Goal: Use online tool/utility: Utilize a website feature to perform a specific function

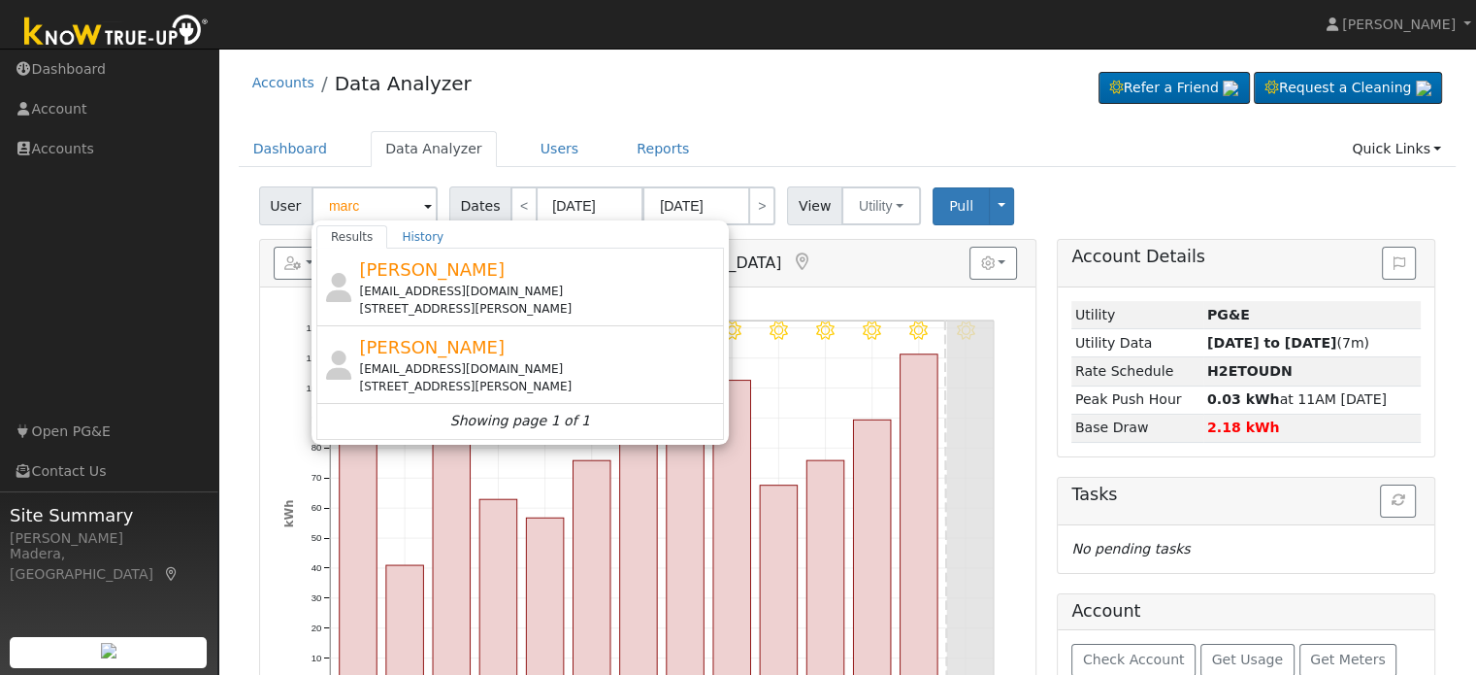
click at [679, 106] on div "Accounts Data Analyzer Refer a Friend Request a Cleaning" at bounding box center [848, 87] width 1218 height 59
type input "[PERSON_NAME]"
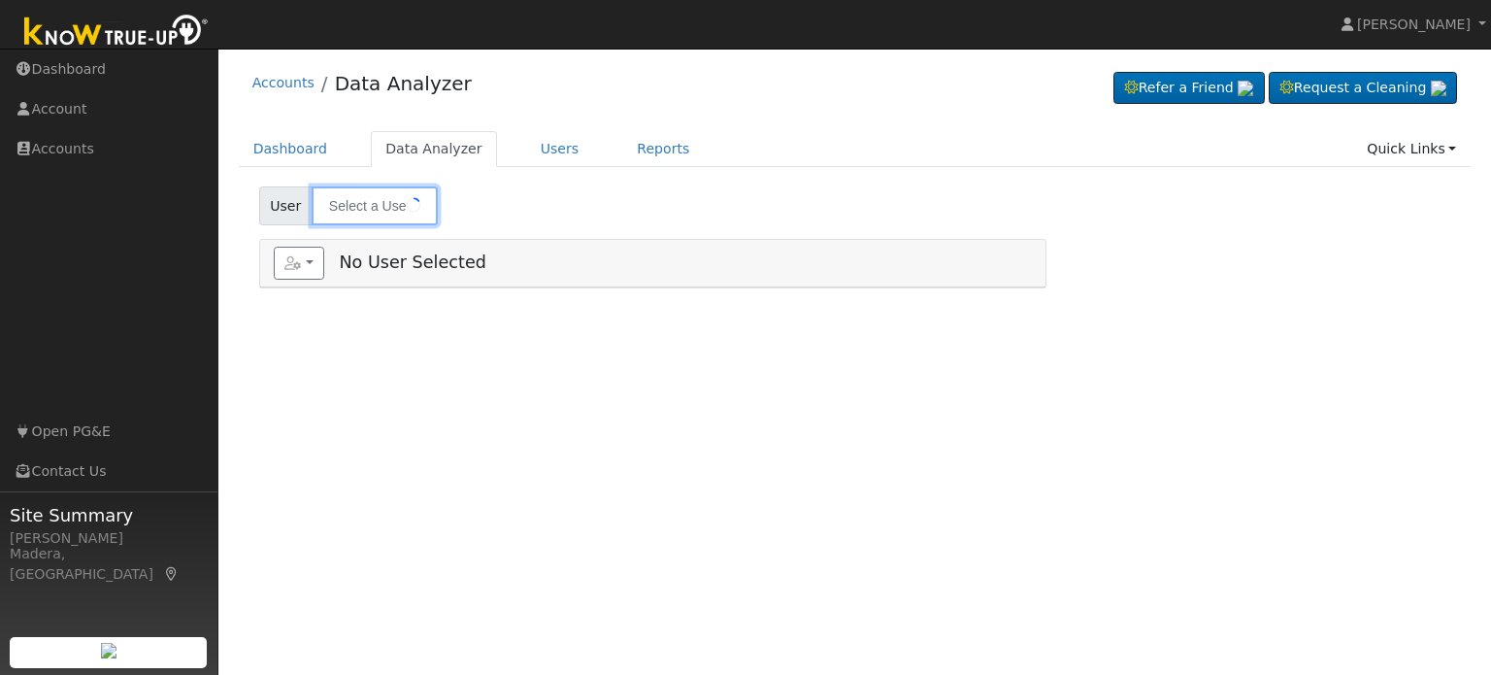
type input "[PERSON_NAME]"
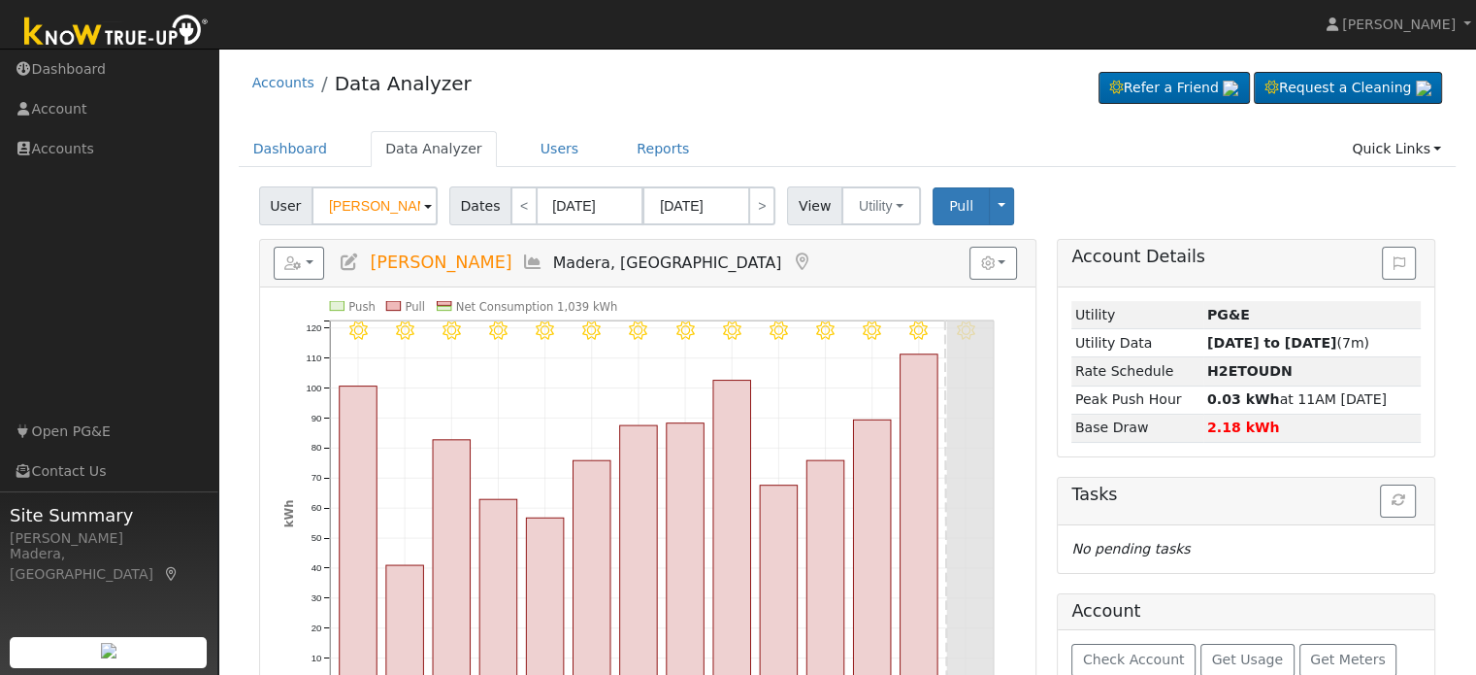
click at [429, 112] on div "Accounts Data Analyzer Refer a Friend Request a Cleaning" at bounding box center [848, 87] width 1218 height 59
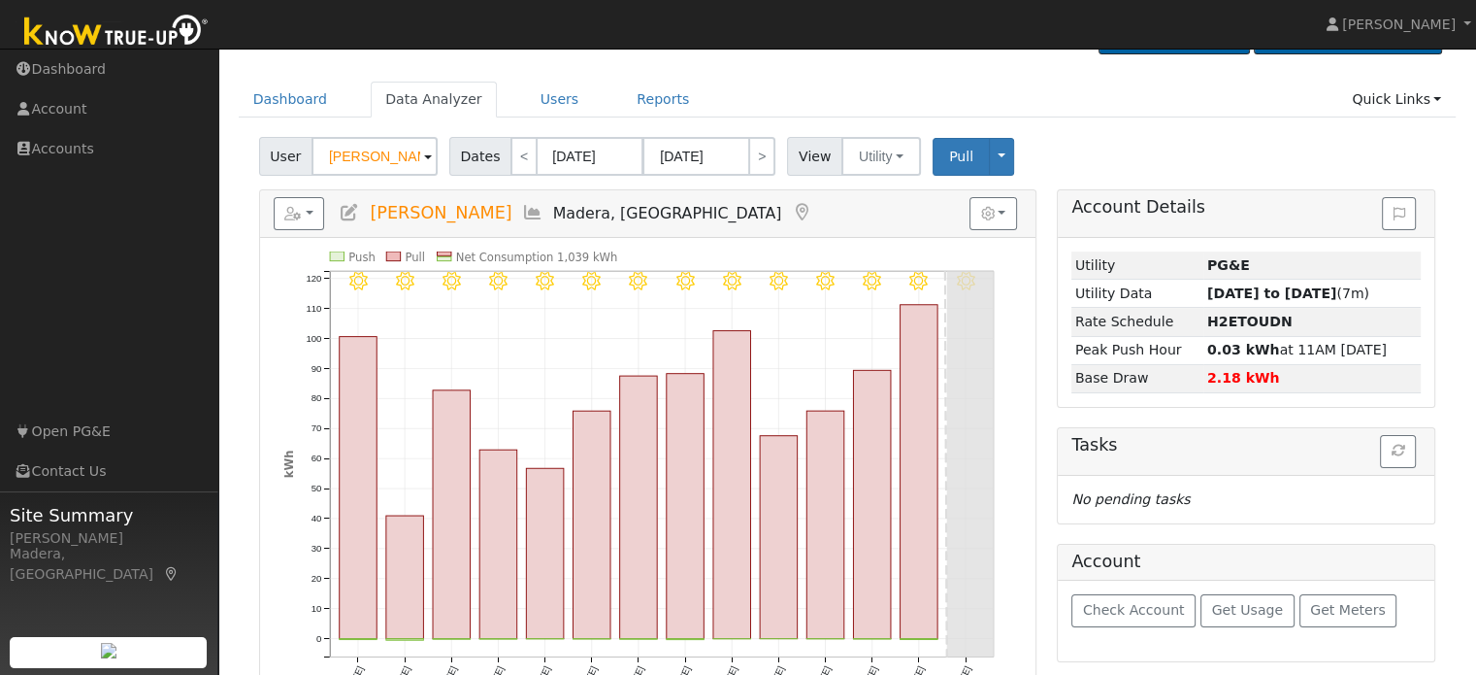
scroll to position [106, 0]
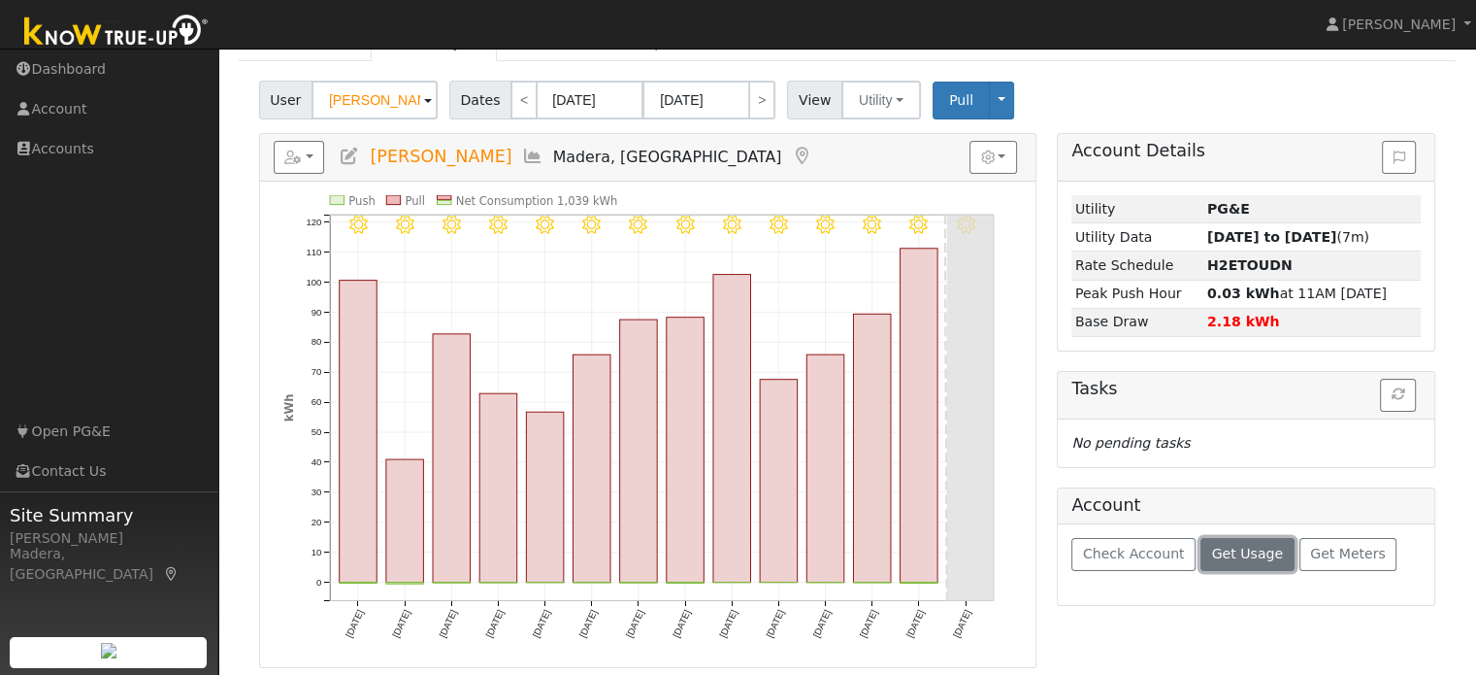
click at [1212, 552] on span "Get Usage" at bounding box center [1247, 554] width 71 height 16
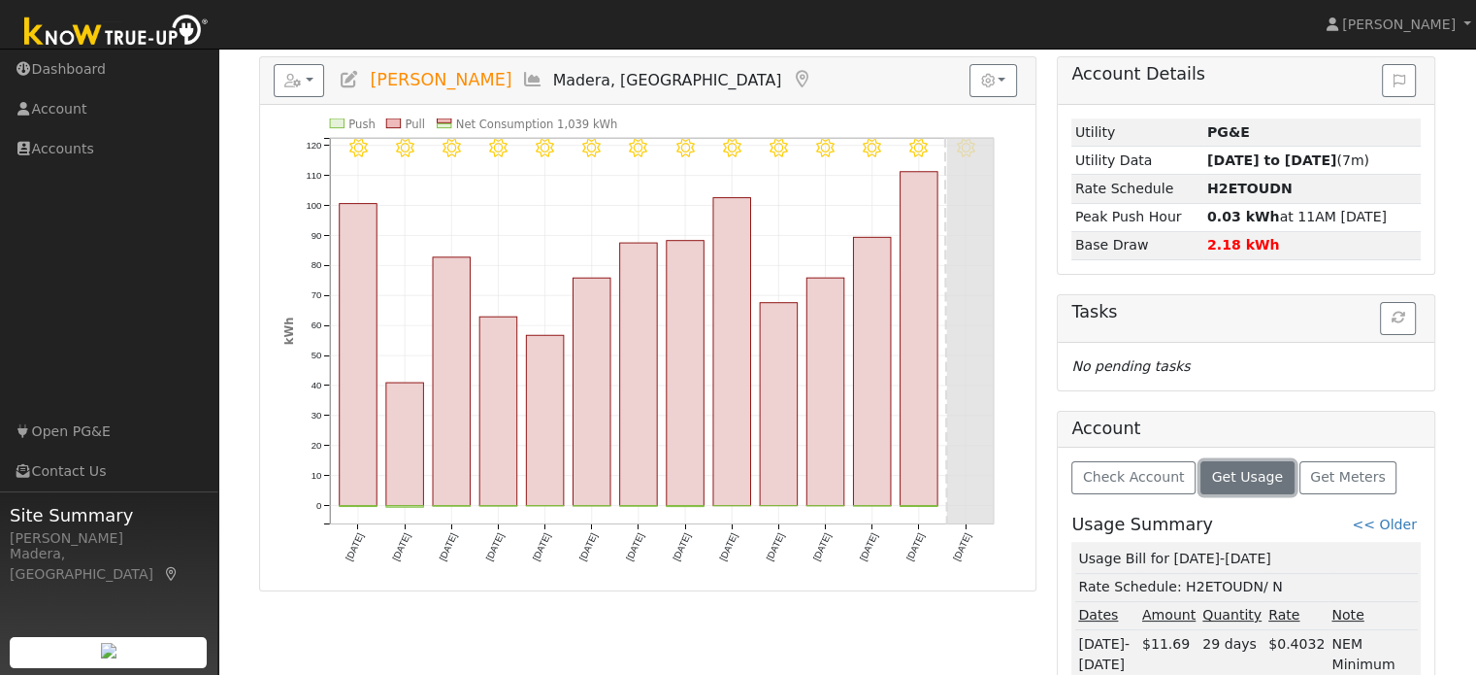
scroll to position [259, 0]
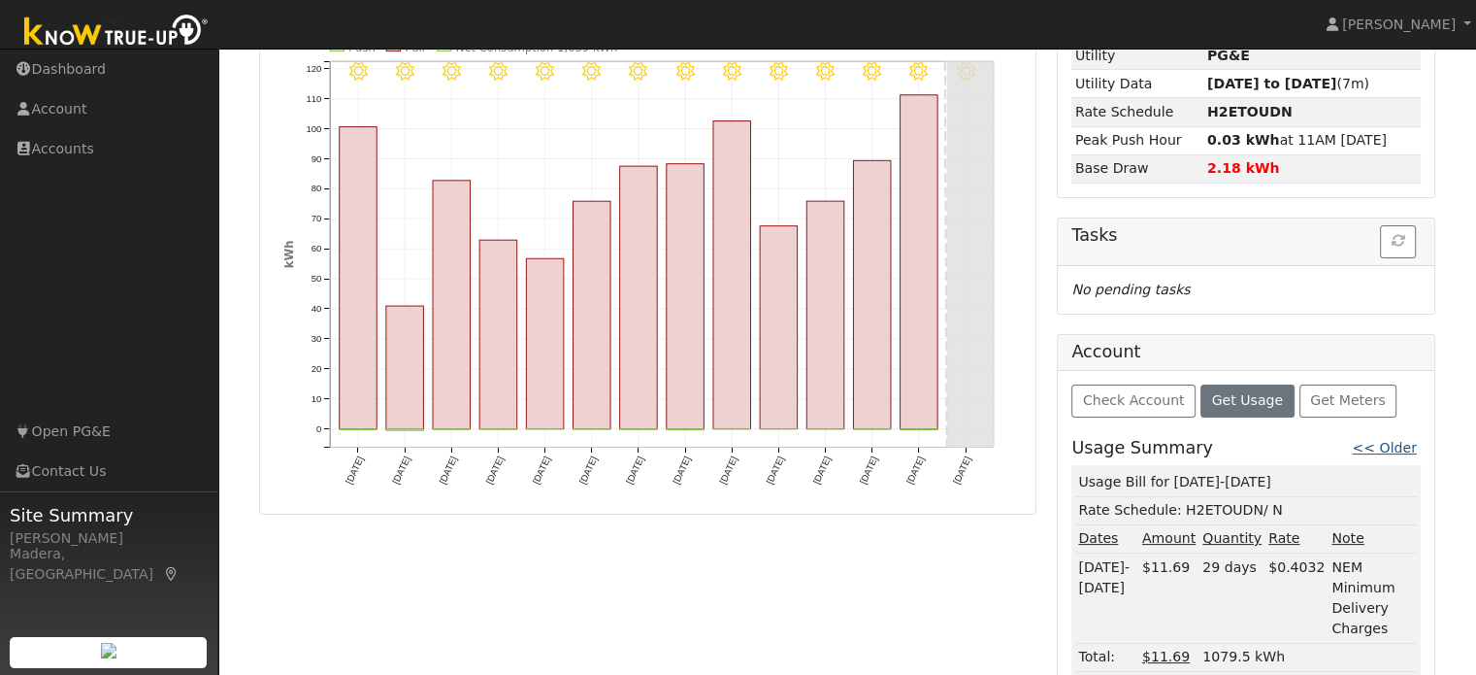
click at [1400, 446] on link "<< Older" at bounding box center [1384, 448] width 64 height 16
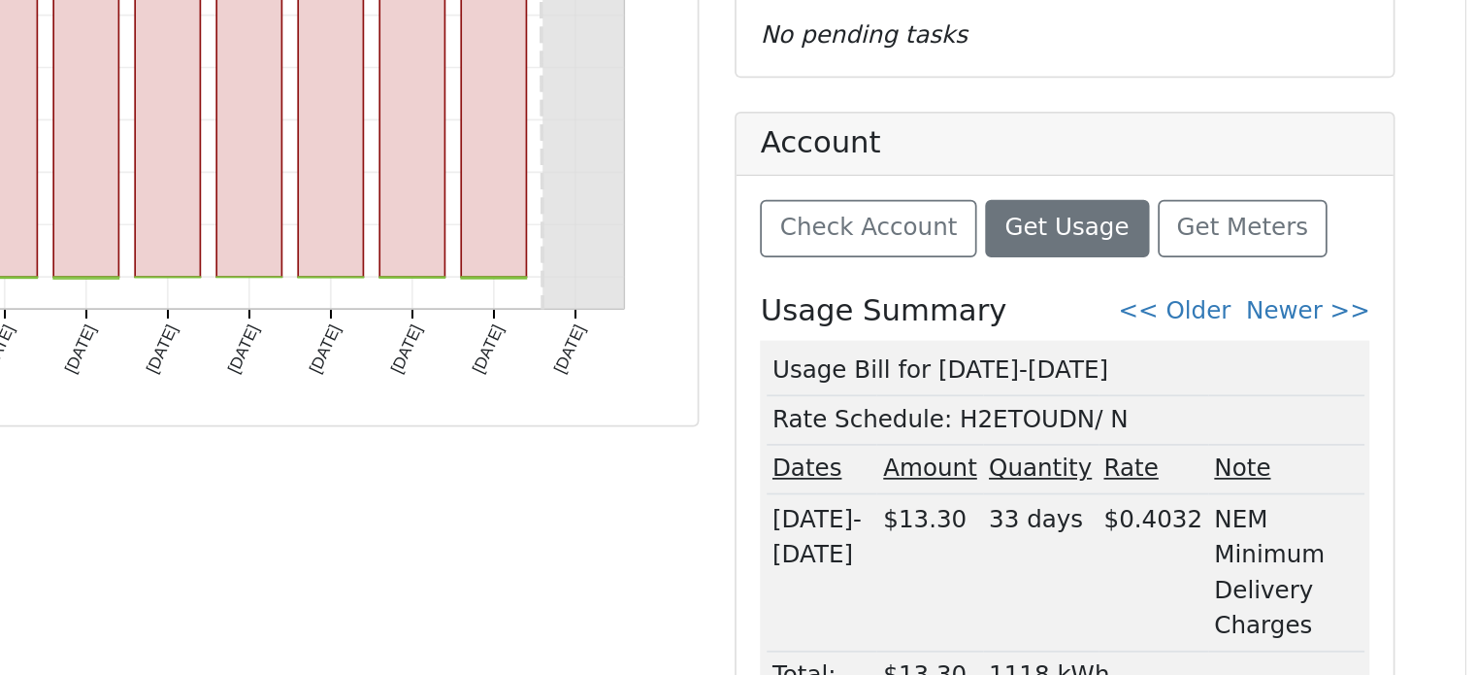
scroll to position [447, 0]
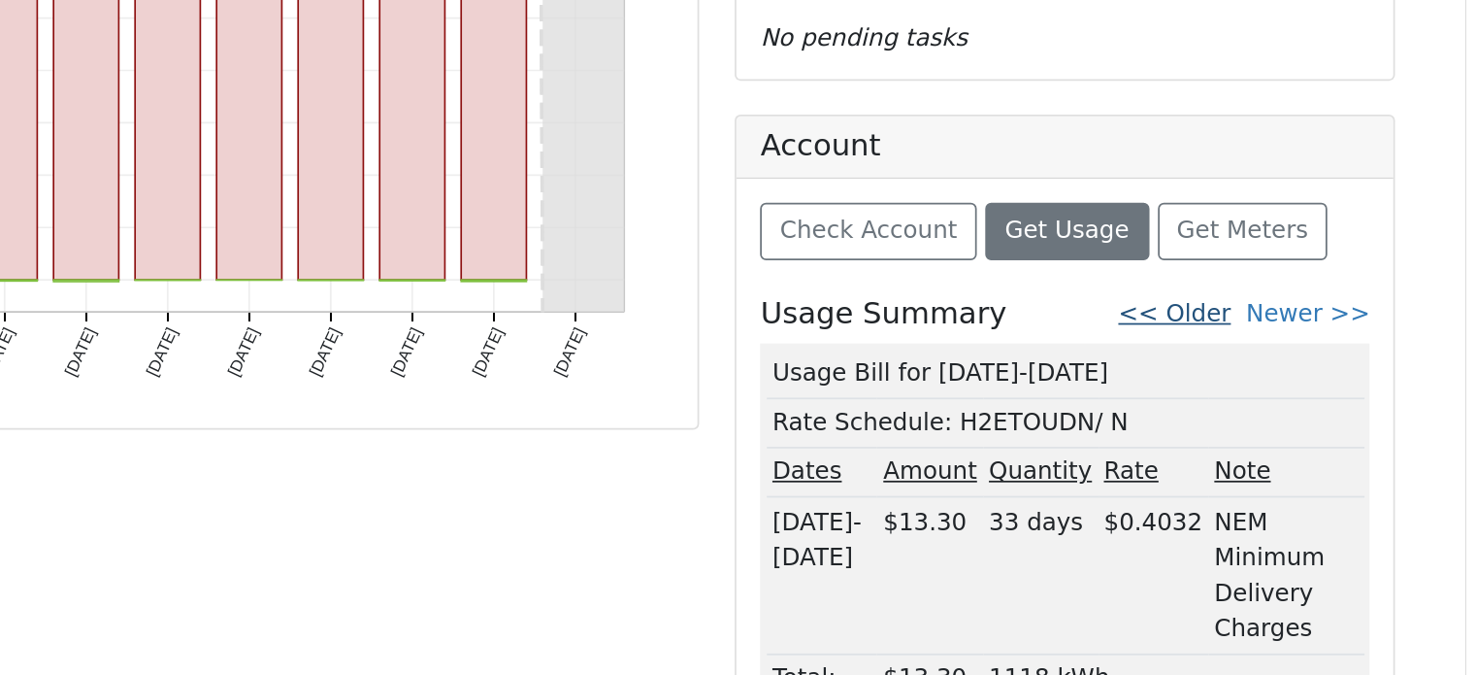
click at [1333, 252] on link "<< Older" at bounding box center [1309, 260] width 64 height 16
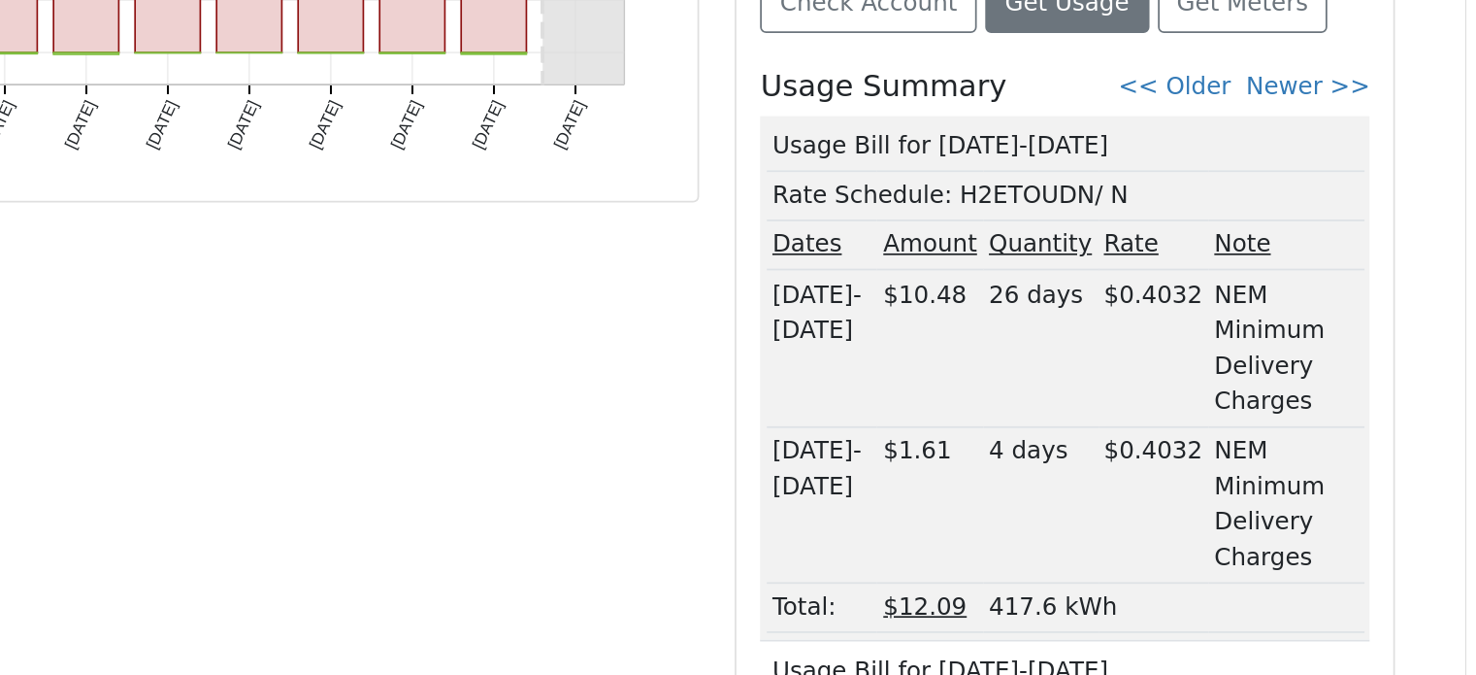
scroll to position [385, 0]
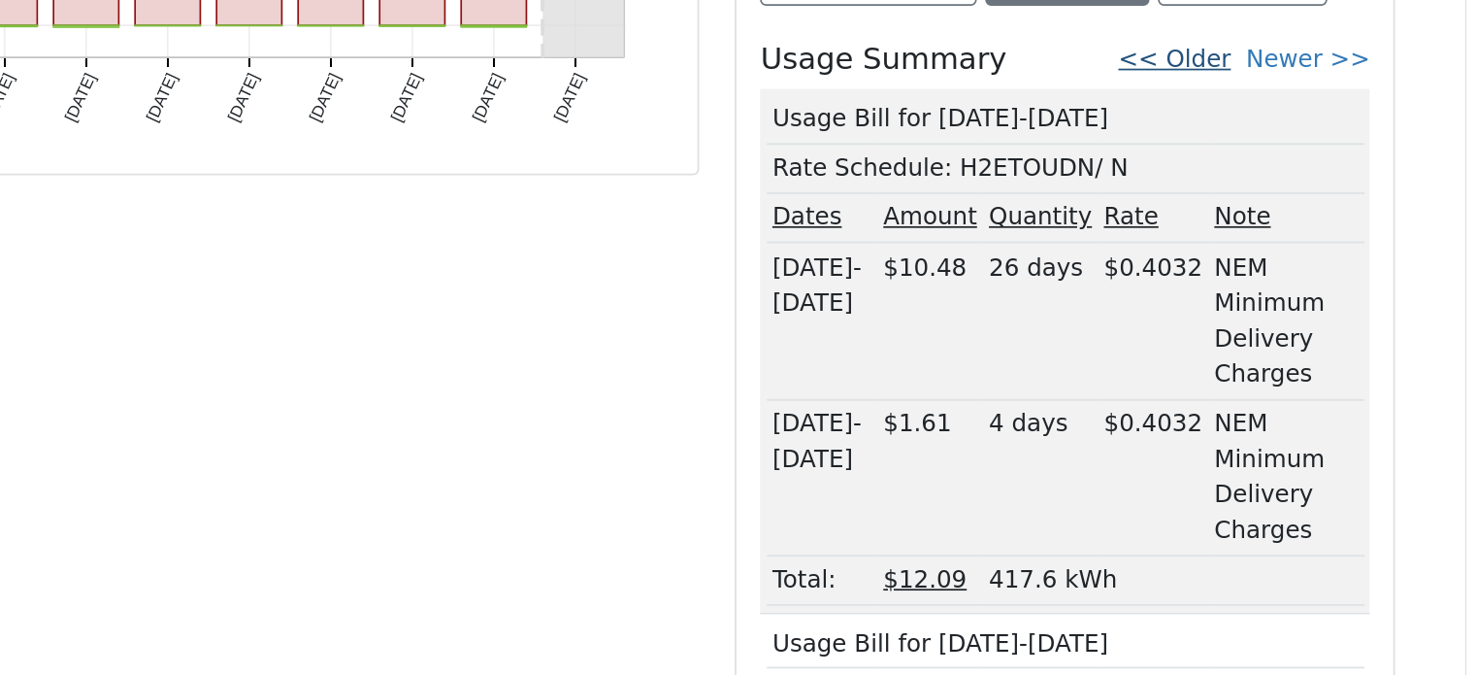
click at [1336, 319] on link "<< Older" at bounding box center [1309, 322] width 64 height 16
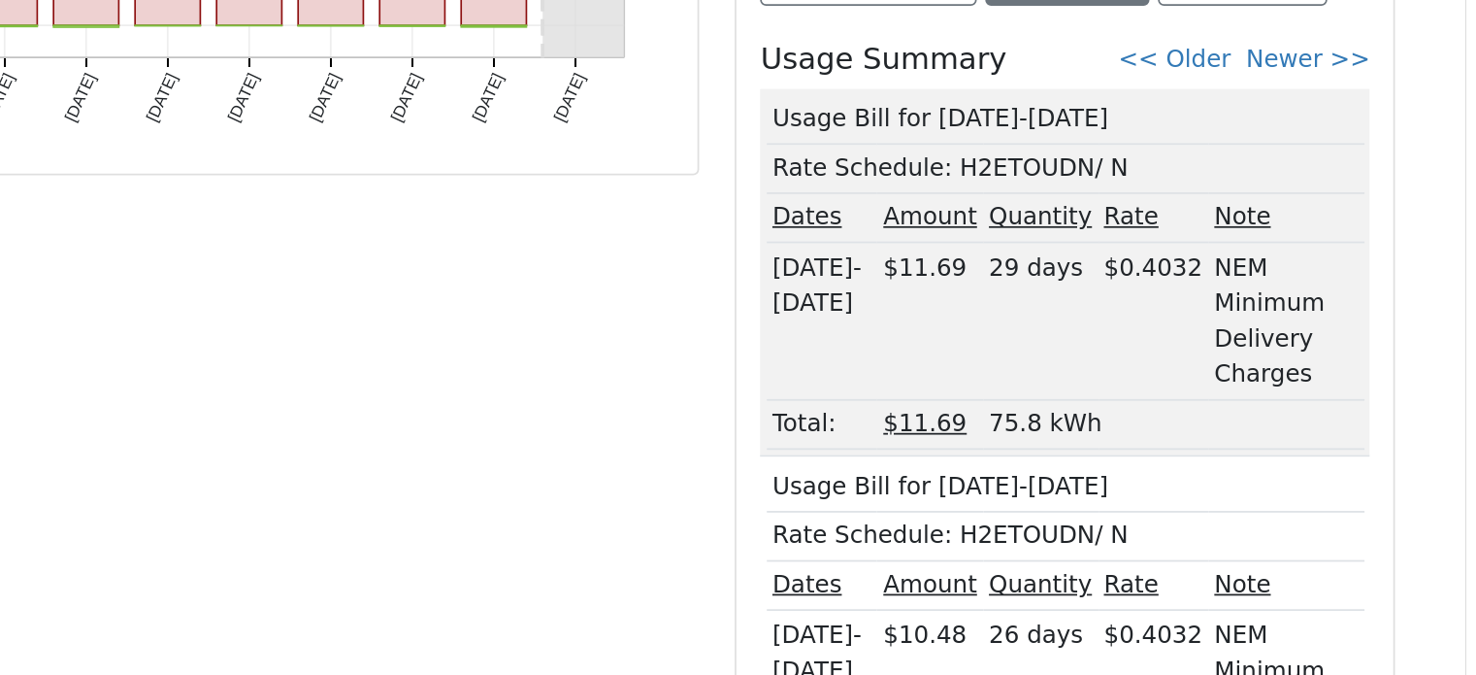
click at [1336, 319] on link "<< Older" at bounding box center [1309, 322] width 64 height 16
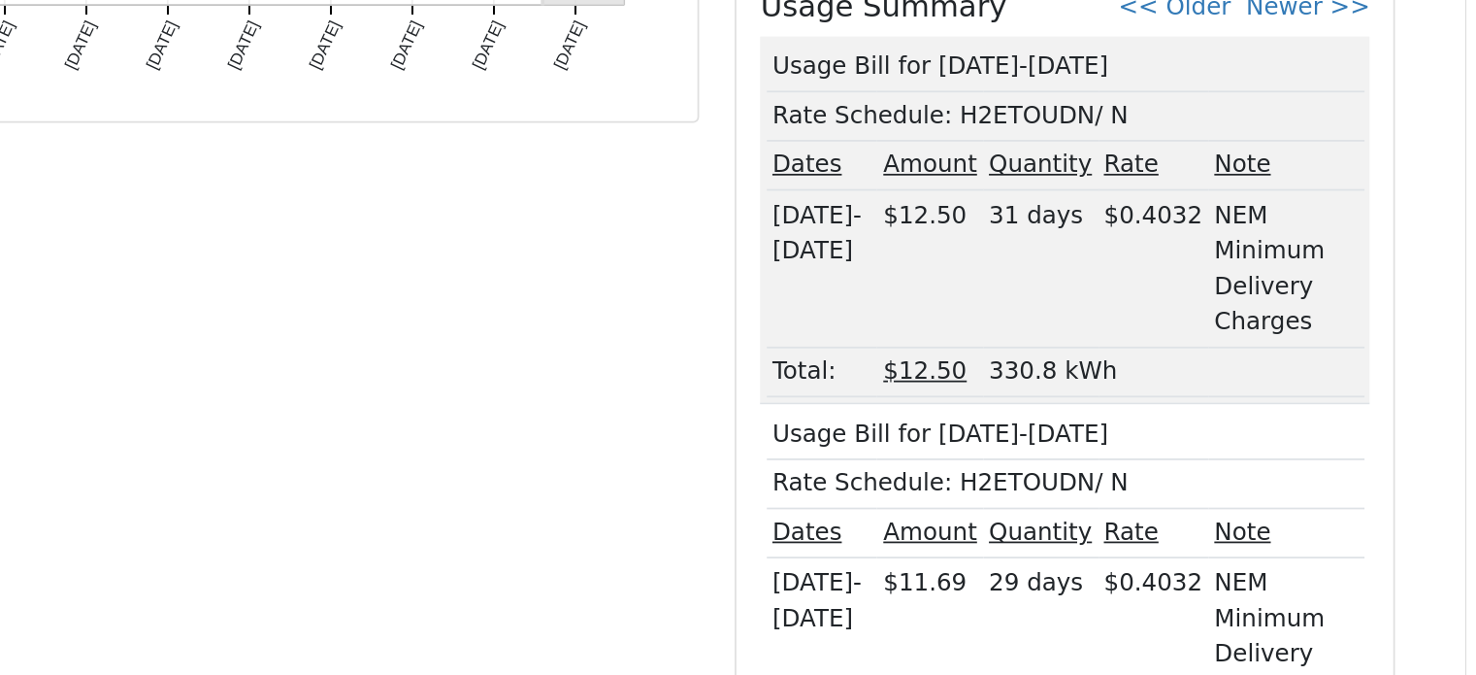
scroll to position [414, 0]
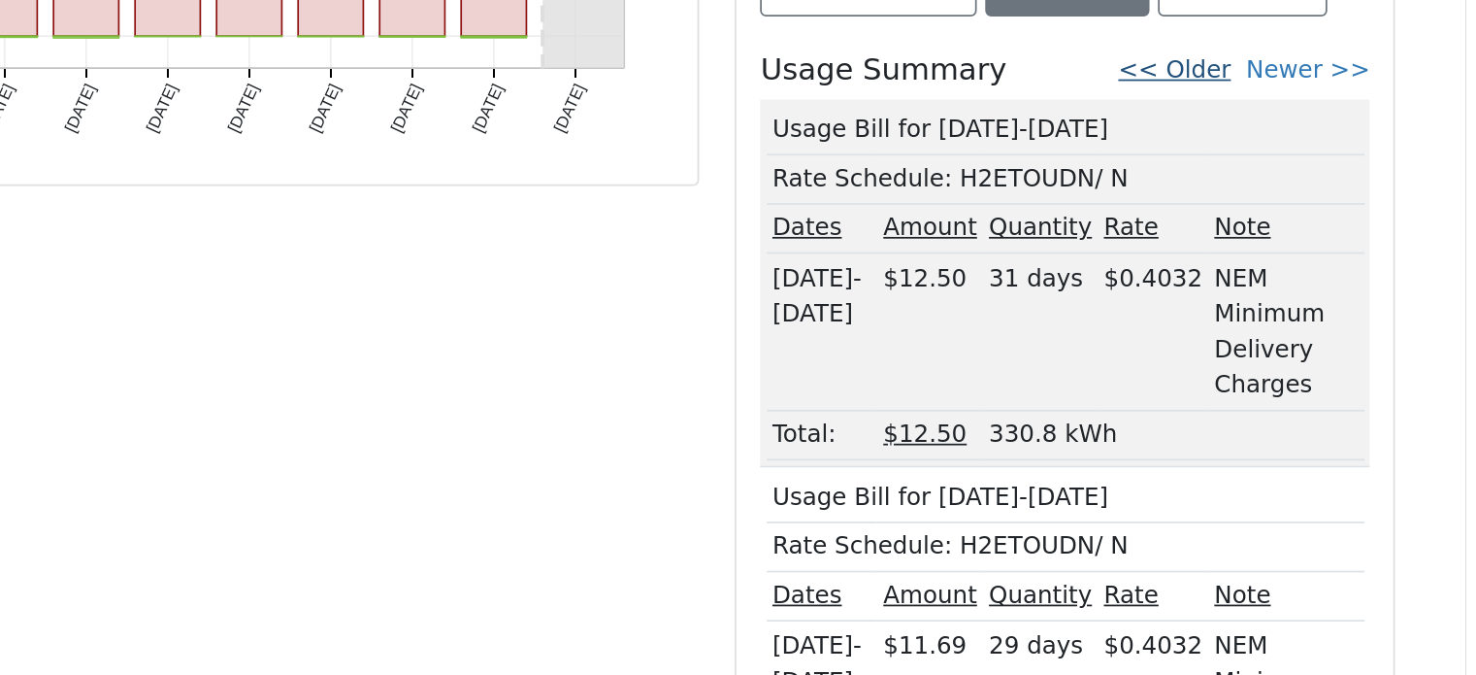
click at [1338, 286] on link "<< Older" at bounding box center [1309, 292] width 64 height 16
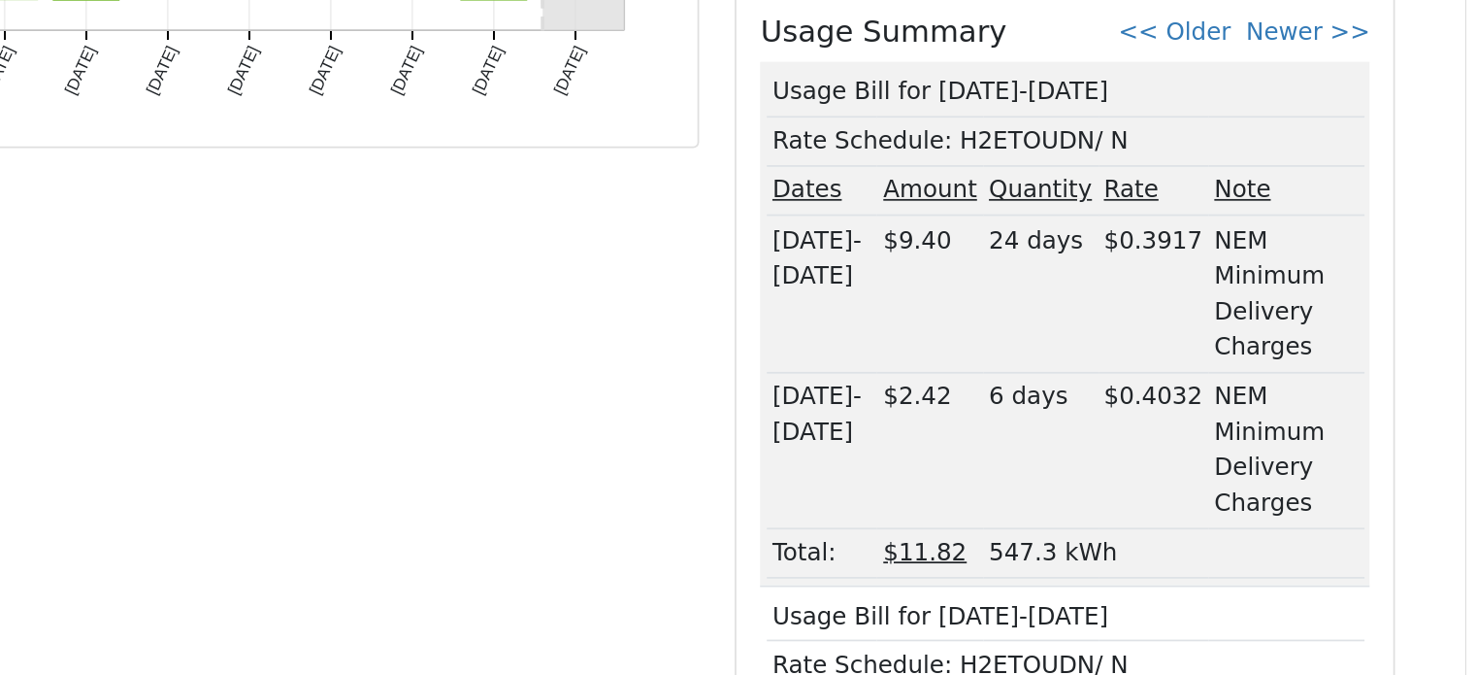
scroll to position [410, 0]
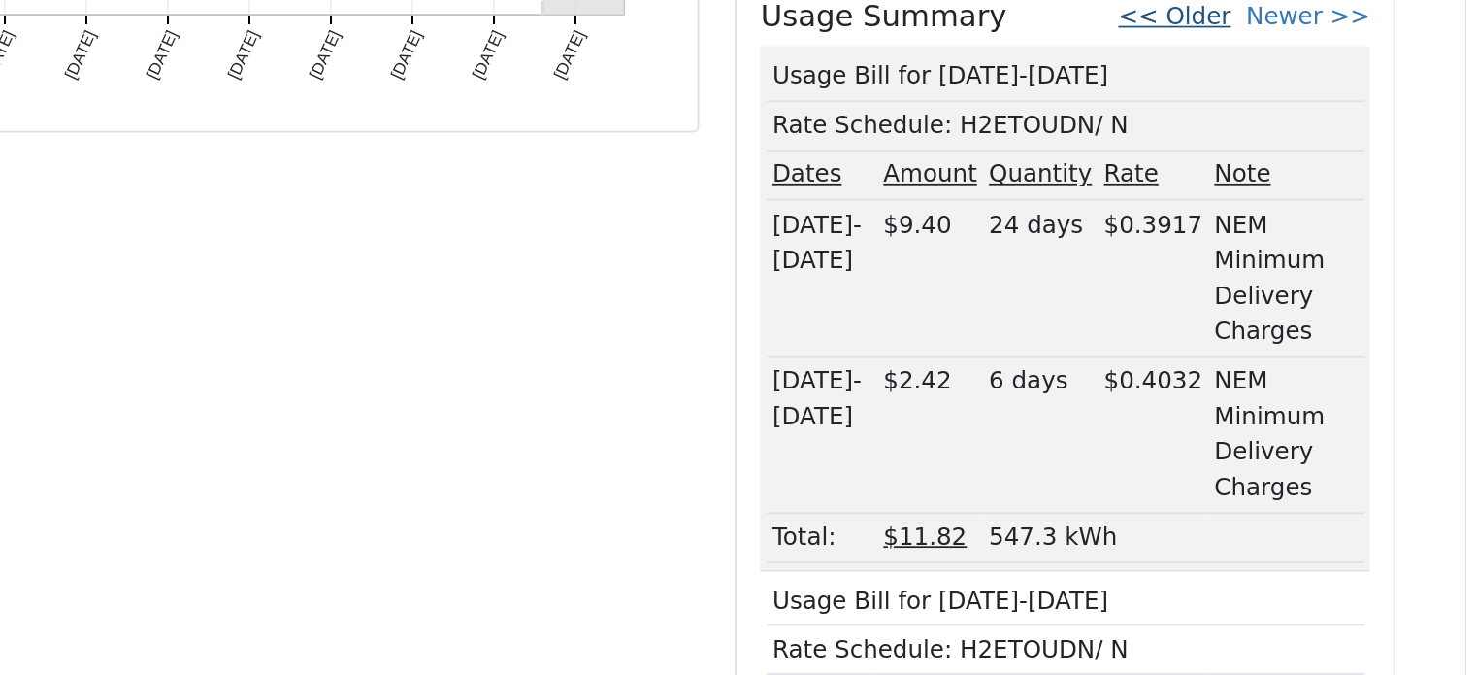
click at [1330, 293] on link "<< Older" at bounding box center [1309, 297] width 64 height 16
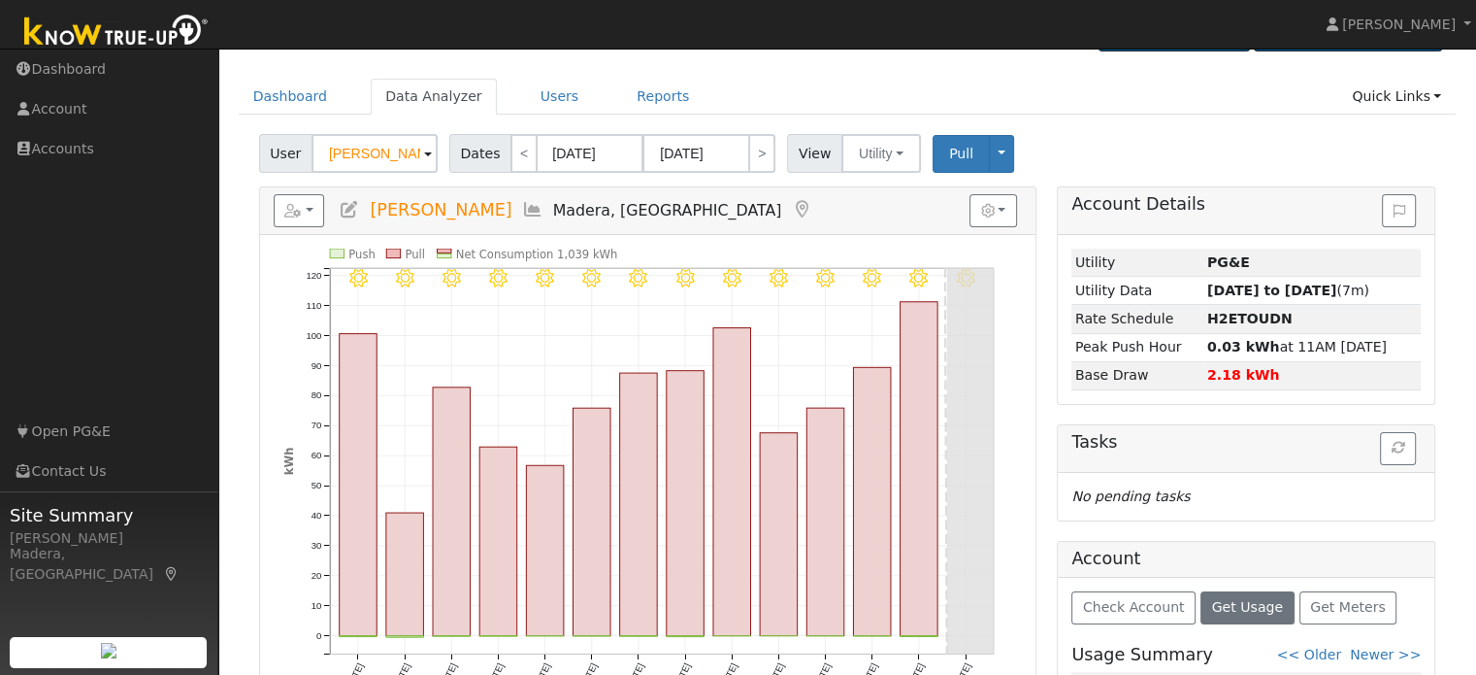
scroll to position [50, 0]
click at [1227, 593] on button "Get Usage" at bounding box center [1248, 609] width 94 height 33
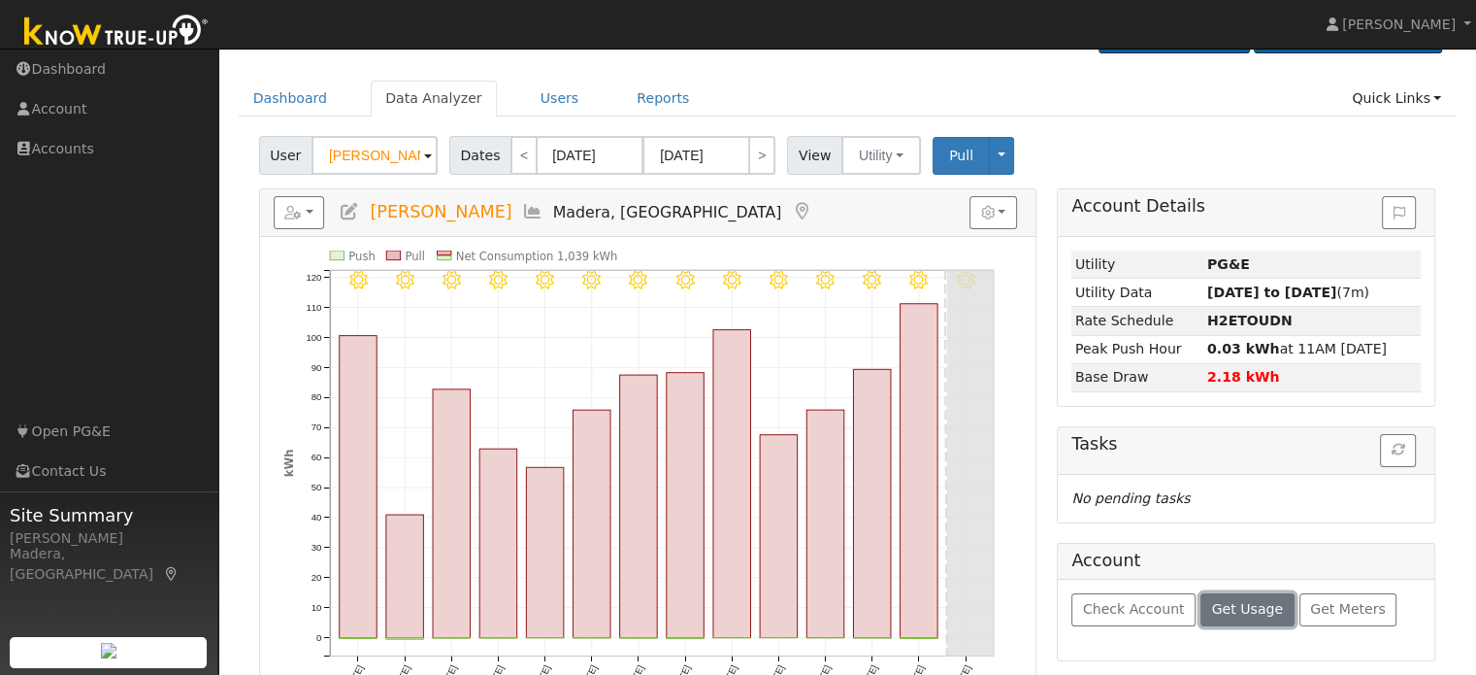
click at [1227, 593] on button "Get Usage" at bounding box center [1248, 609] width 94 height 33
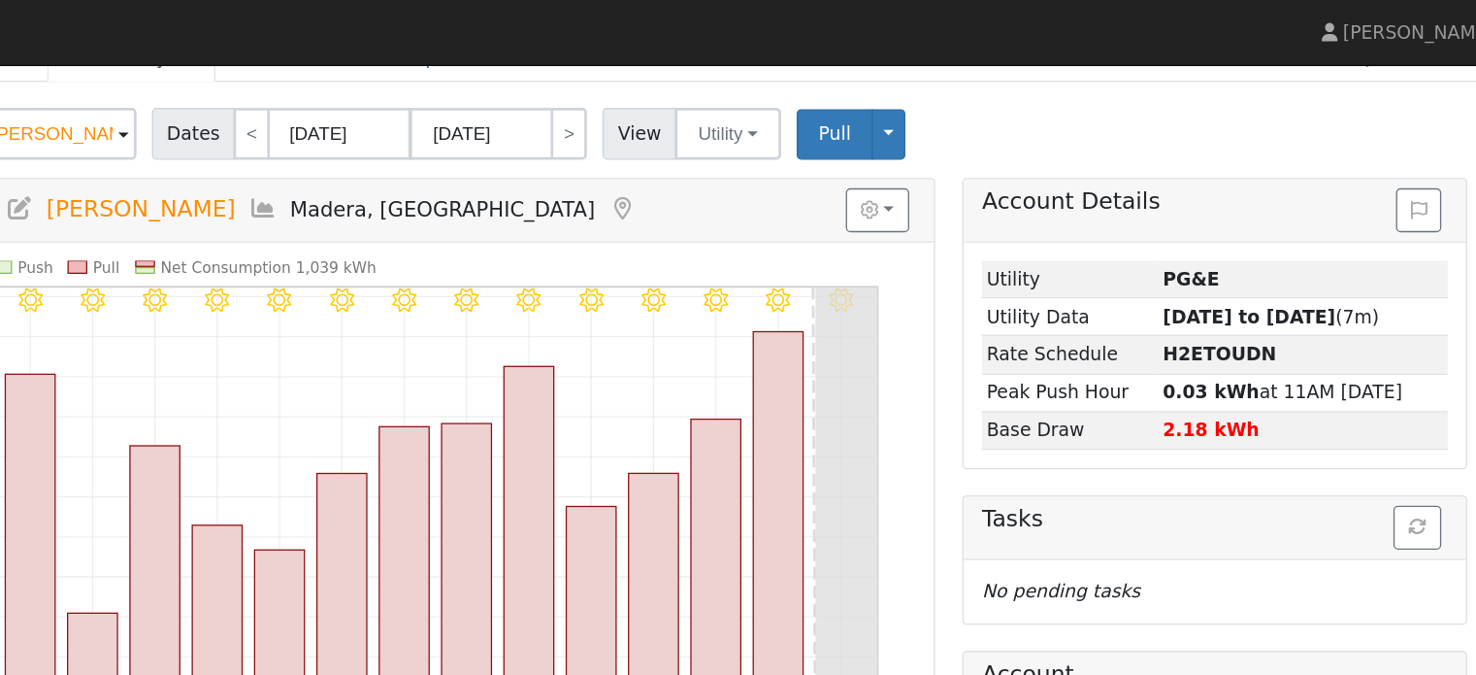
scroll to position [104, 0]
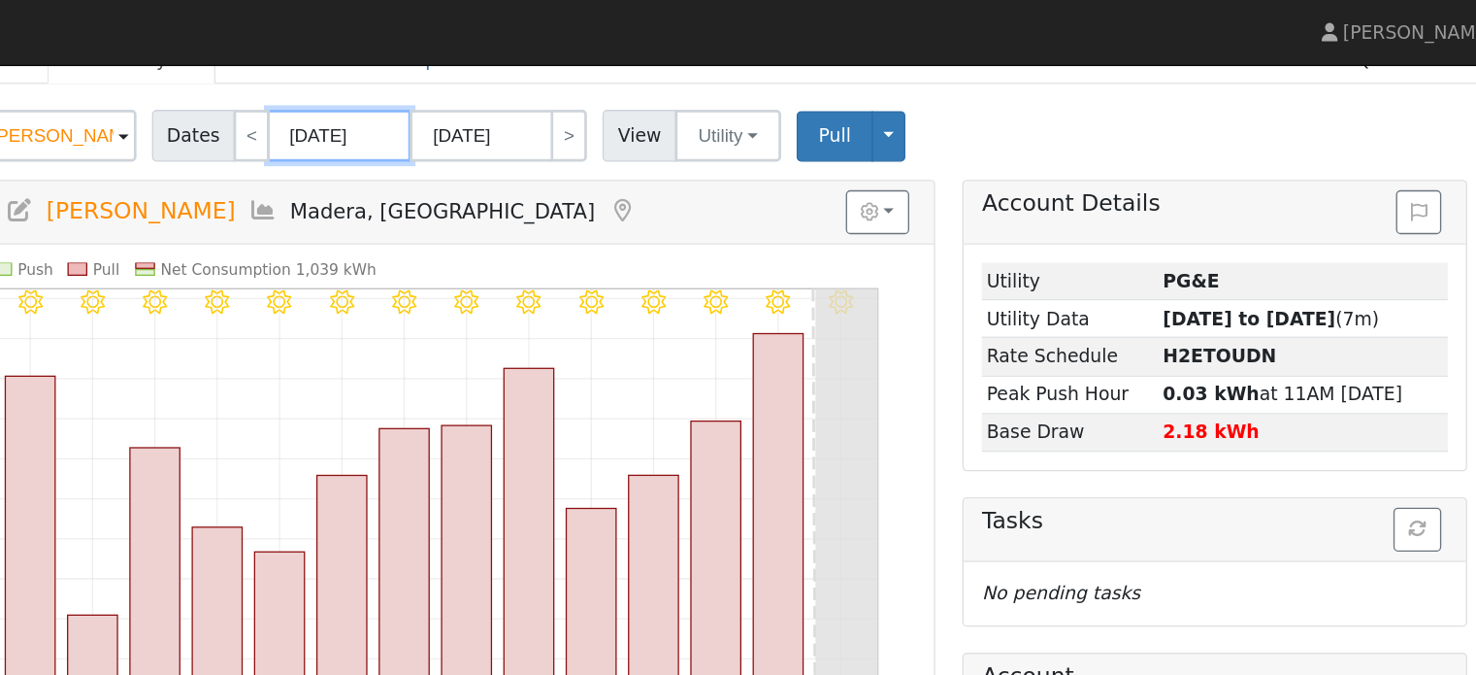
click at [559, 95] on input "08/13/2025" at bounding box center [590, 102] width 107 height 39
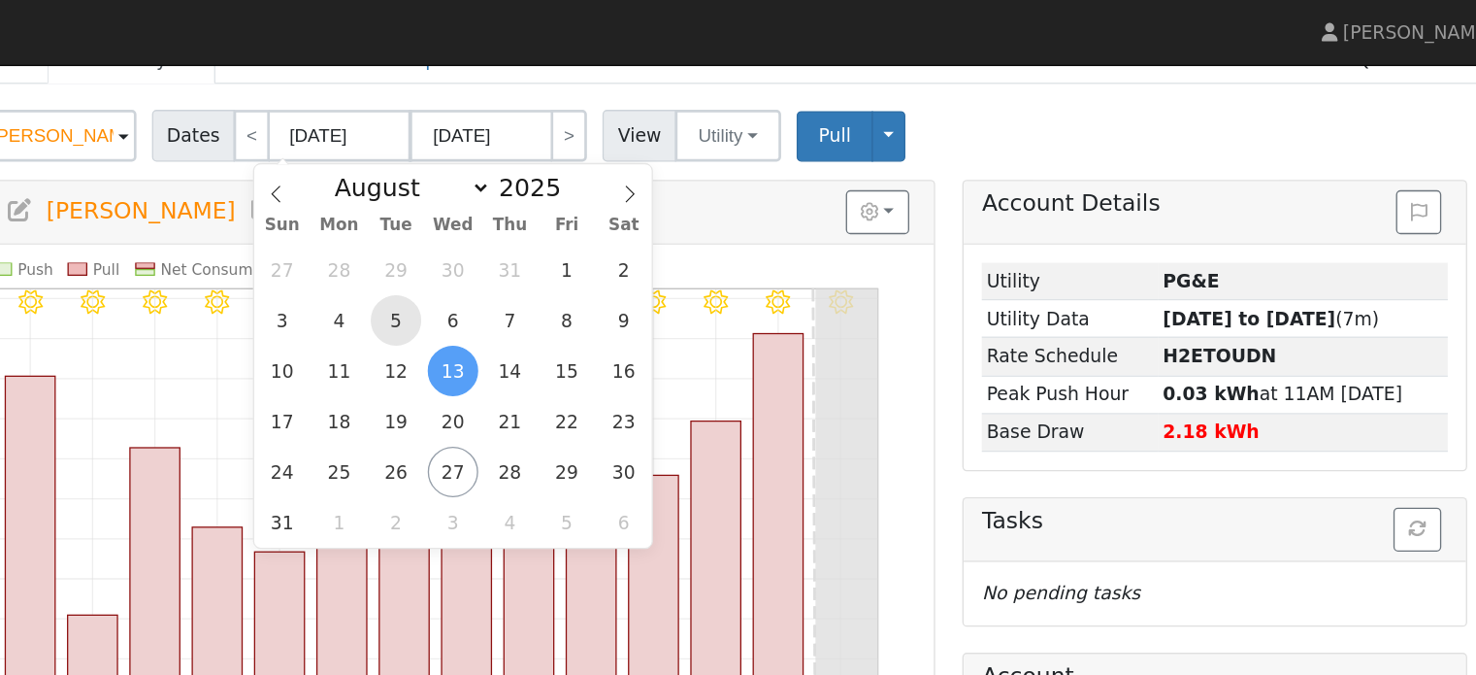
click at [631, 244] on span "5" at bounding box center [632, 240] width 38 height 38
type input "08/05/2025"
type input "08/18/2025"
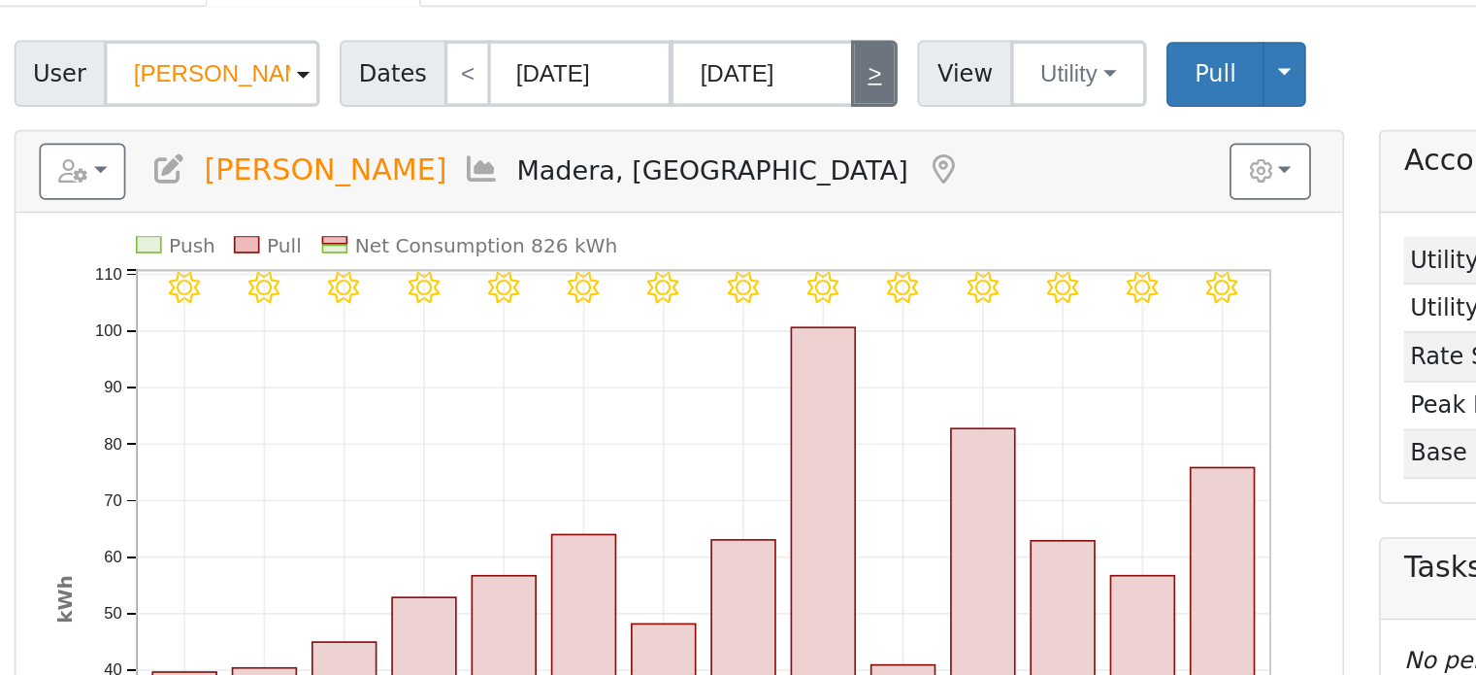
click at [748, 95] on link ">" at bounding box center [761, 102] width 27 height 39
type input "08/19/2025"
type input "09/01/2025"
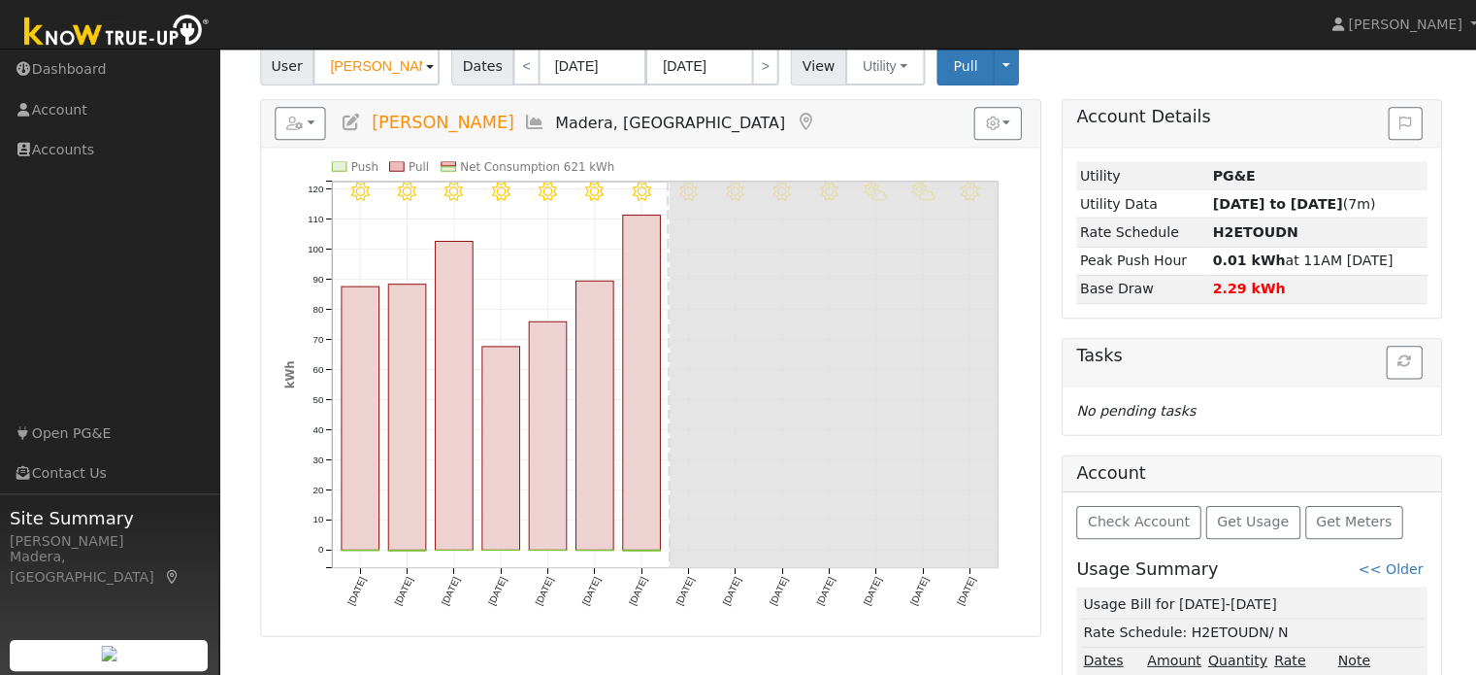
scroll to position [140, 0]
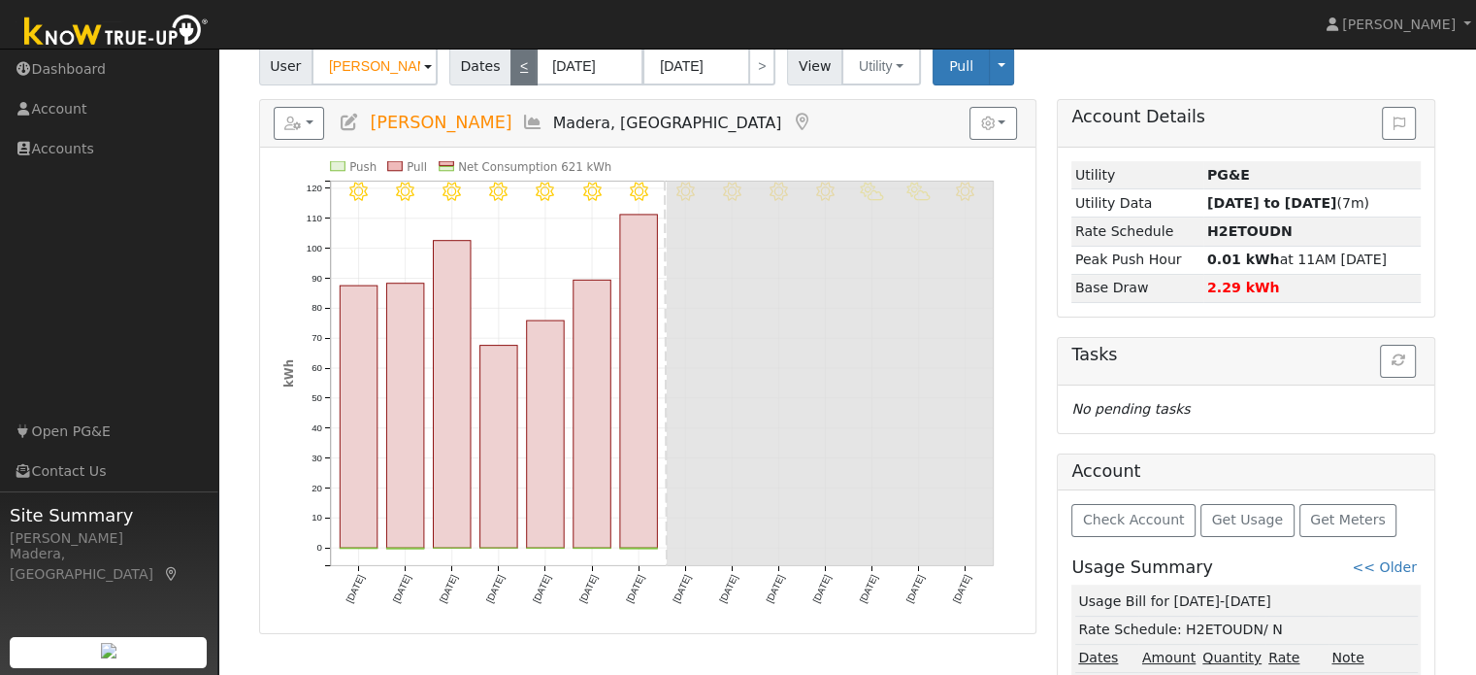
click at [513, 73] on link "<" at bounding box center [524, 66] width 27 height 39
type input "08/05/2025"
type input "08/18/2025"
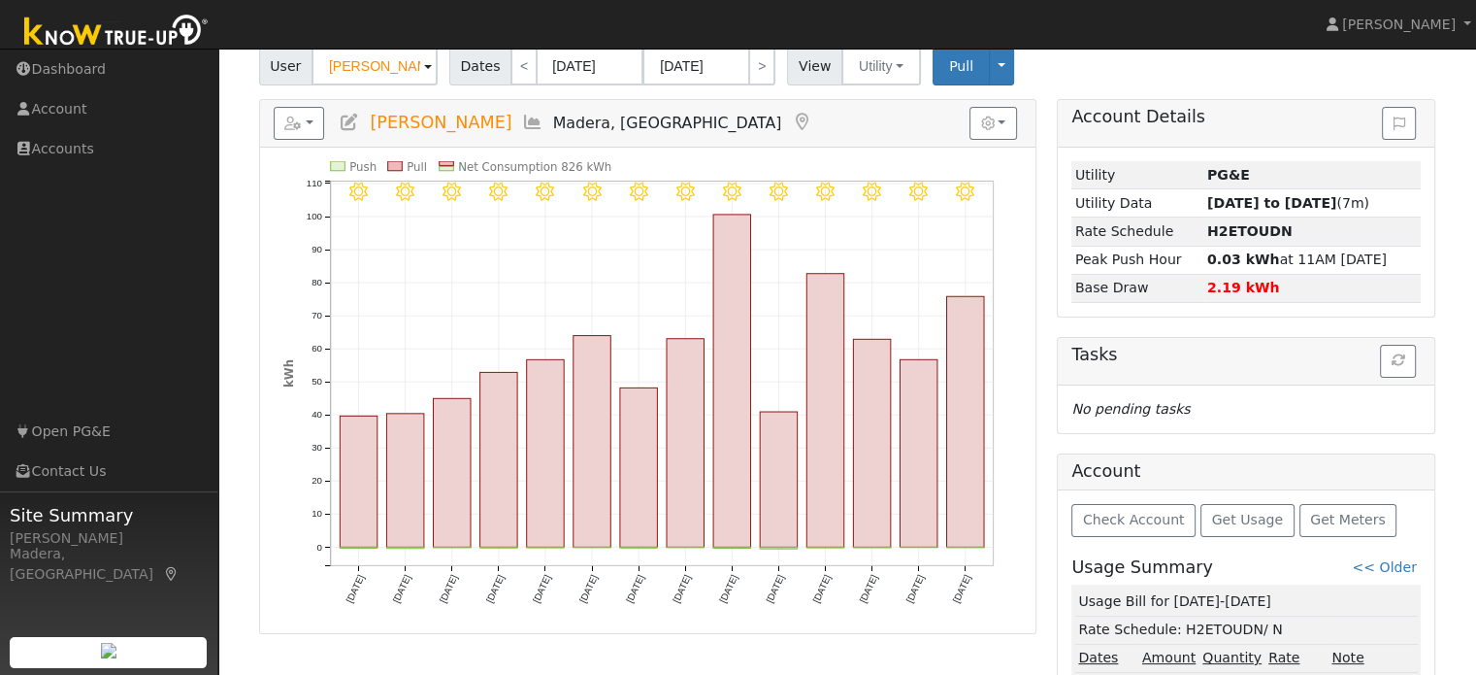
scroll to position [0, 0]
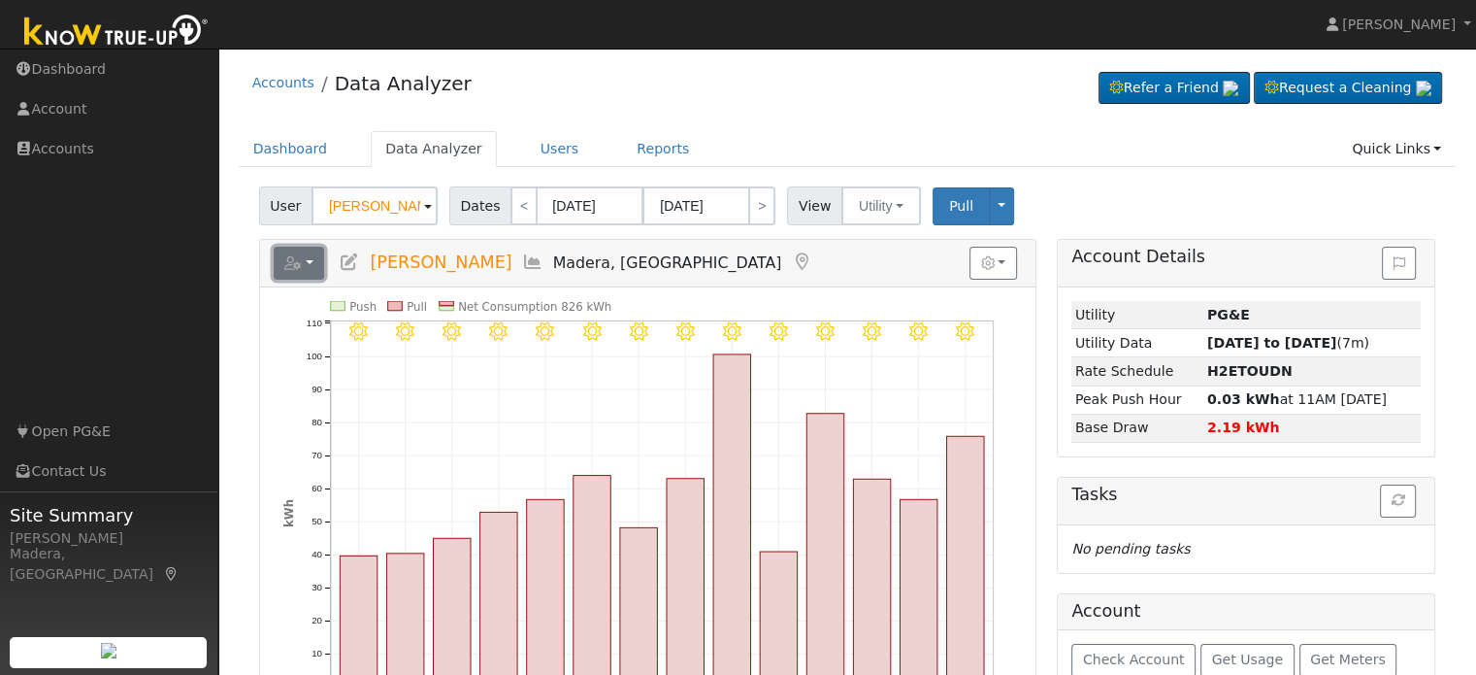
click at [289, 268] on icon "button" at bounding box center [292, 263] width 17 height 14
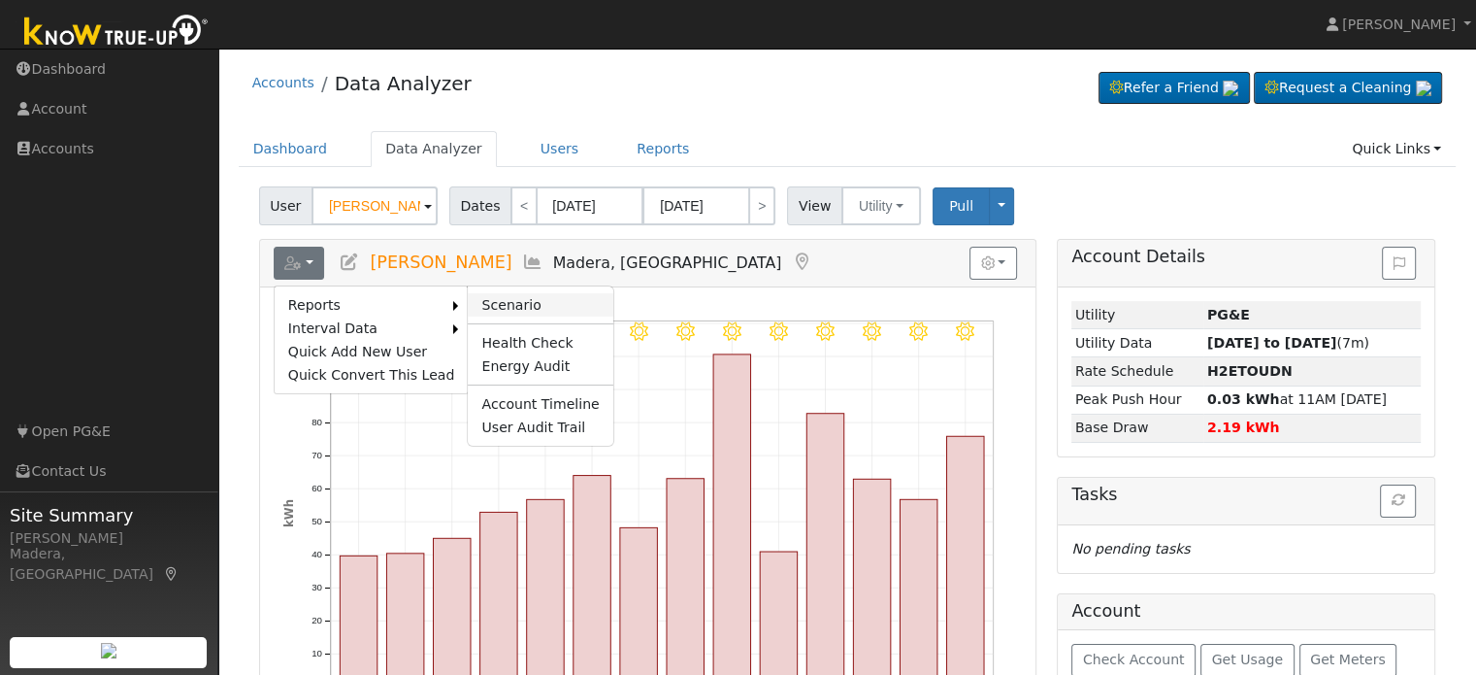
click at [499, 298] on link "Scenario" at bounding box center [540, 304] width 145 height 23
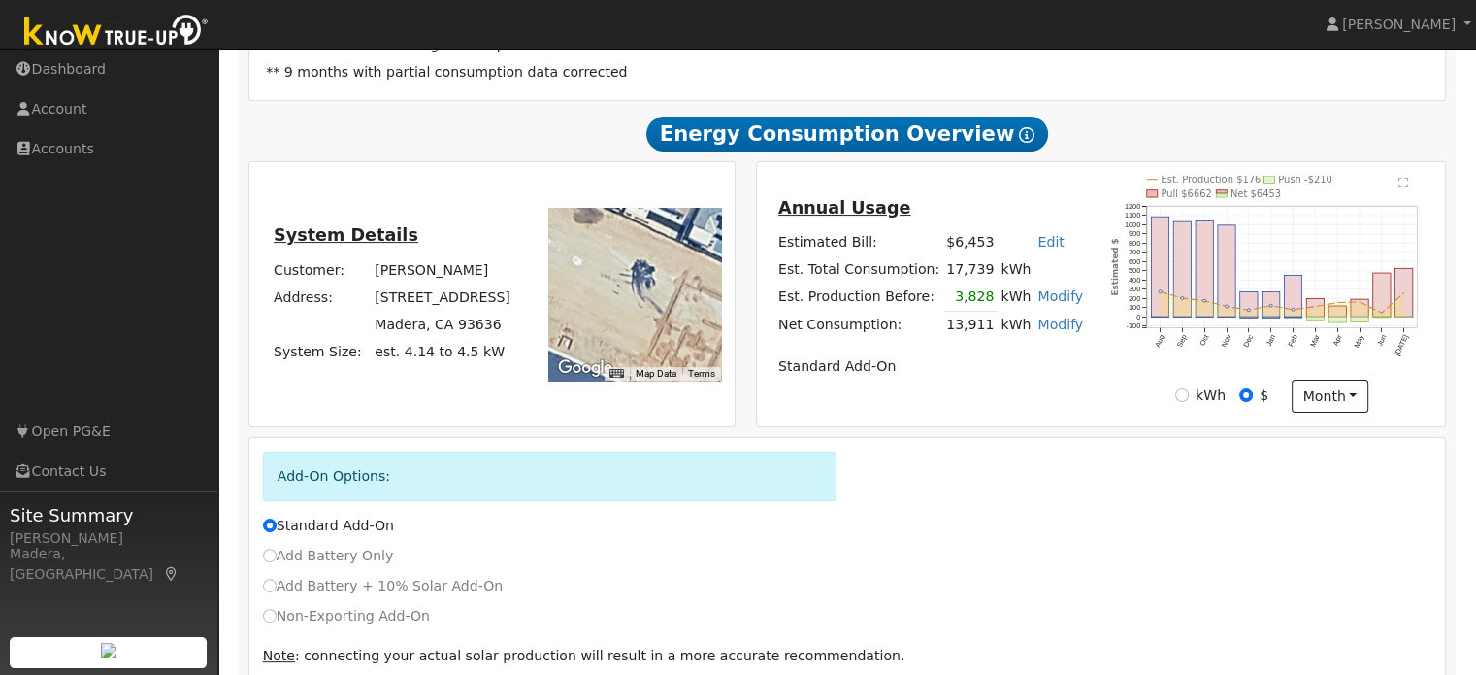
scroll to position [399, 0]
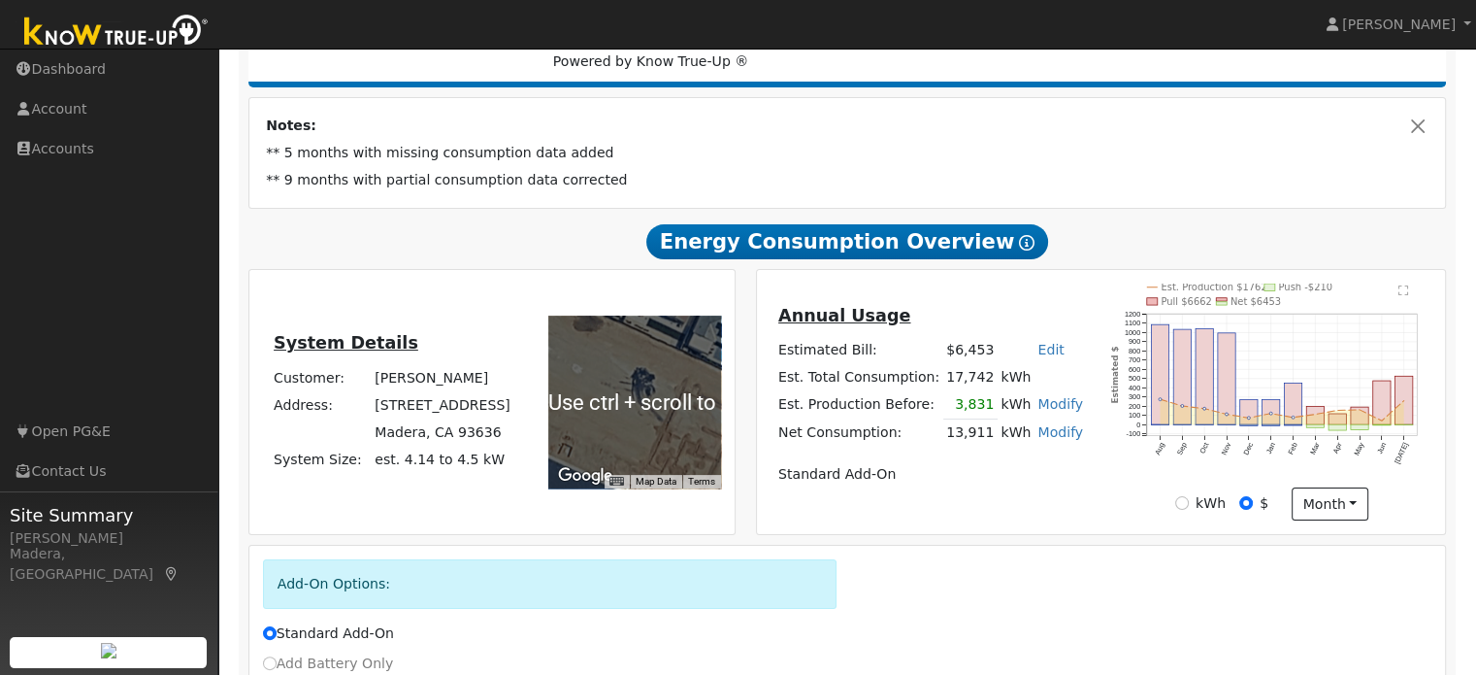
scroll to position [494, 0]
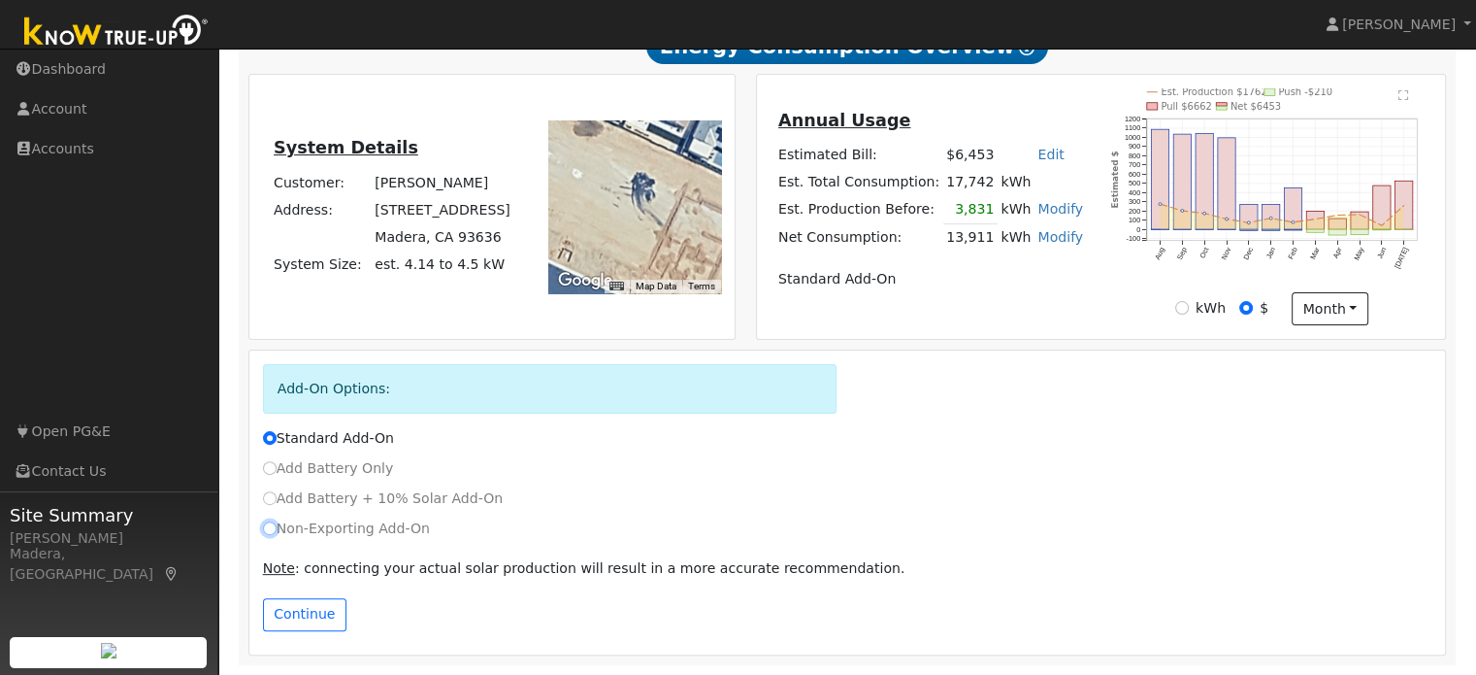
click at [275, 530] on input "Non-Exporting Add-On" at bounding box center [270, 528] width 14 height 14
radio input "true"
radio input "false"
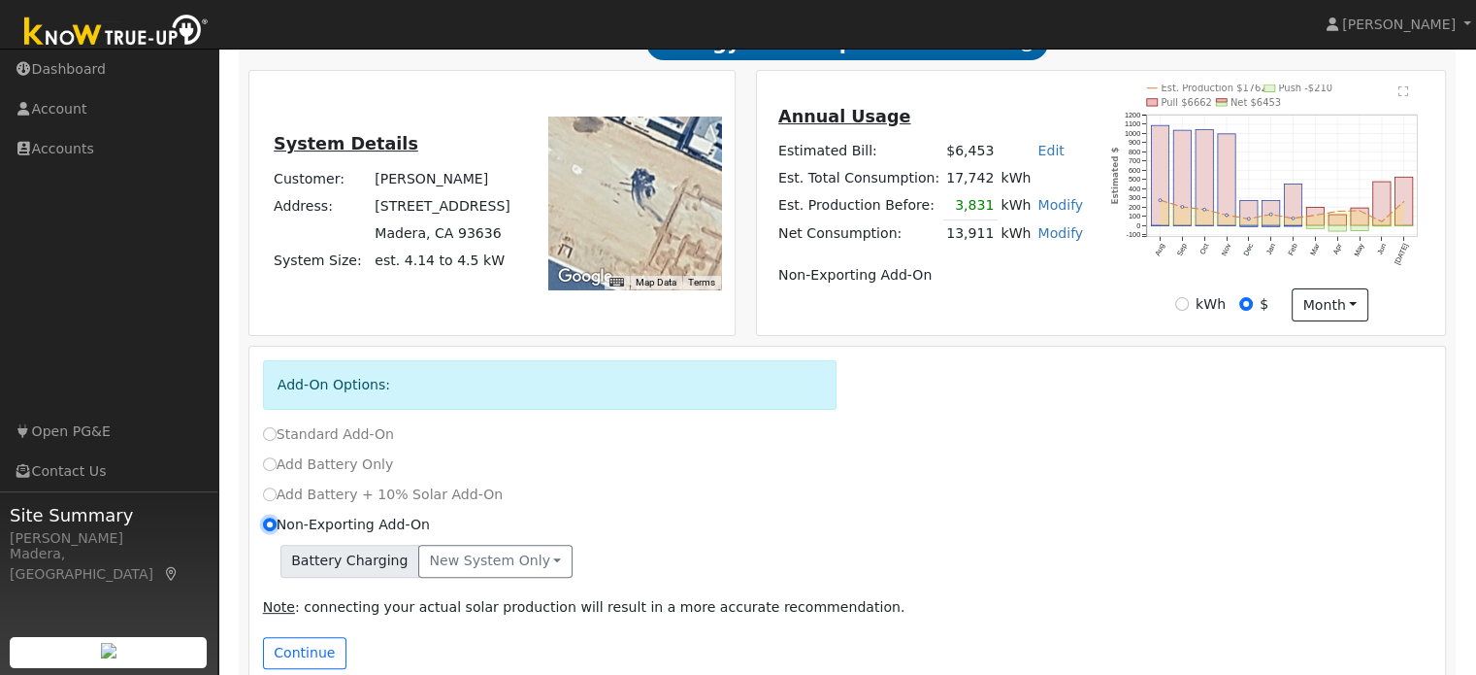
scroll to position [536, 0]
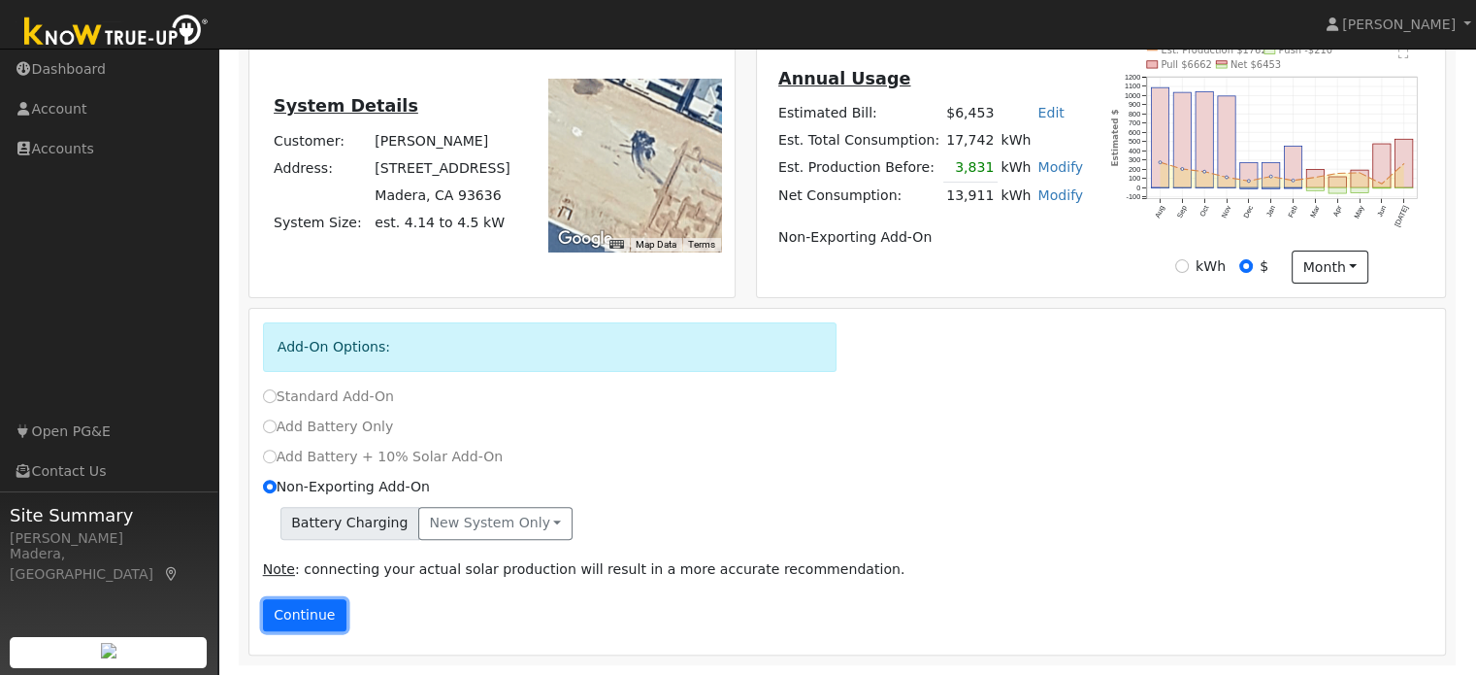
click at [292, 619] on button "Continue" at bounding box center [304, 615] width 83 height 33
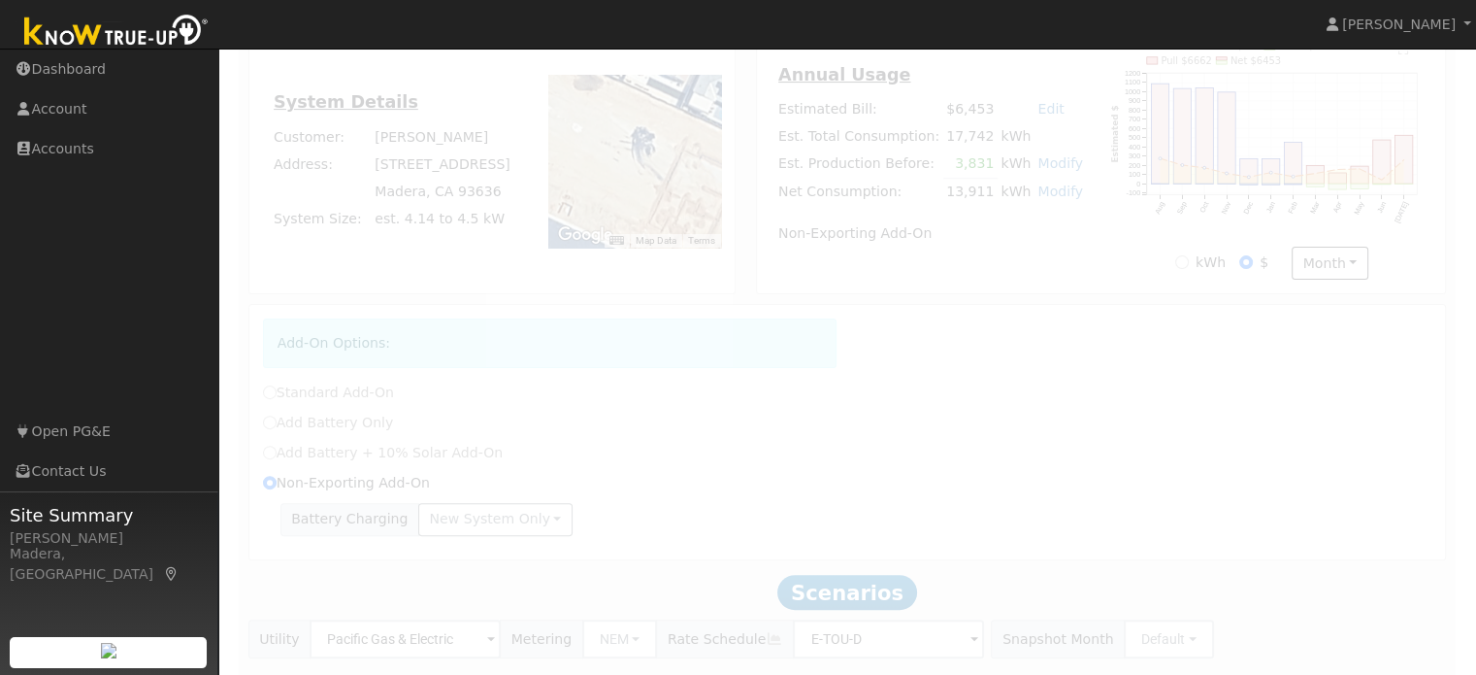
scroll to position [664, 0]
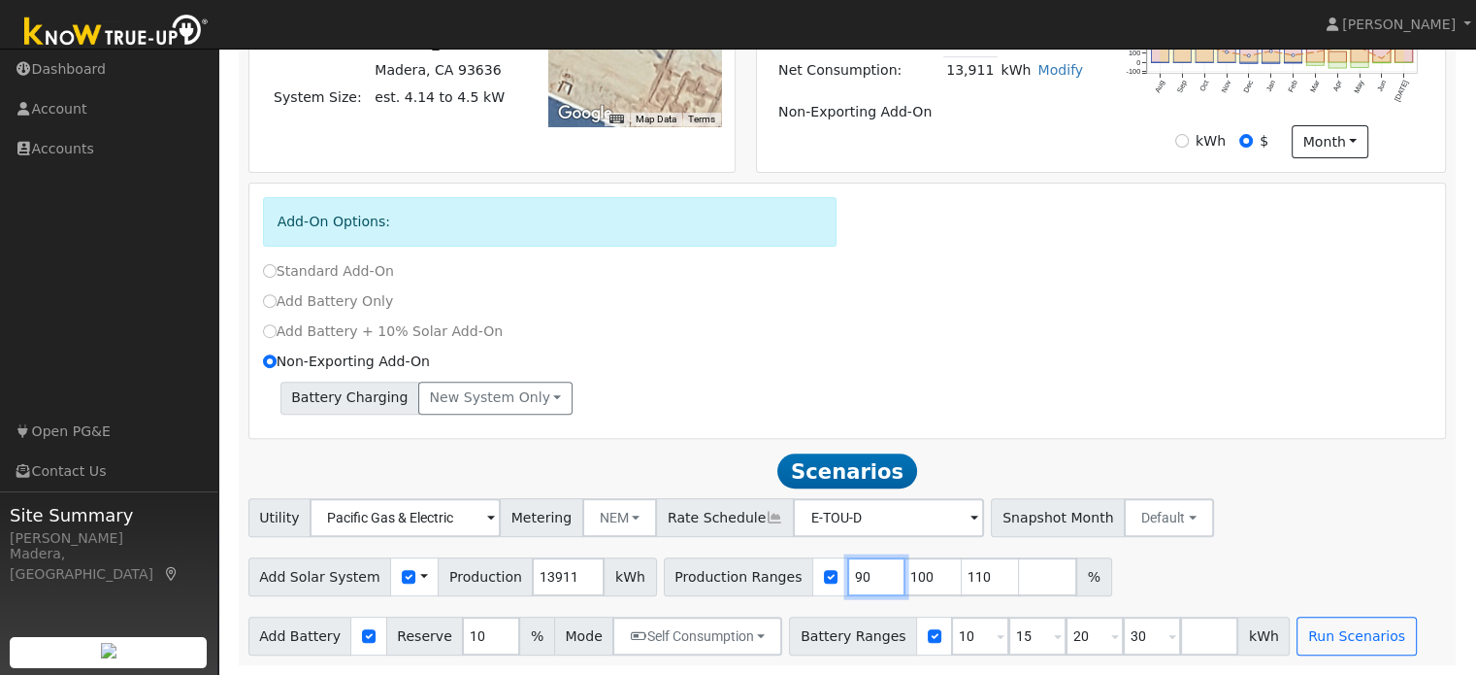
click at [847, 584] on input "90" at bounding box center [876, 576] width 58 height 39
type input "100"
type input "110"
type input "1"
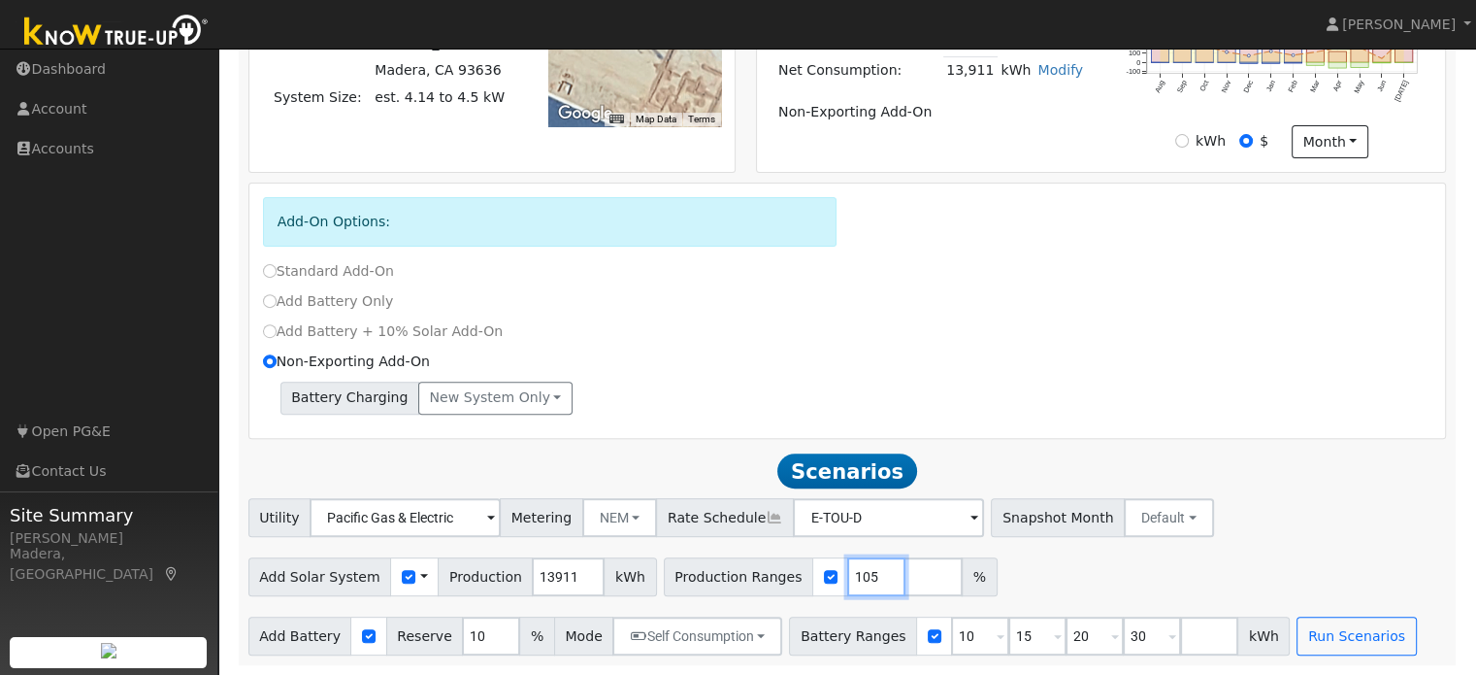
type input "105"
click at [1051, 555] on div "Add Solar System Use CSV Data Production 13911 kWh Production Ranges 105 %" at bounding box center [848, 573] width 1206 height 46
click at [951, 640] on input "10" at bounding box center [980, 635] width 58 height 39
type input "15"
type input "20"
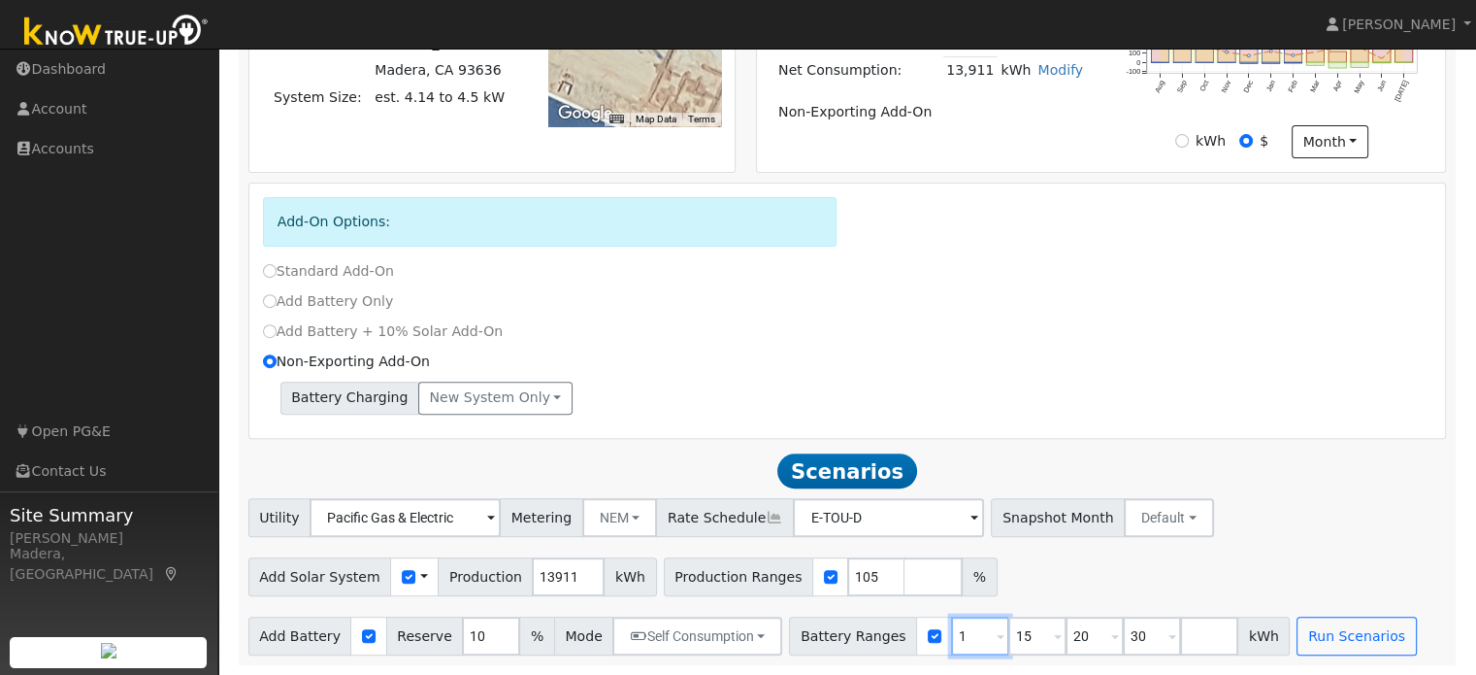
type input "30"
type input "20"
type input "30"
type input "3"
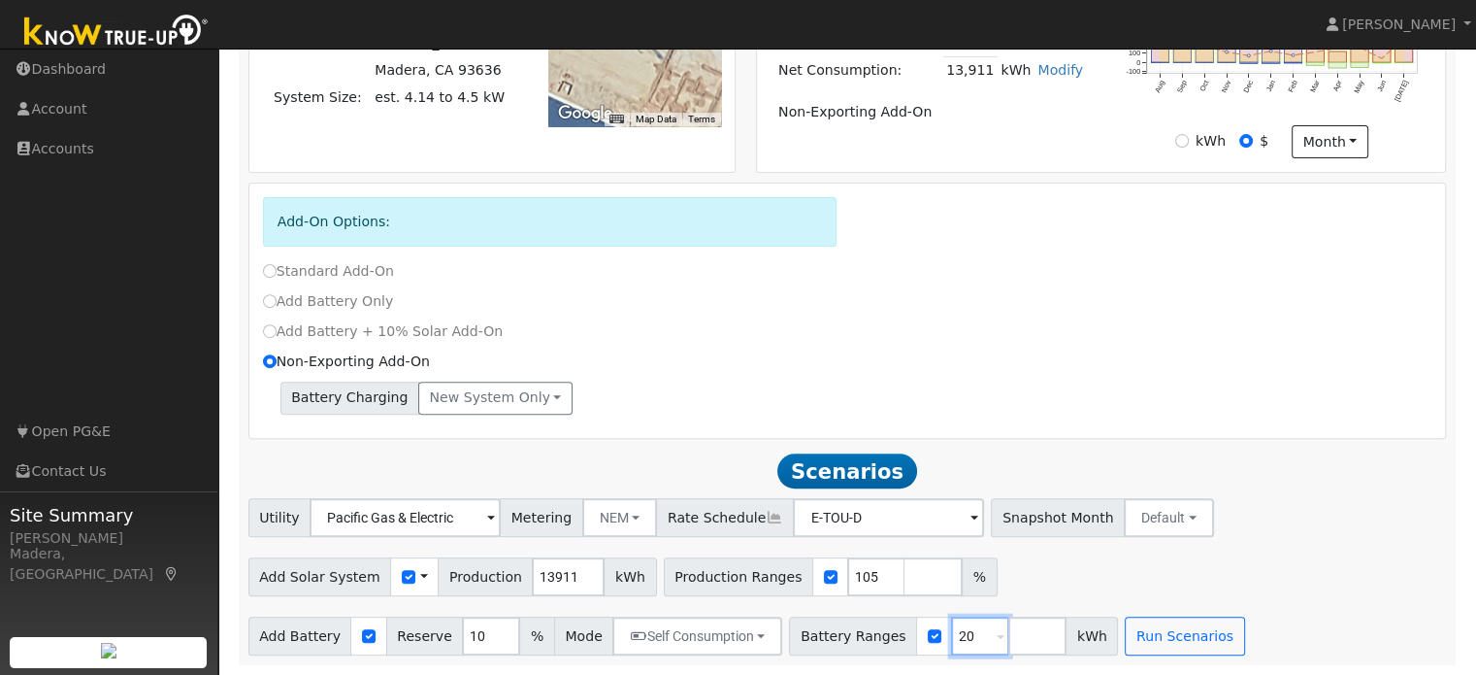
type input "20"
click at [1010, 437] on div "Scenario Report Powered by Know True-Up ® Notes: ** 5 months with missing consu…" at bounding box center [848, 144] width 1218 height 1041
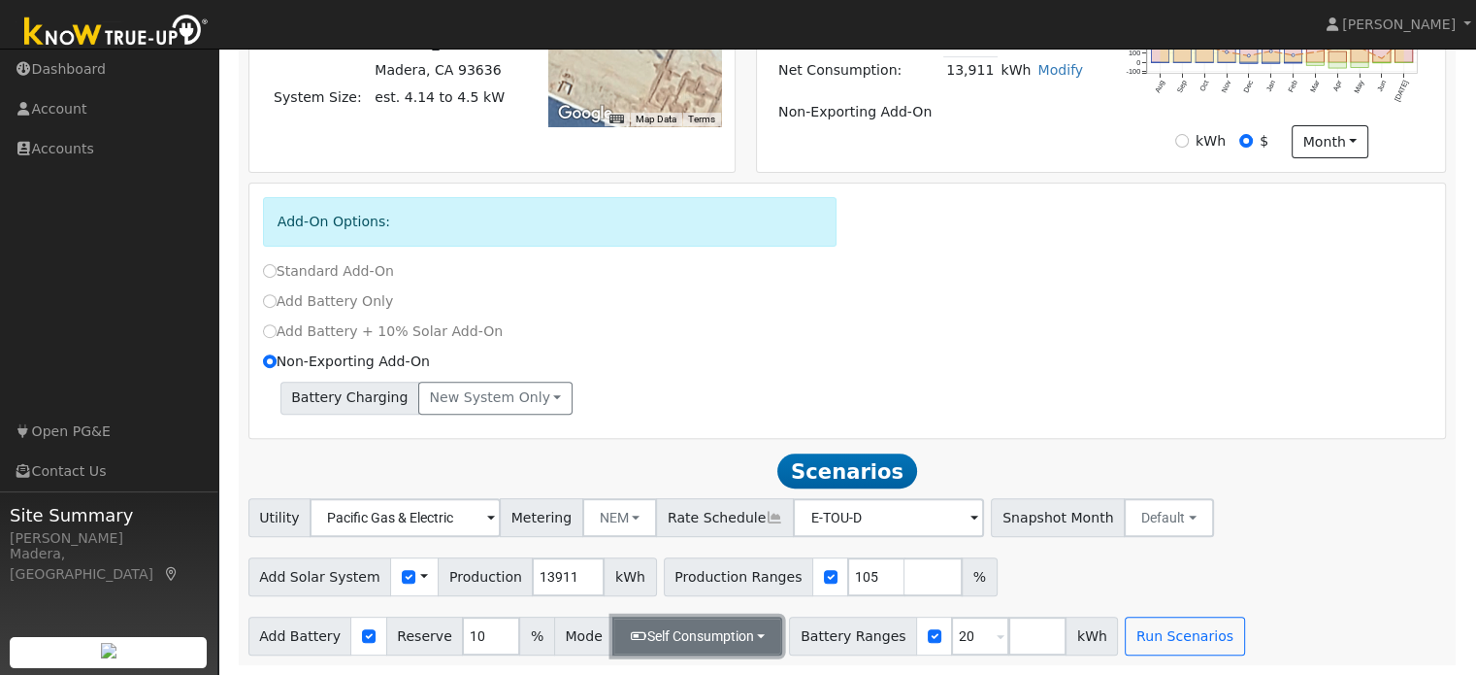
click at [711, 626] on button "Self Consumption" at bounding box center [697, 635] width 170 height 39
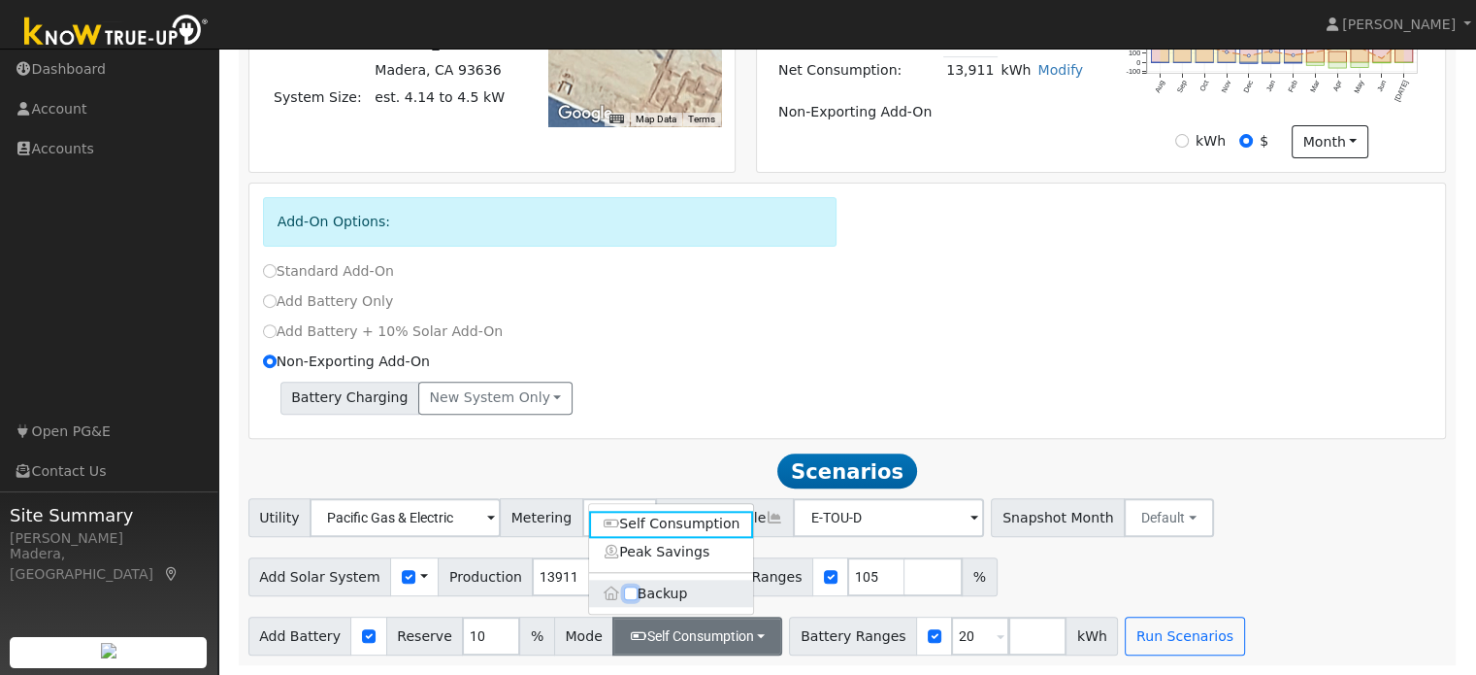
click at [629, 589] on input "Backup" at bounding box center [631, 593] width 14 height 14
checkbox input "true"
type input "20"
click at [1045, 385] on div "Battery Charging New system only New system only Both systems" at bounding box center [848, 397] width 1170 height 33
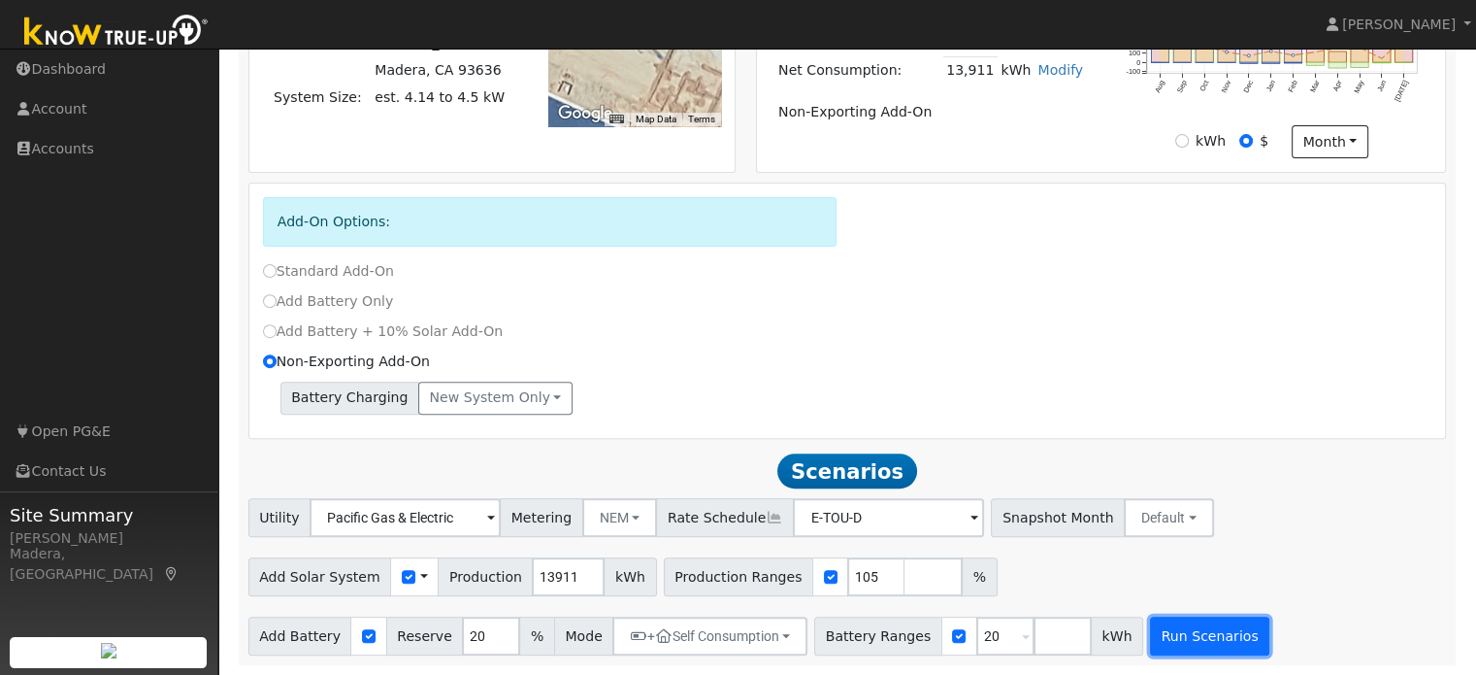
click at [1150, 647] on button "Run Scenarios" at bounding box center [1209, 635] width 119 height 39
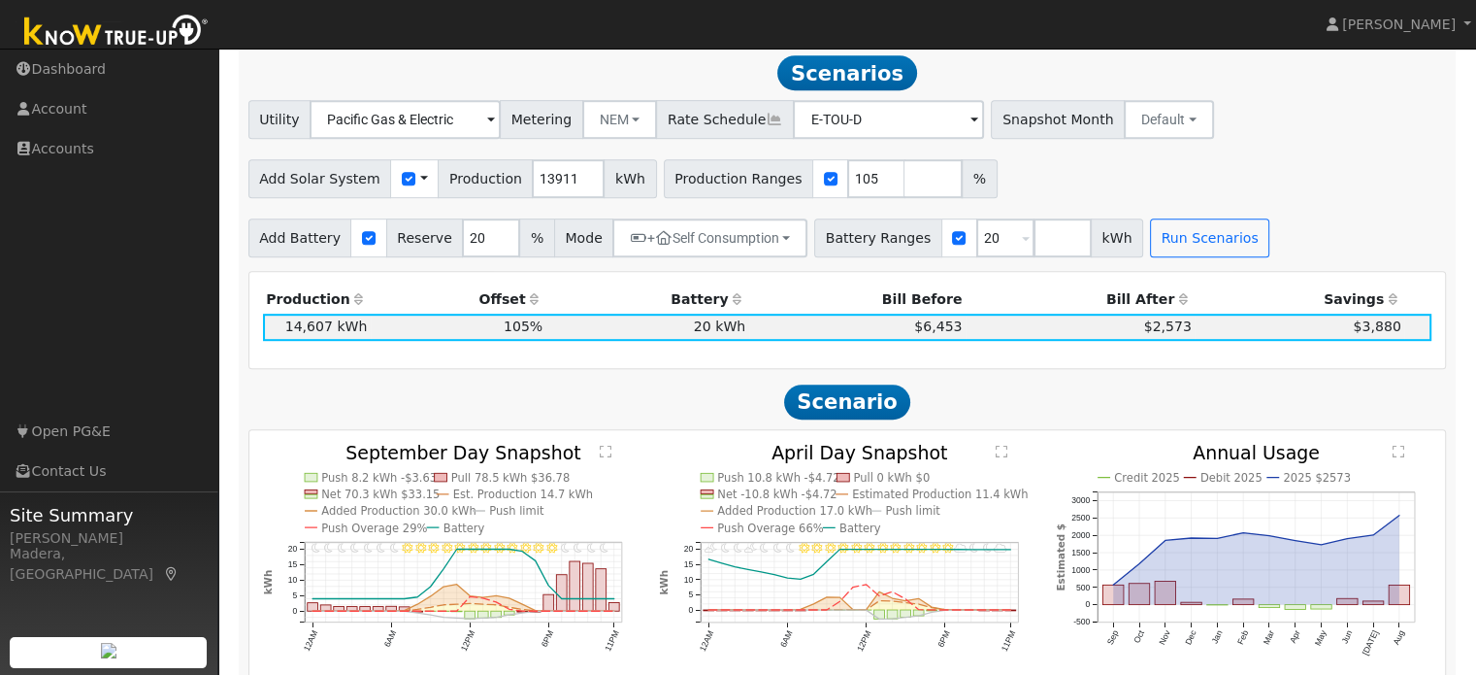
scroll to position [1056, 0]
click at [905, 188] on input "number" at bounding box center [934, 177] width 58 height 39
type input "115"
type input "125"
click at [1034, 249] on input "number" at bounding box center [1063, 236] width 58 height 39
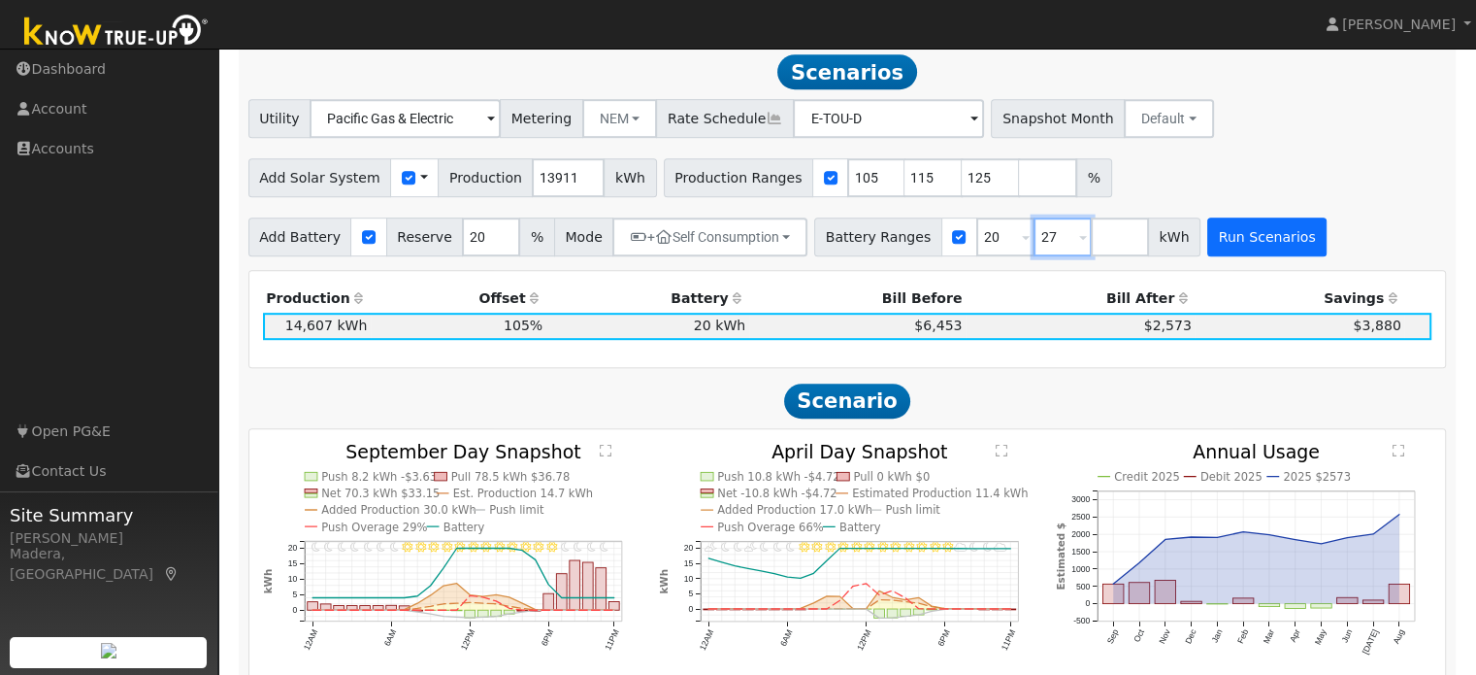
type input "27"
click at [1242, 231] on button "Run Scenarios" at bounding box center [1267, 236] width 119 height 39
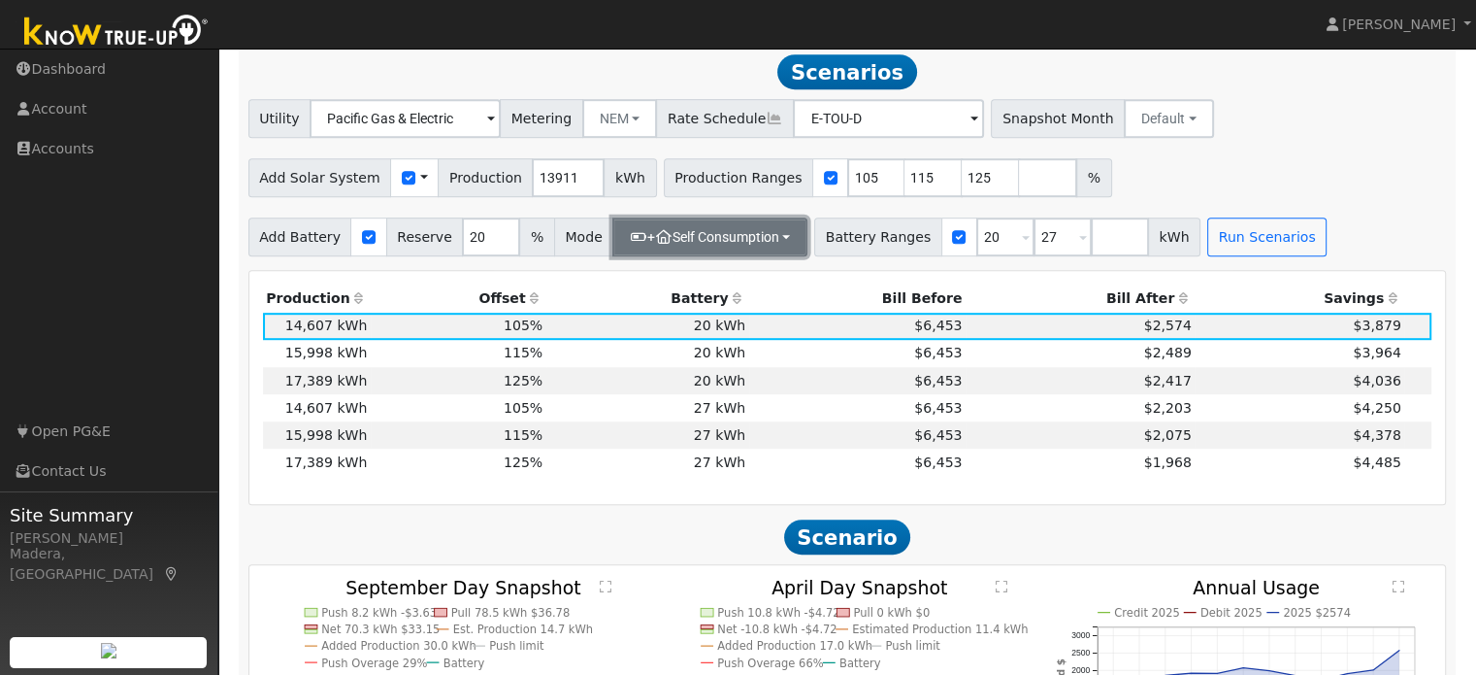
click at [749, 244] on button "+ Self Consumption" at bounding box center [709, 236] width 195 height 39
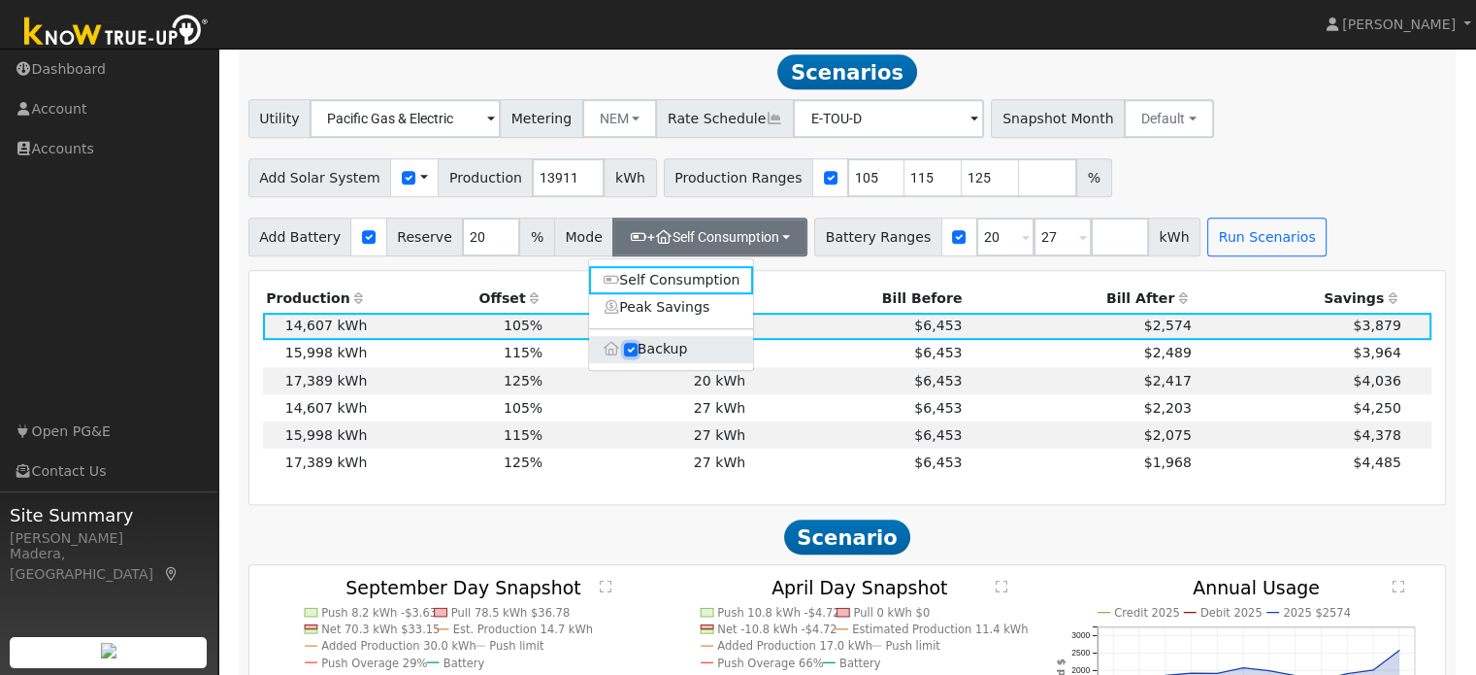
click at [629, 354] on input "Backup" at bounding box center [631, 350] width 14 height 14
checkbox input "false"
type input "10"
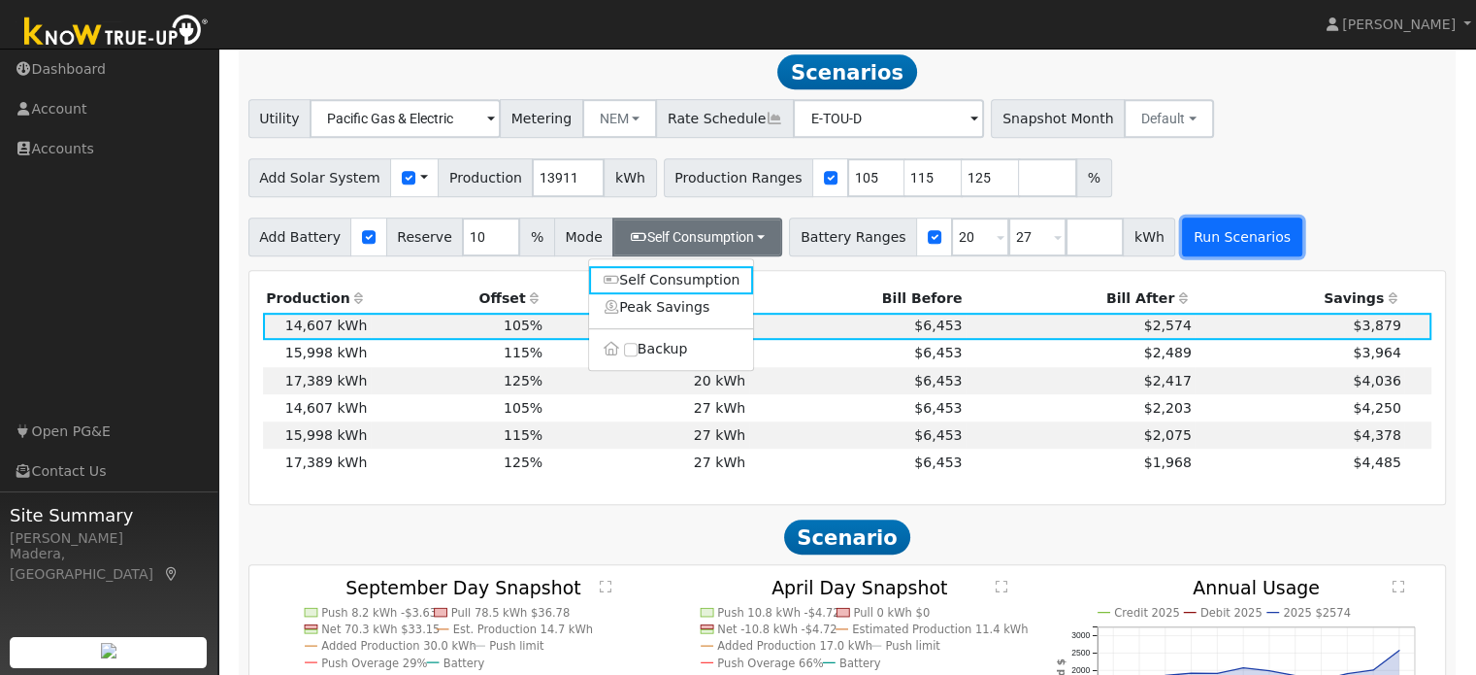
click at [1203, 248] on button "Run Scenarios" at bounding box center [1241, 236] width 119 height 39
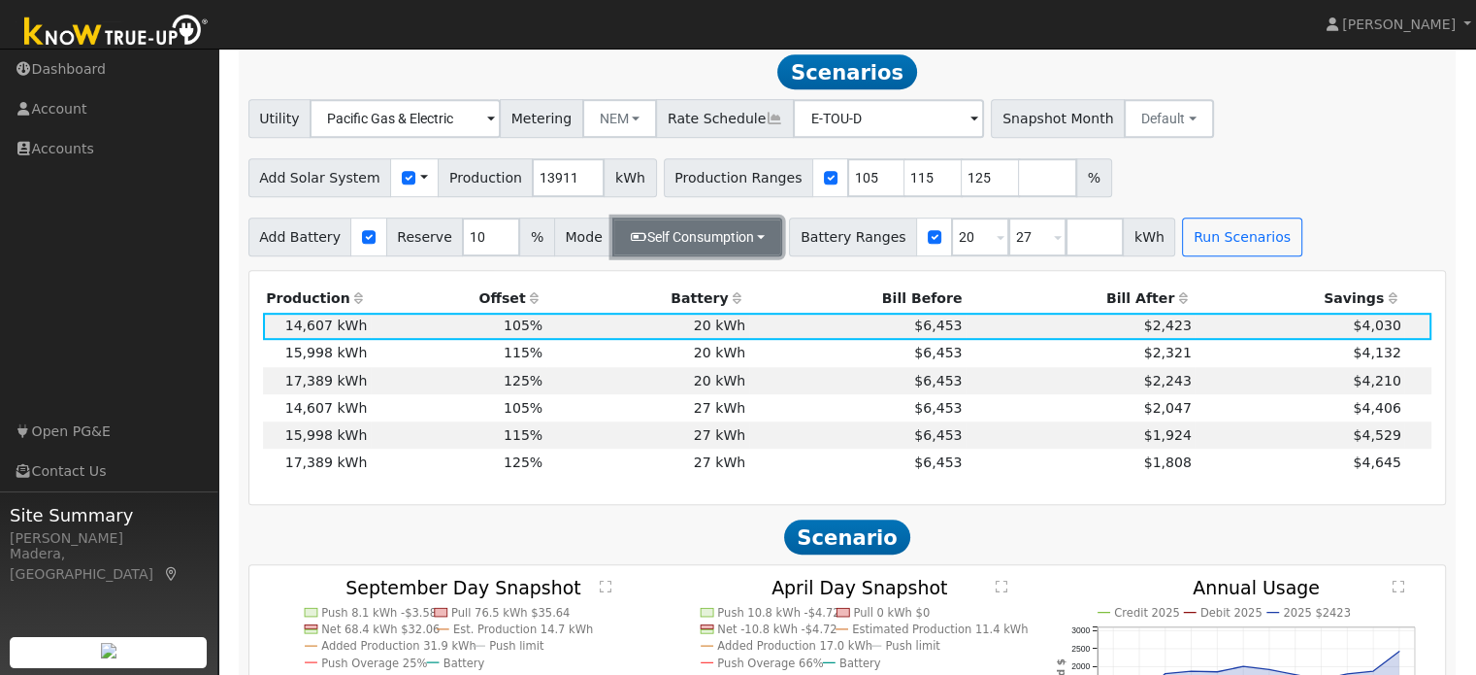
click at [673, 233] on button "Self Consumption" at bounding box center [697, 236] width 170 height 39
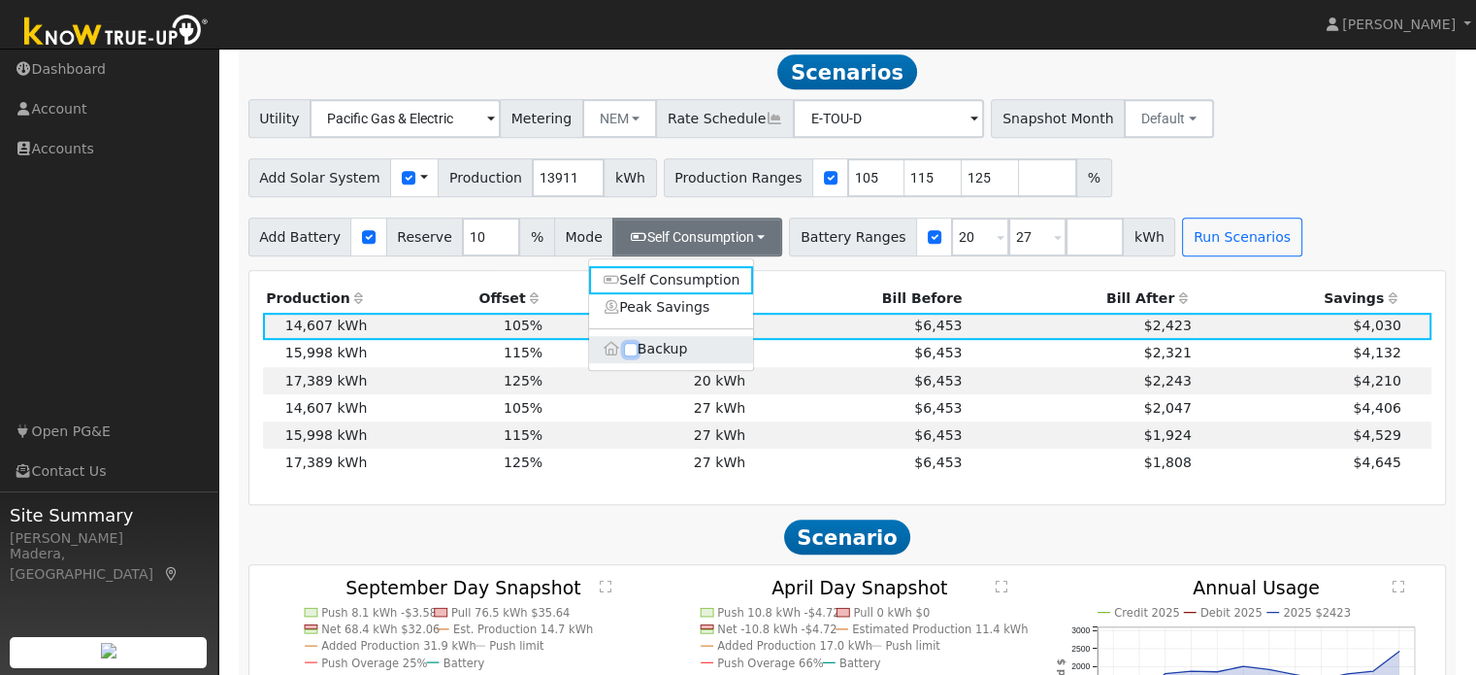
click at [628, 348] on input "Backup" at bounding box center [631, 350] width 14 height 14
checkbox input "true"
type input "20"
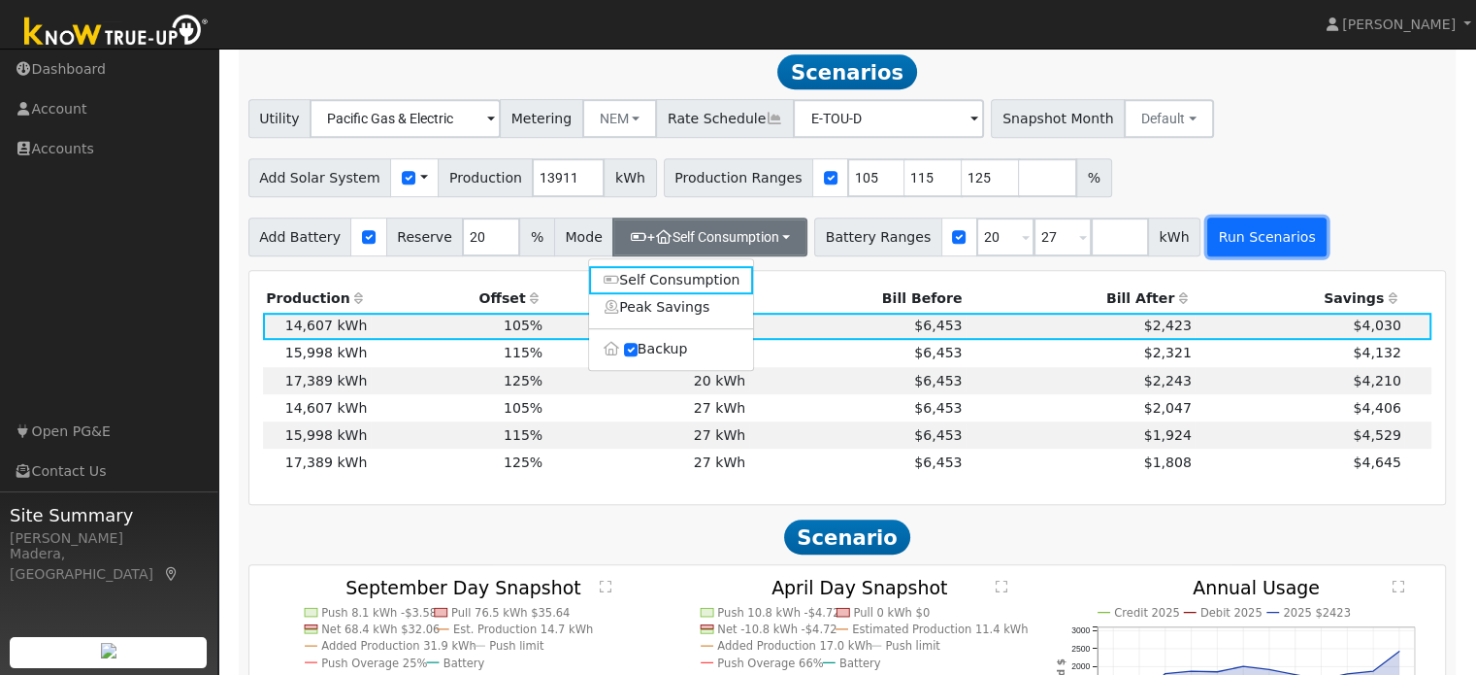
click at [1230, 249] on button "Run Scenarios" at bounding box center [1267, 236] width 119 height 39
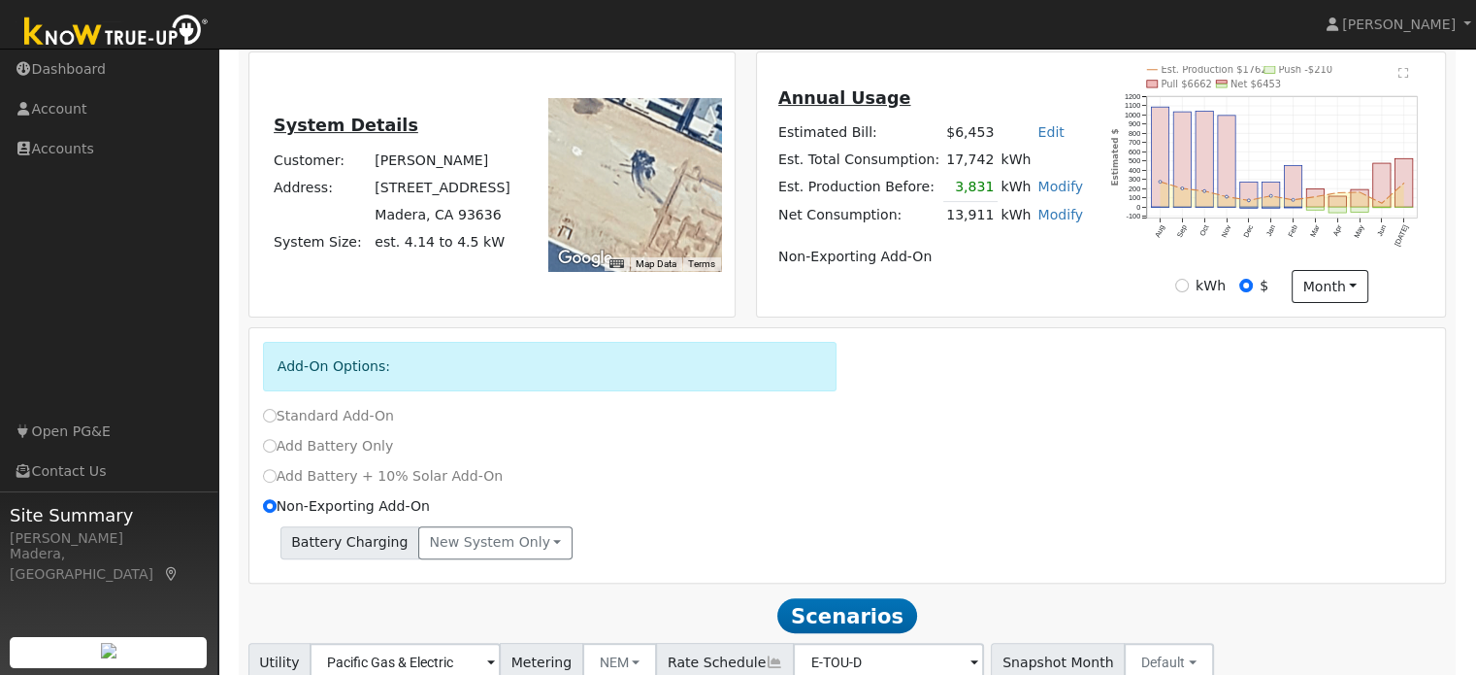
scroll to position [512, 0]
click at [1038, 195] on link "Modify" at bounding box center [1061, 188] width 46 height 16
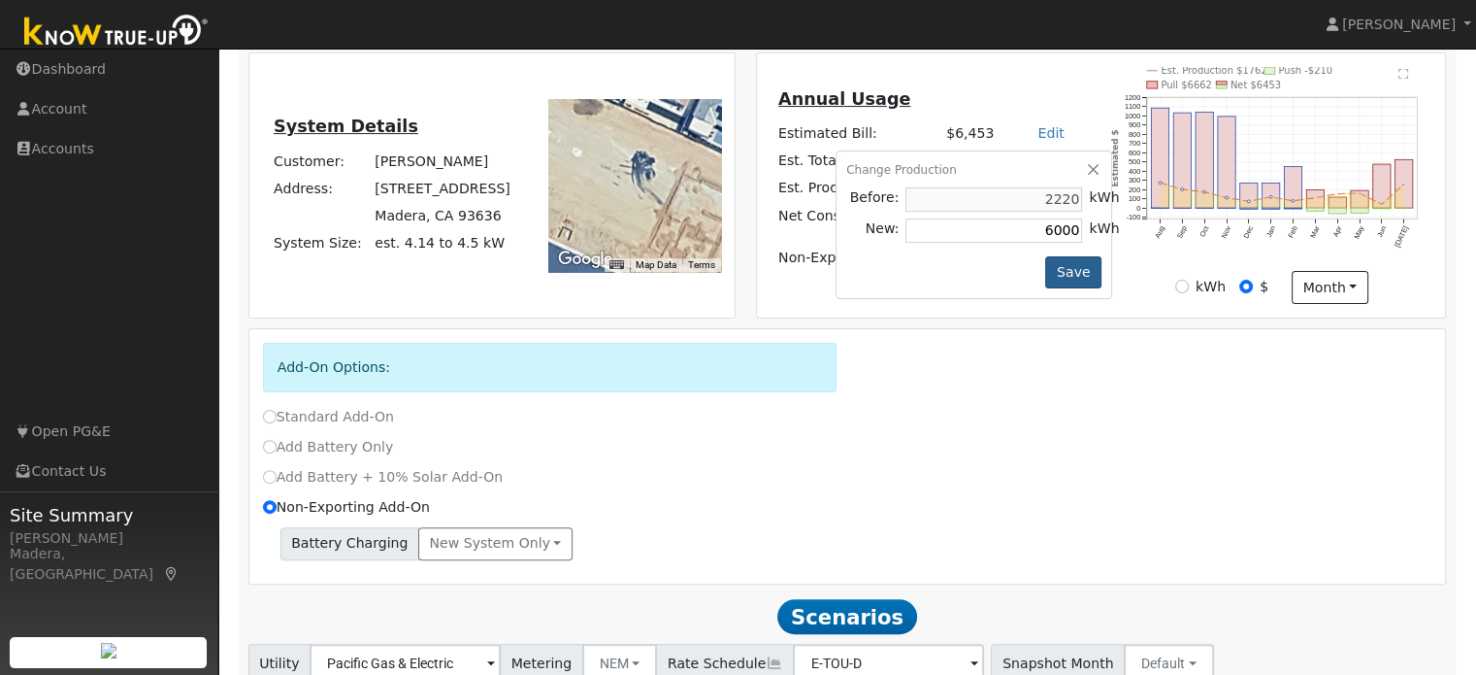
type input "6000"
click at [1063, 271] on button "Save" at bounding box center [1073, 272] width 56 height 33
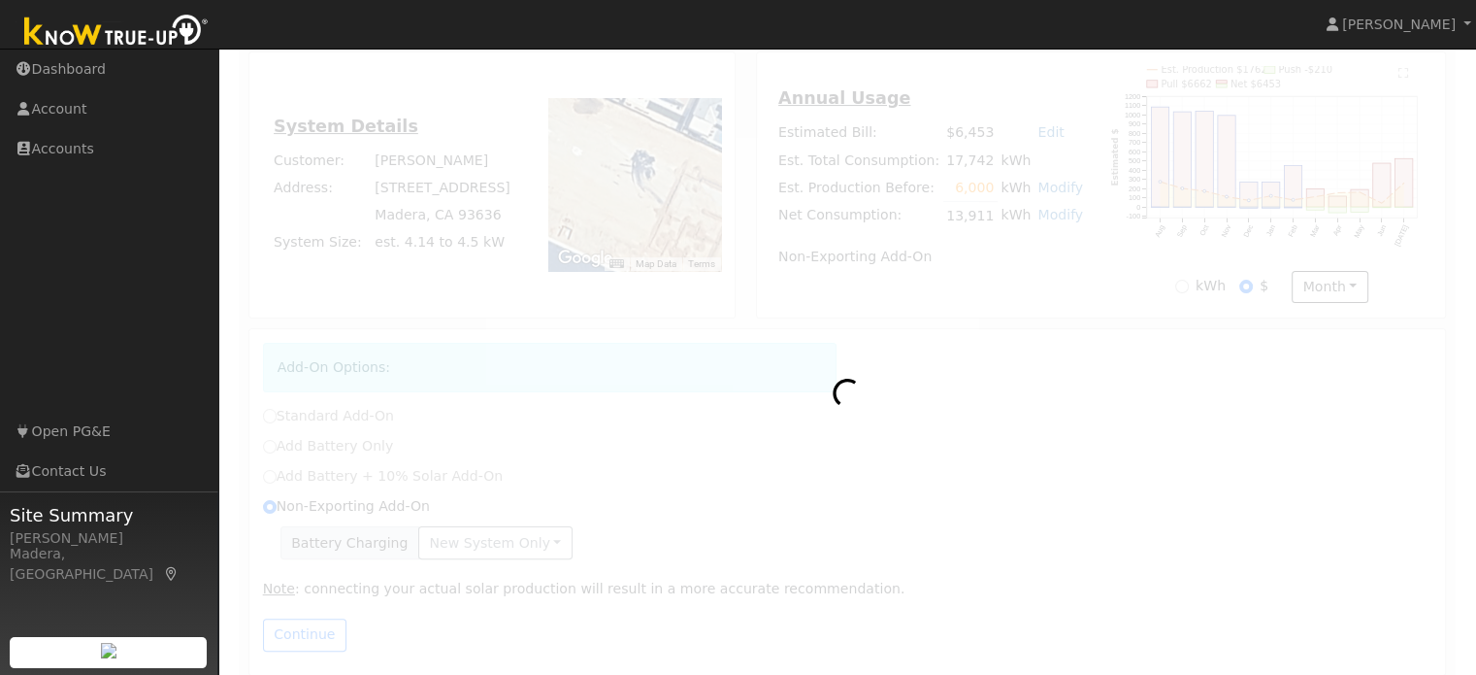
radio input "true"
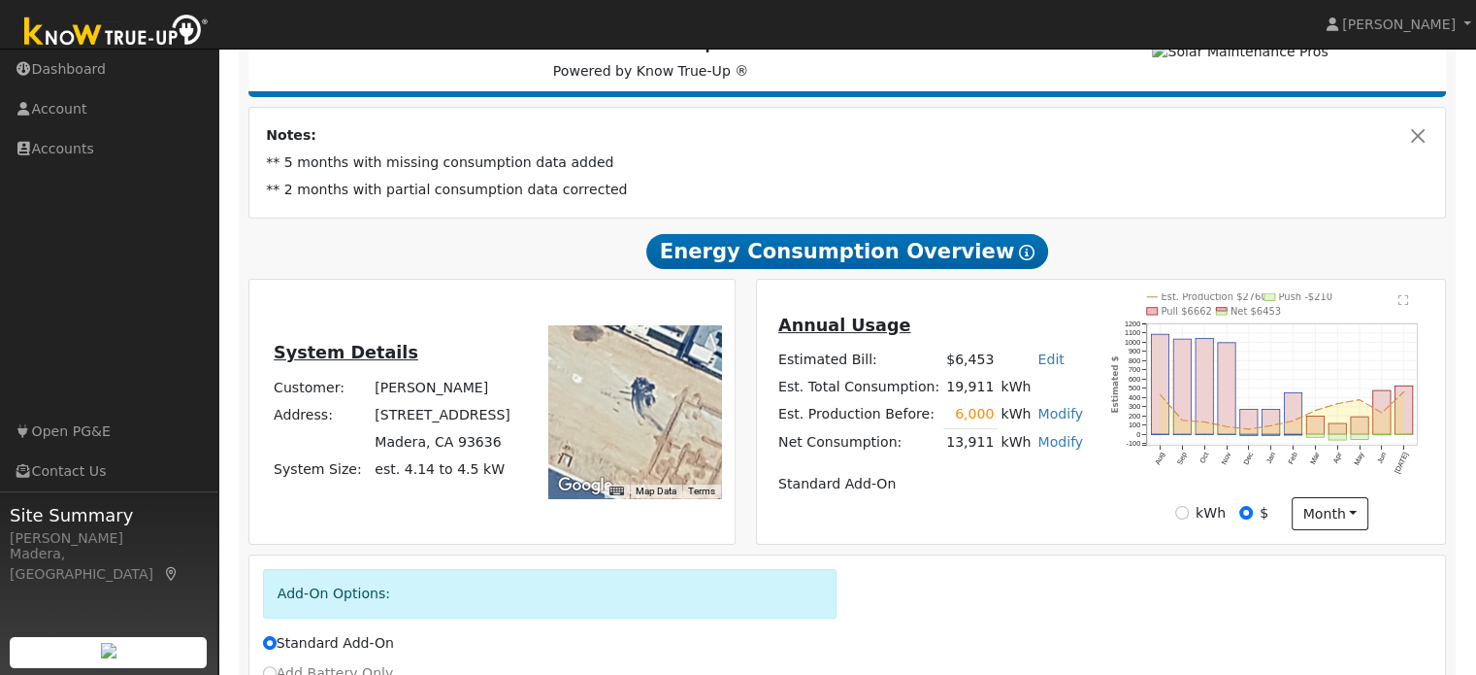
scroll to position [494, 0]
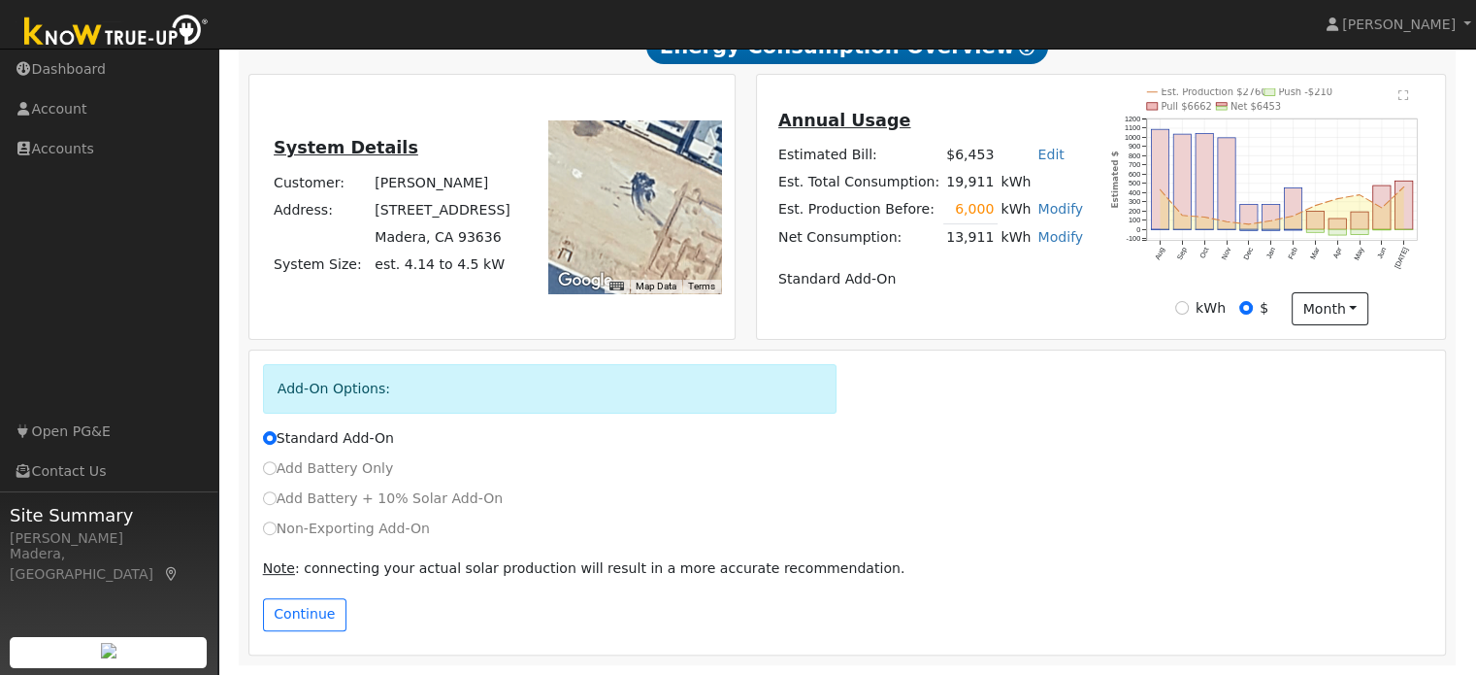
click at [260, 531] on div "Non-Exporting Add-On" at bounding box center [847, 528] width 1190 height 20
click at [276, 535] on label "Non-Exporting Add-On" at bounding box center [346, 528] width 167 height 20
click at [276, 535] on input "Non-Exporting Add-On" at bounding box center [270, 528] width 14 height 14
radio input "true"
radio input "false"
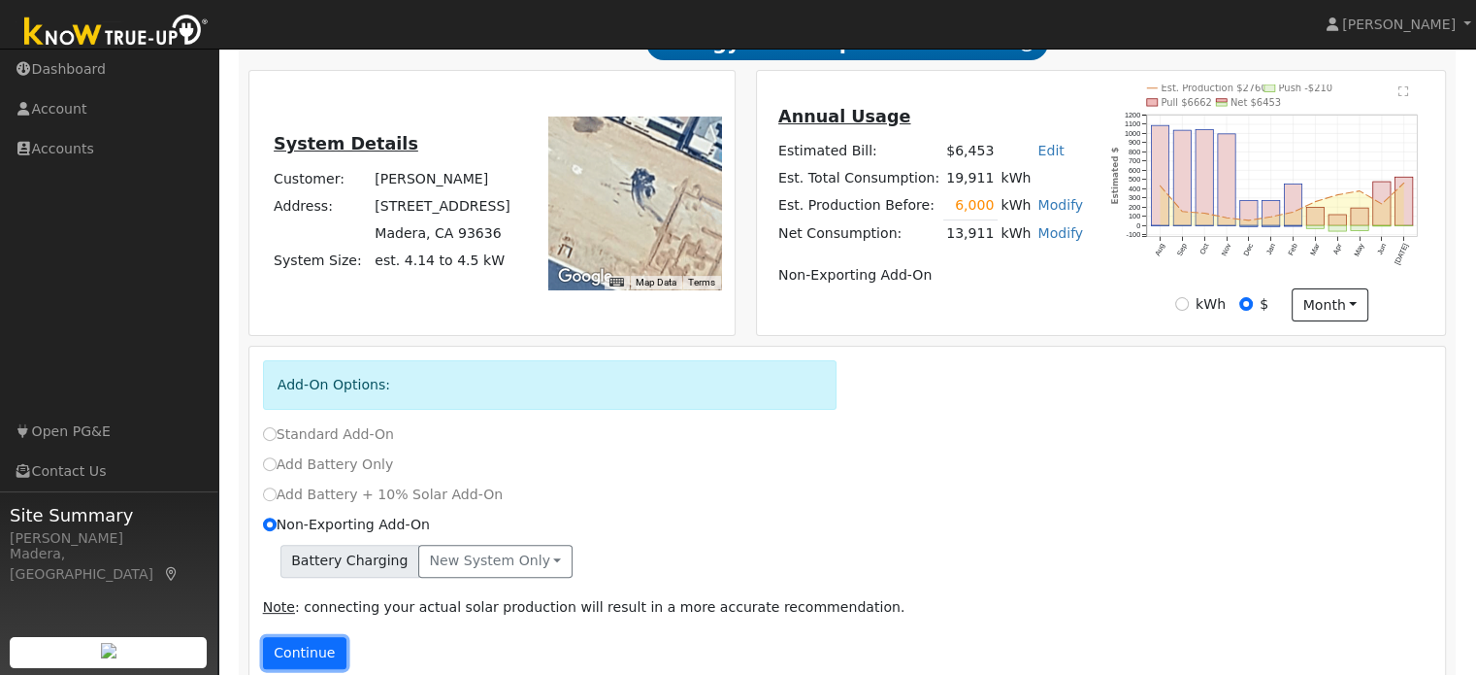
click at [302, 651] on button "Continue" at bounding box center [304, 653] width 83 height 33
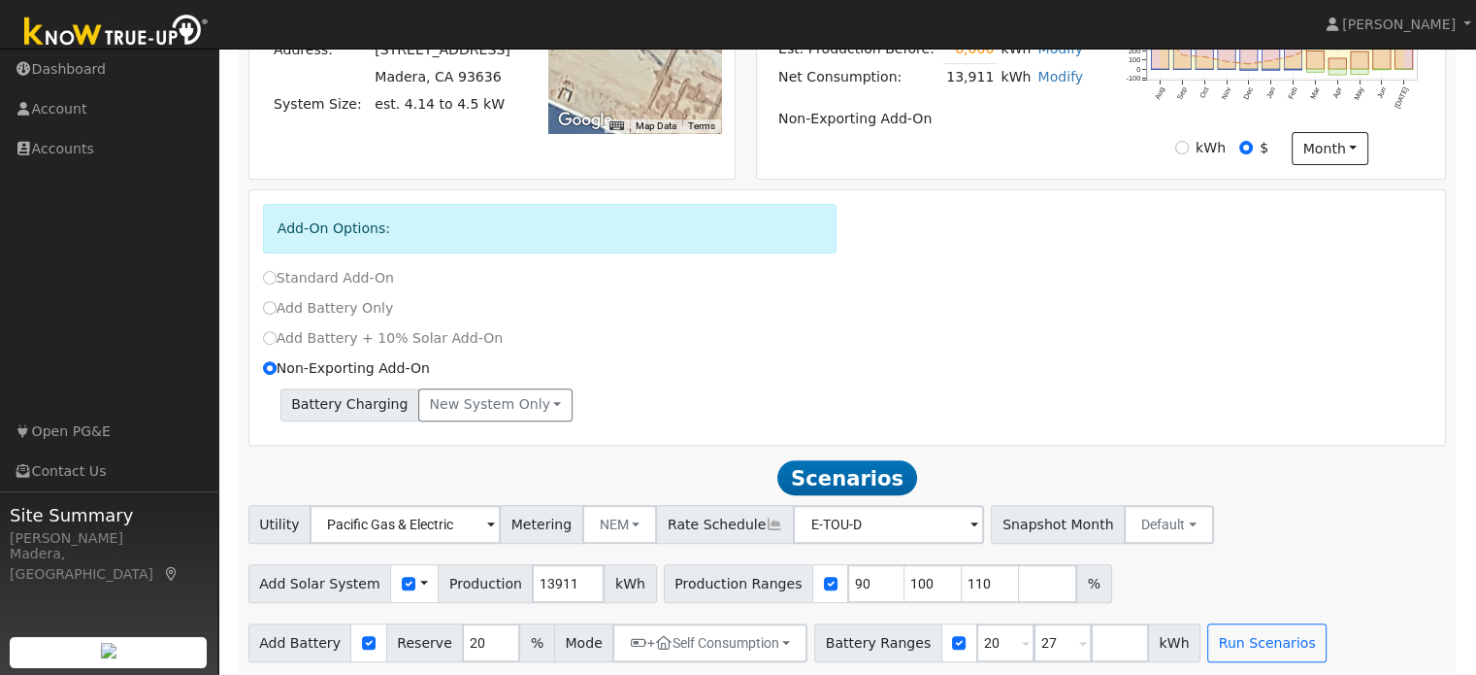
scroll to position [664, 0]
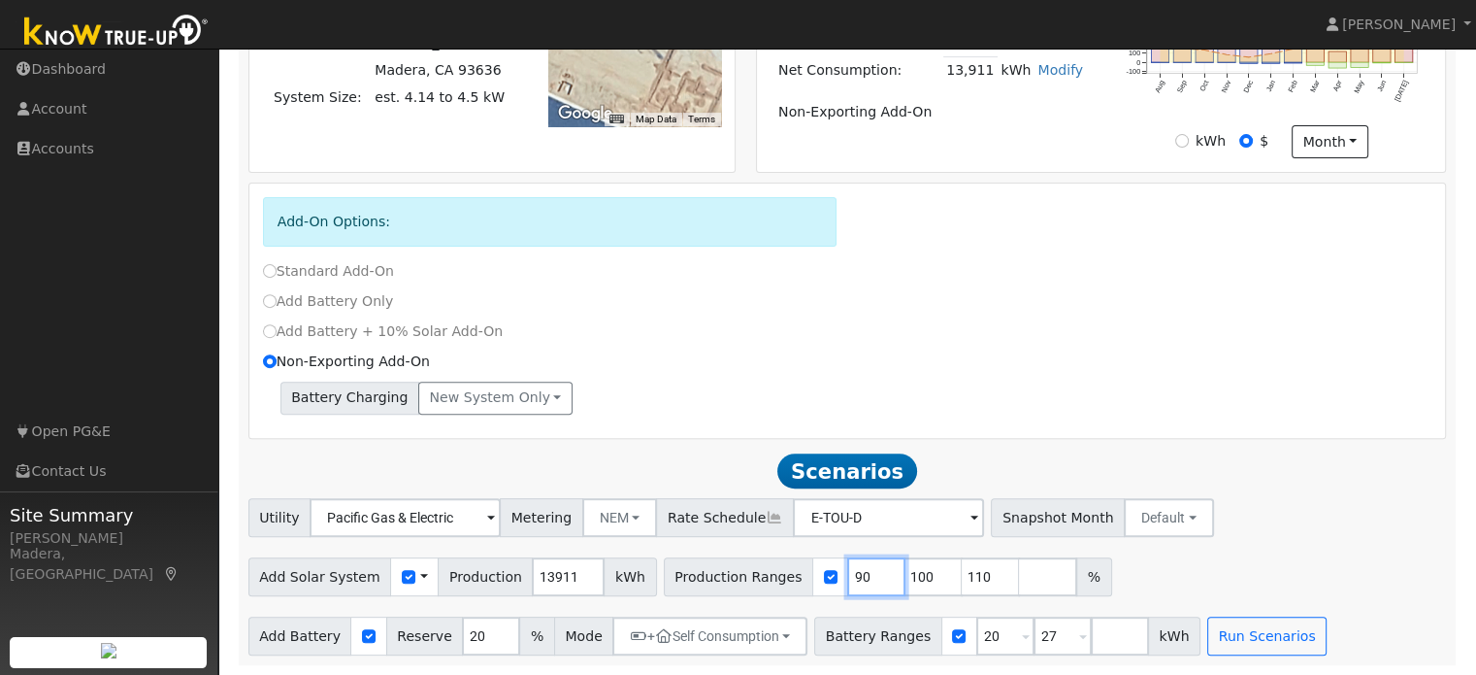
click at [847, 577] on input "90" at bounding box center [876, 576] width 58 height 39
type input "100"
type input "110"
type input "1"
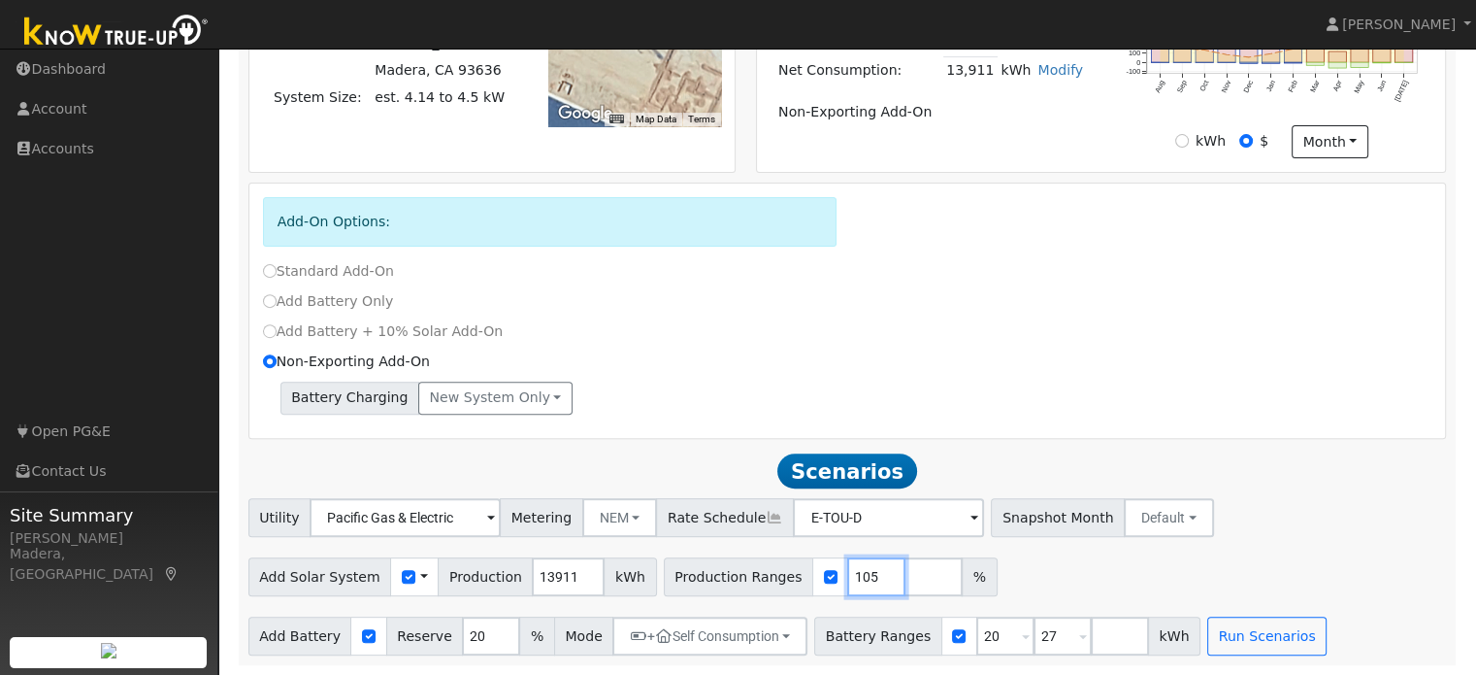
type input "105"
click at [1059, 585] on div "Add Solar System Use CSV Data Production 13911 kWh Production Ranges 105 %" at bounding box center [848, 573] width 1206 height 46
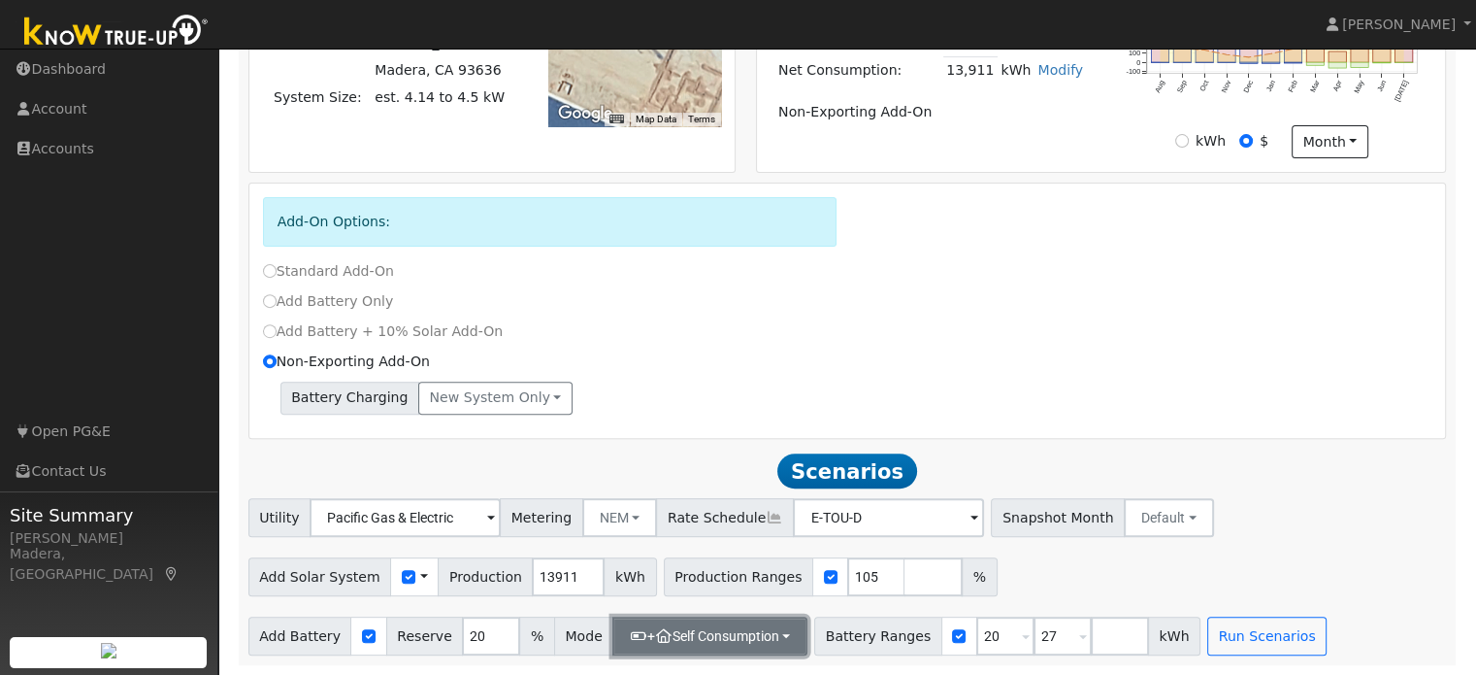
click at [744, 635] on button "+ Self Consumption" at bounding box center [709, 635] width 195 height 39
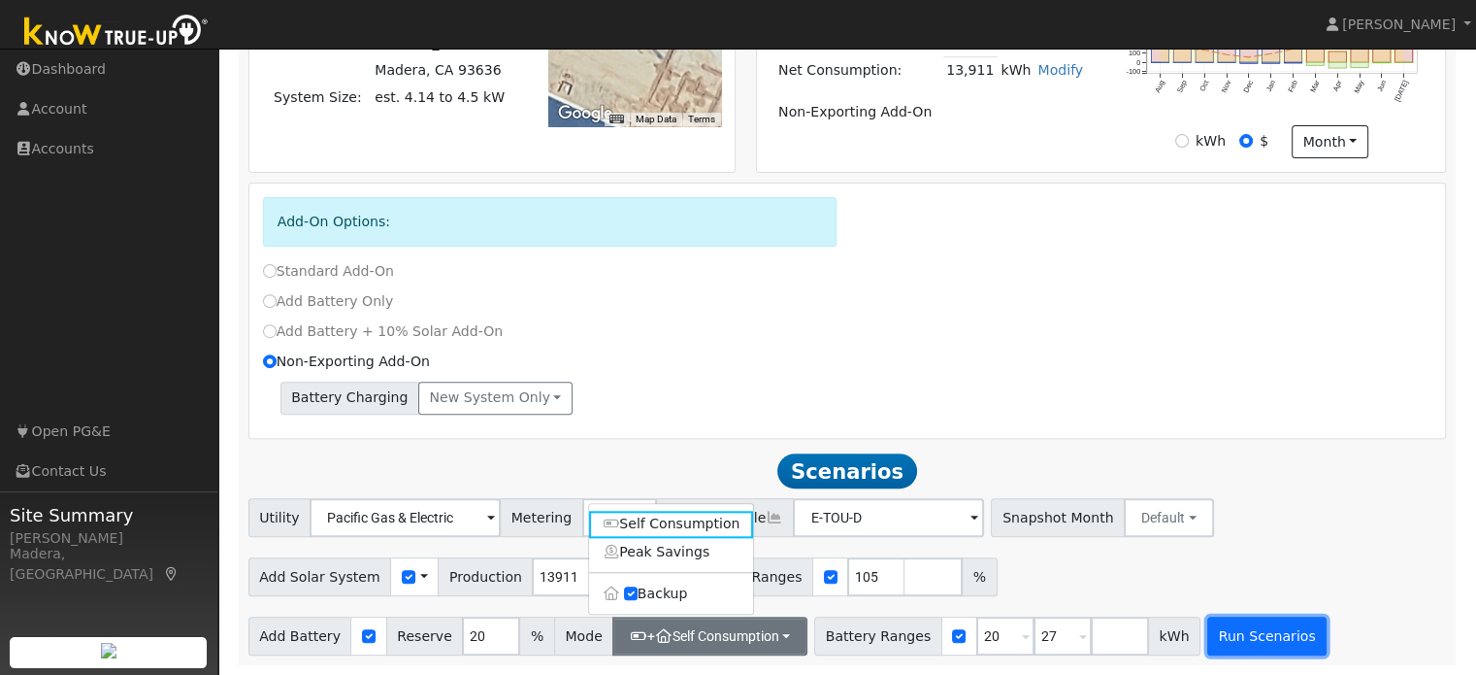
click at [1231, 631] on button "Run Scenarios" at bounding box center [1267, 635] width 119 height 39
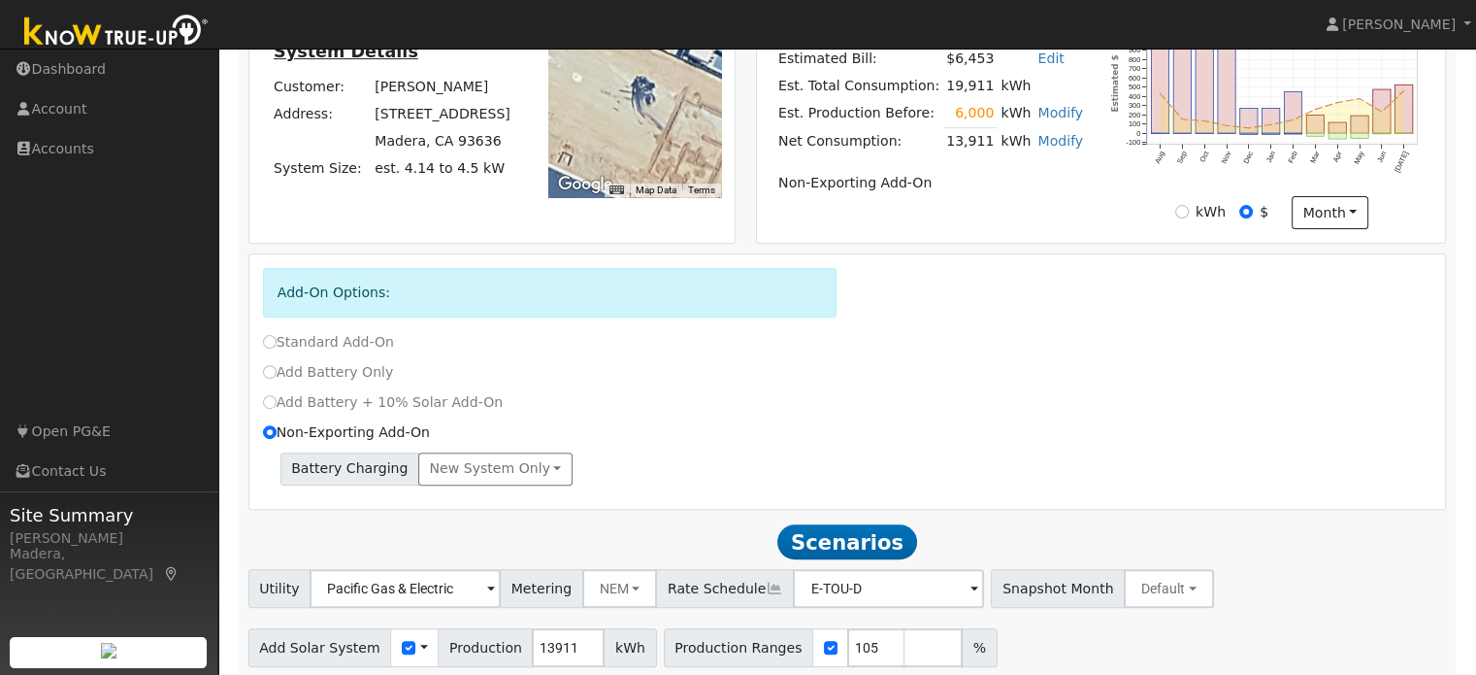
scroll to position [513, 0]
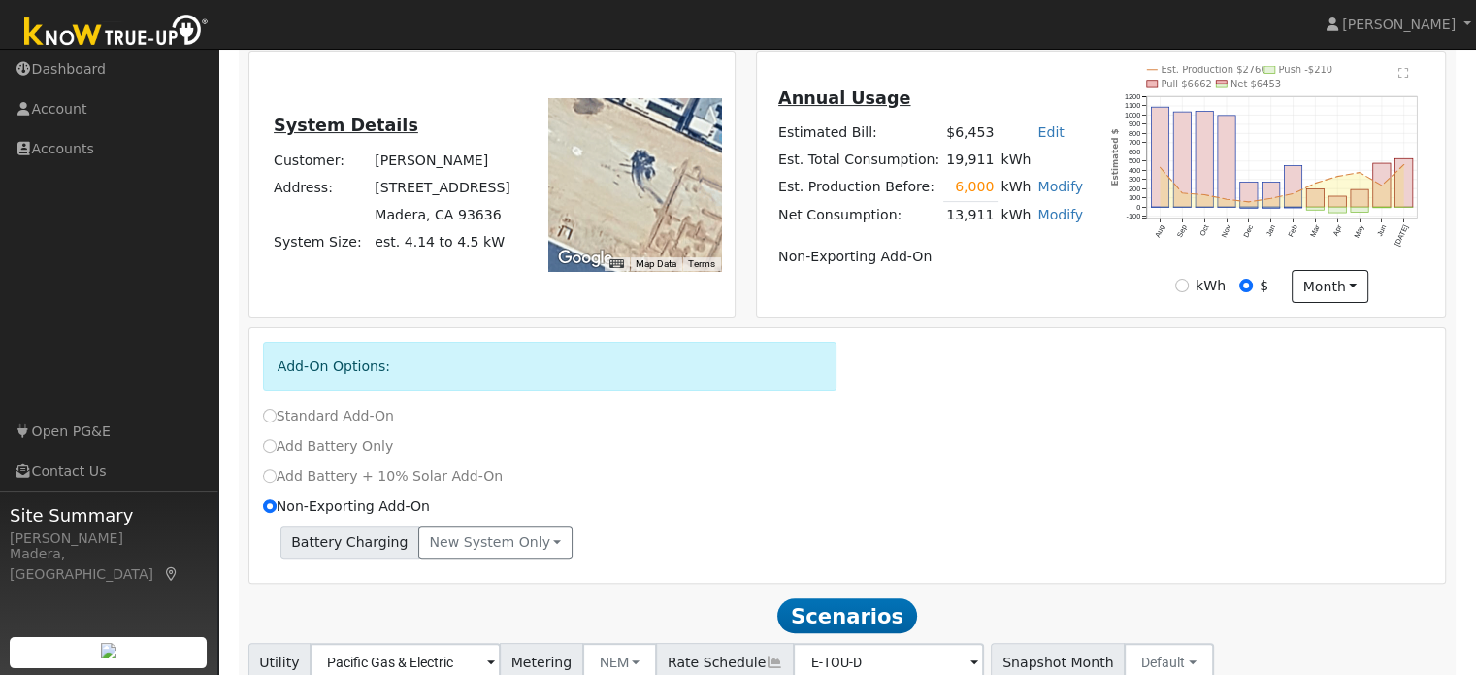
click at [1044, 189] on link "Modify" at bounding box center [1061, 187] width 46 height 16
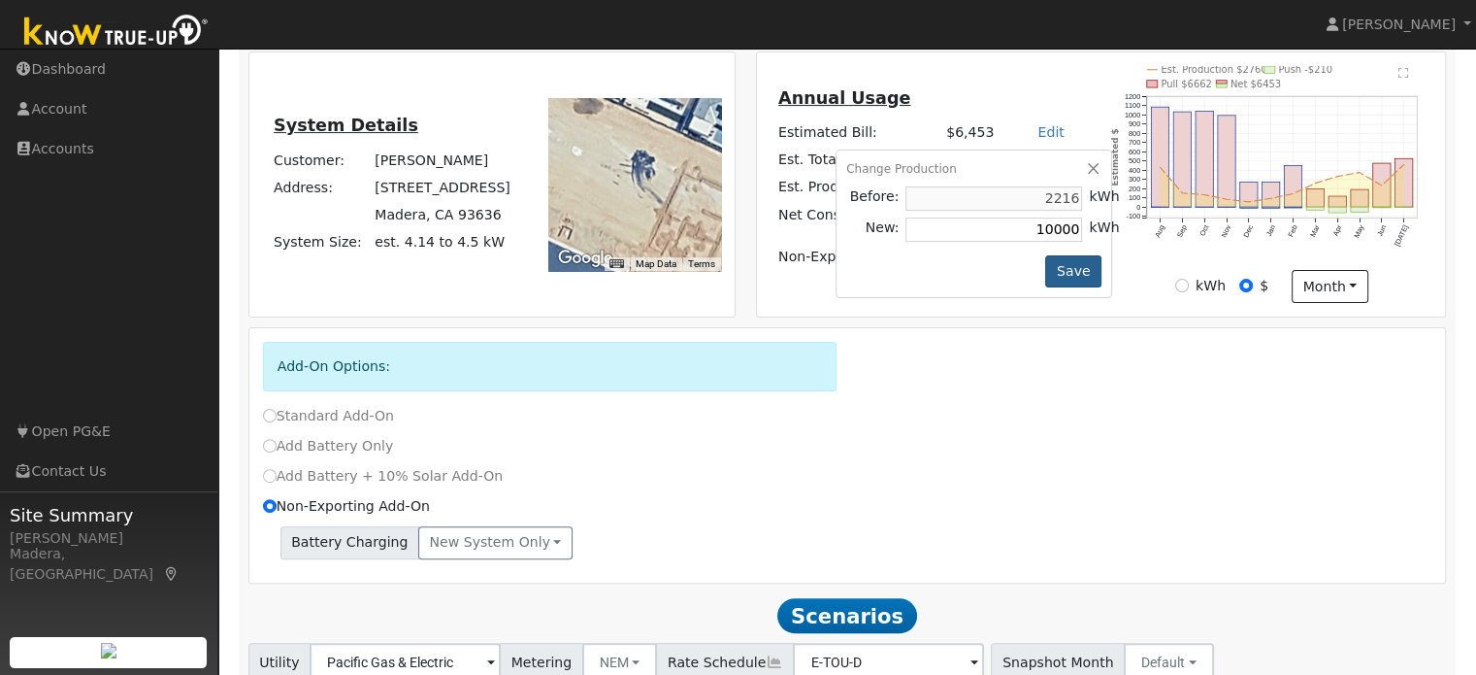
type input "10000"
click at [1057, 278] on button "Save" at bounding box center [1073, 271] width 56 height 33
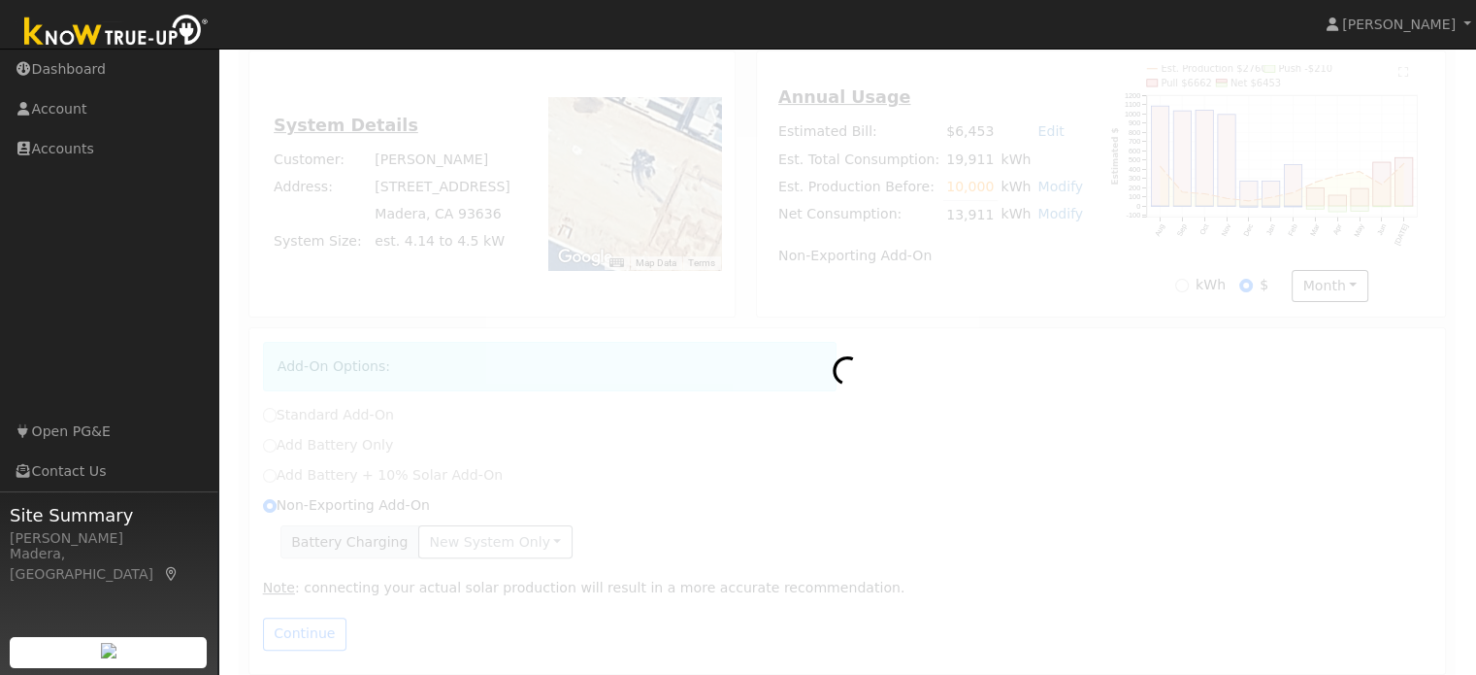
radio input "true"
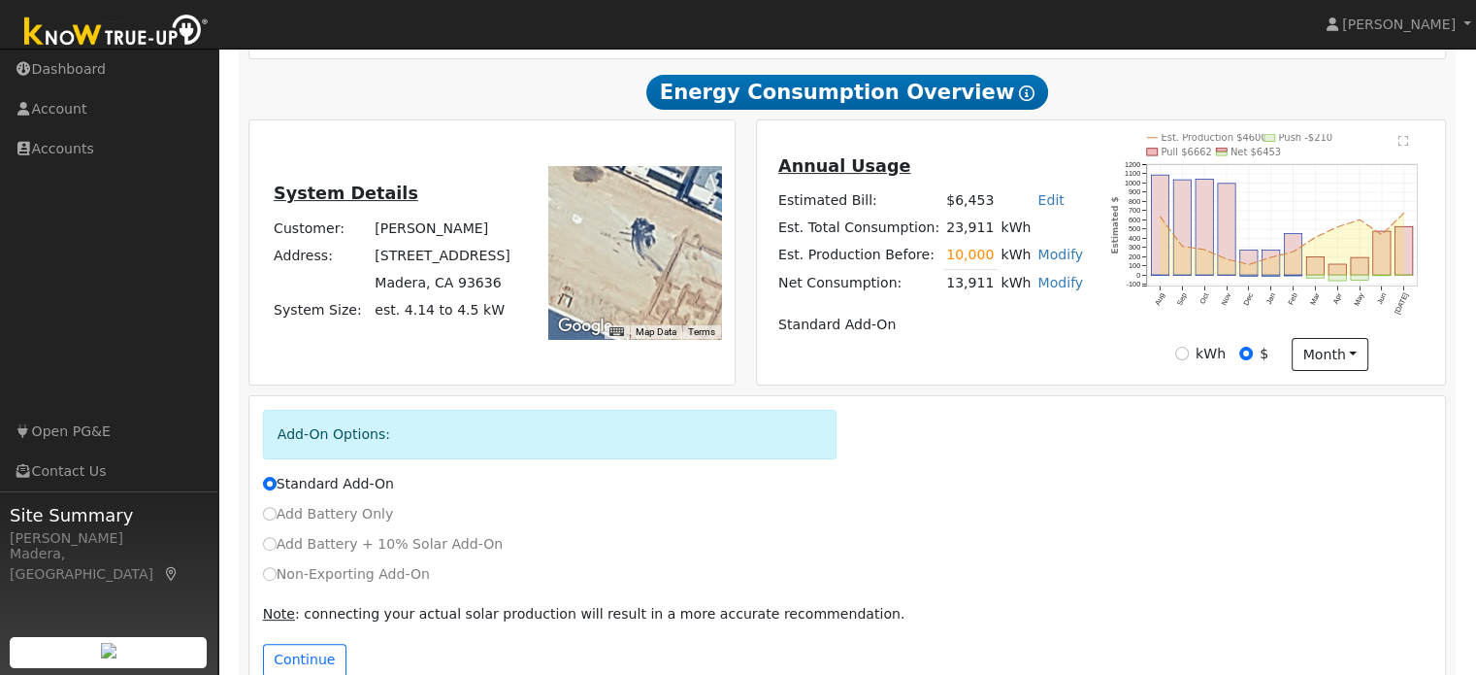
scroll to position [494, 0]
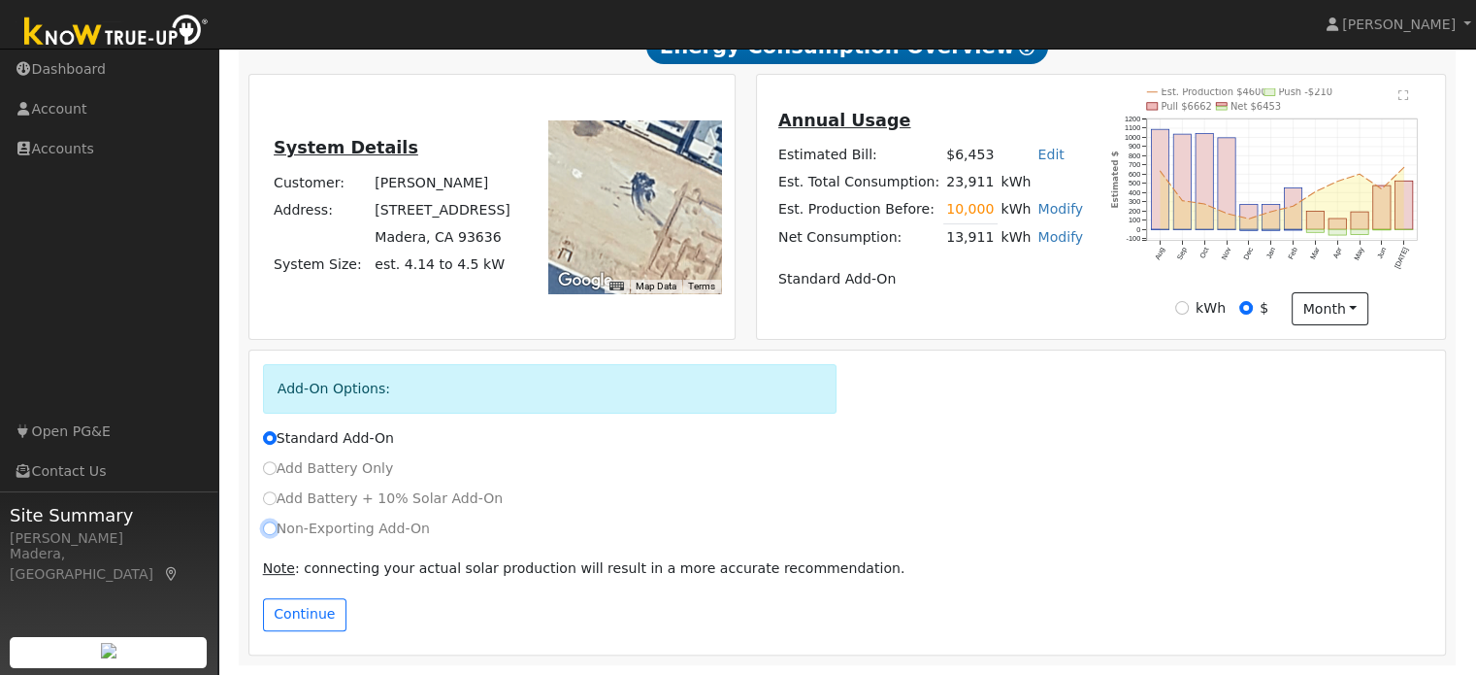
click at [270, 532] on input "Non-Exporting Add-On" at bounding box center [270, 528] width 14 height 14
radio input "true"
radio input "false"
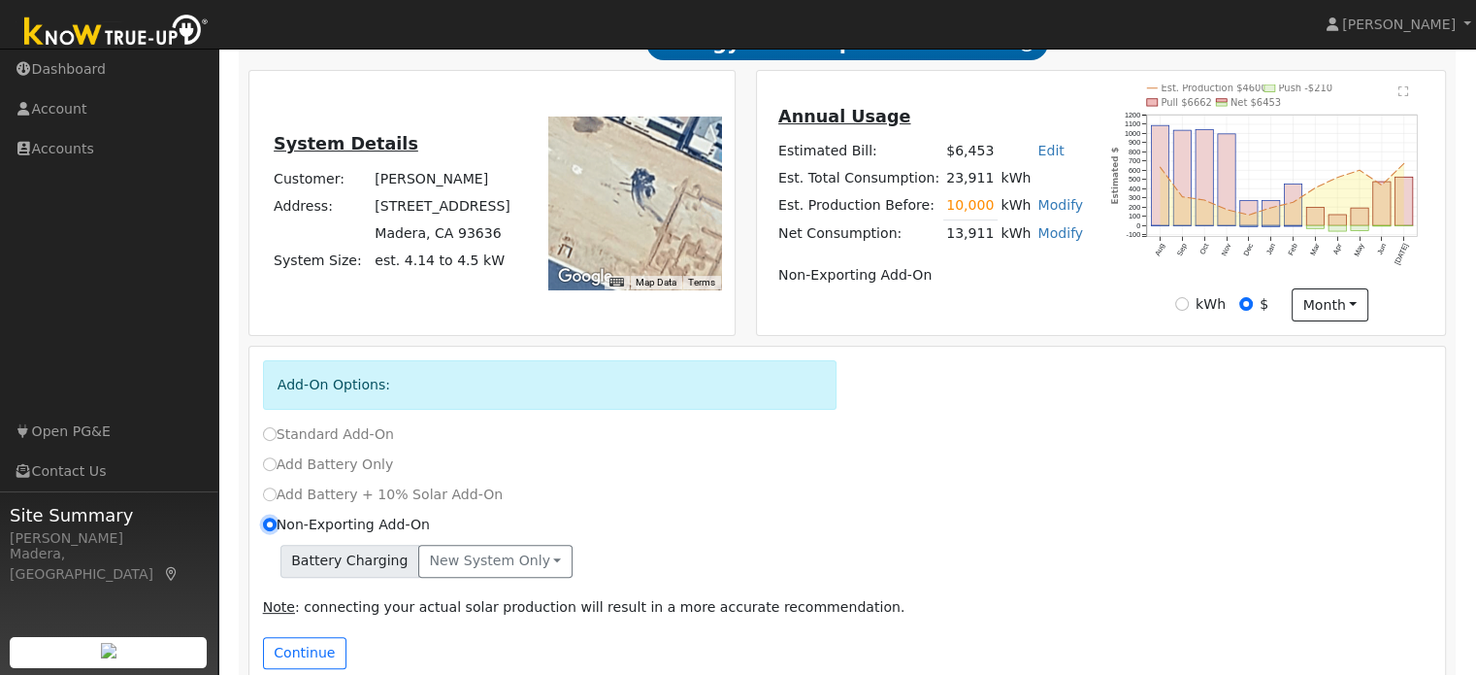
scroll to position [536, 0]
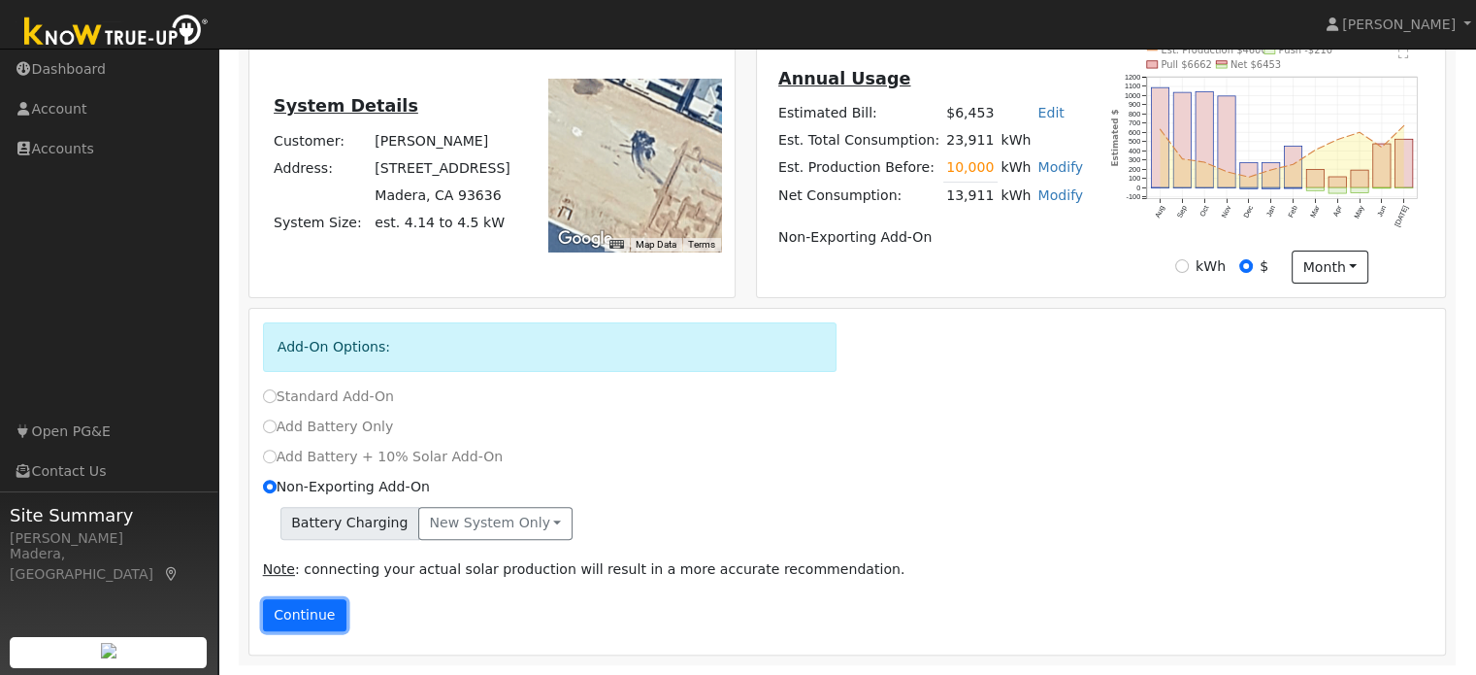
click at [314, 618] on button "Continue" at bounding box center [304, 615] width 83 height 33
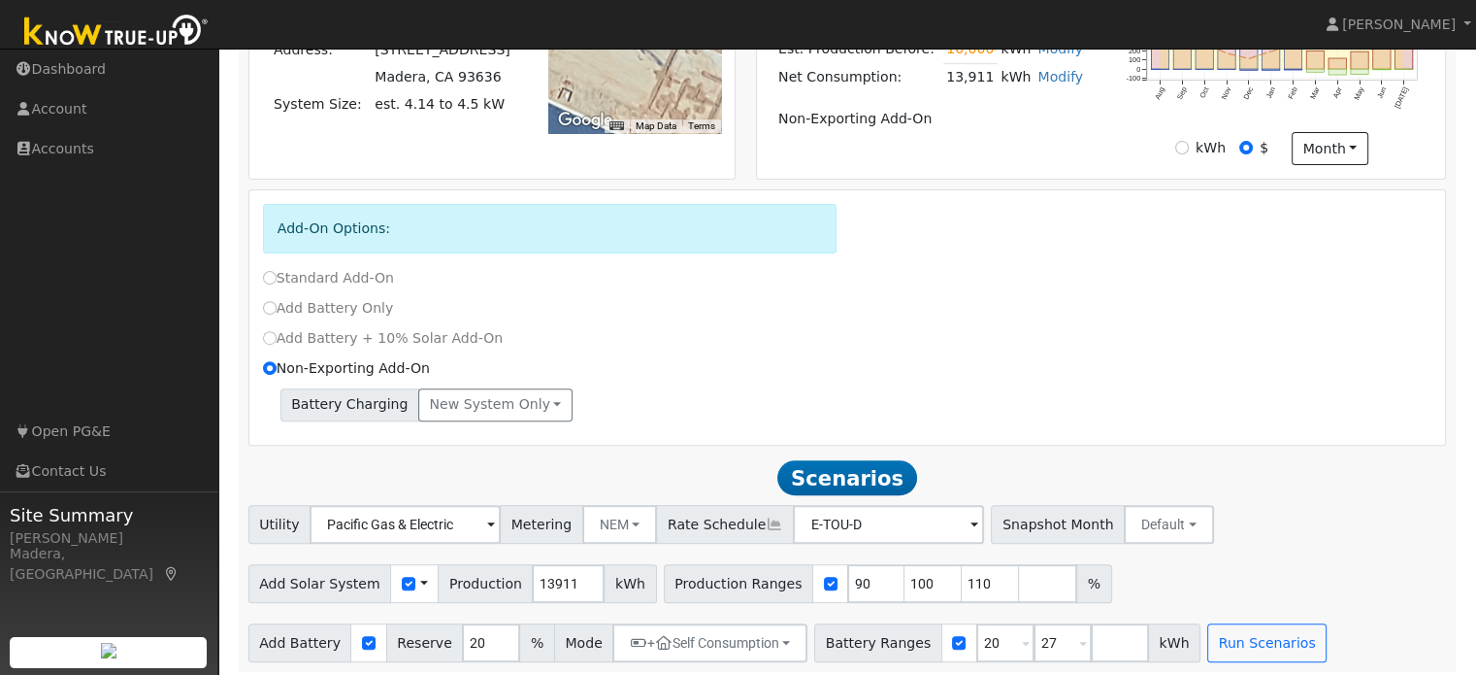
scroll to position [664, 0]
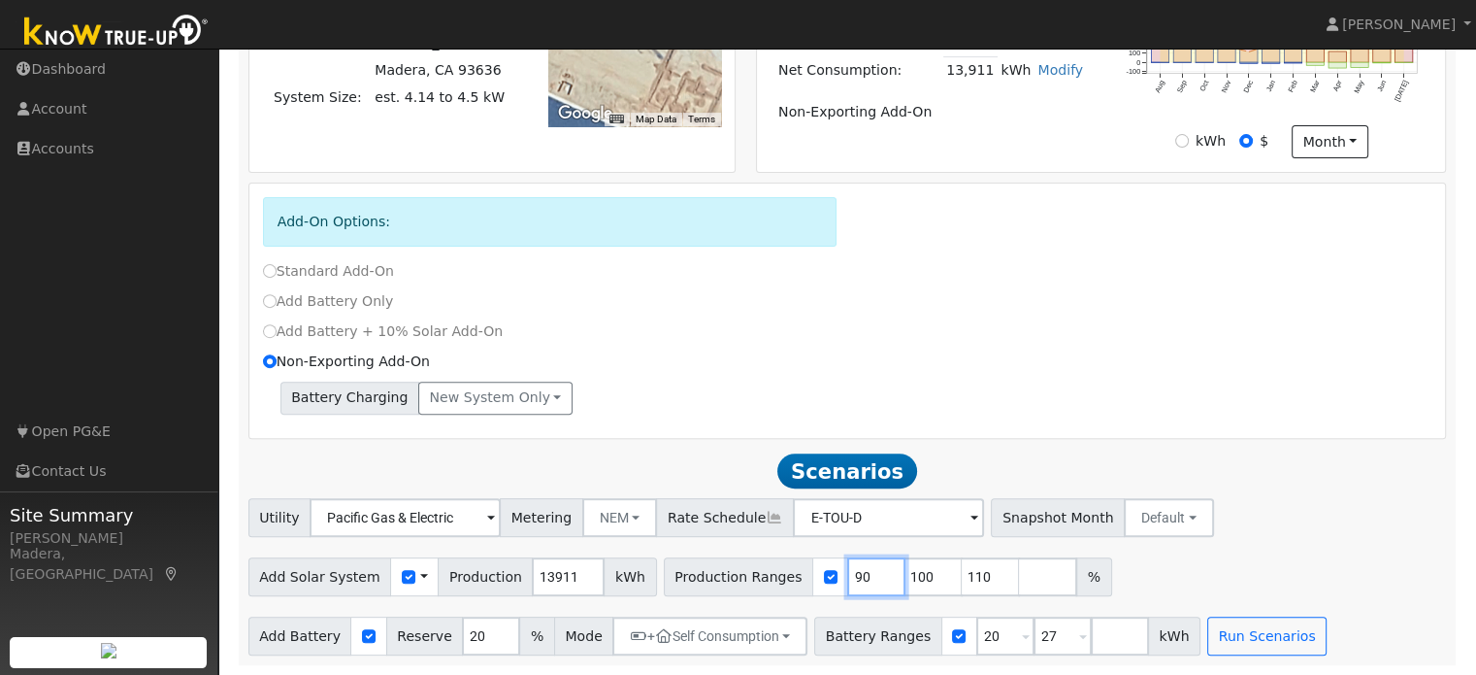
click at [847, 574] on input "90" at bounding box center [876, 576] width 58 height 39
type input "100"
type input "110"
type input "1"
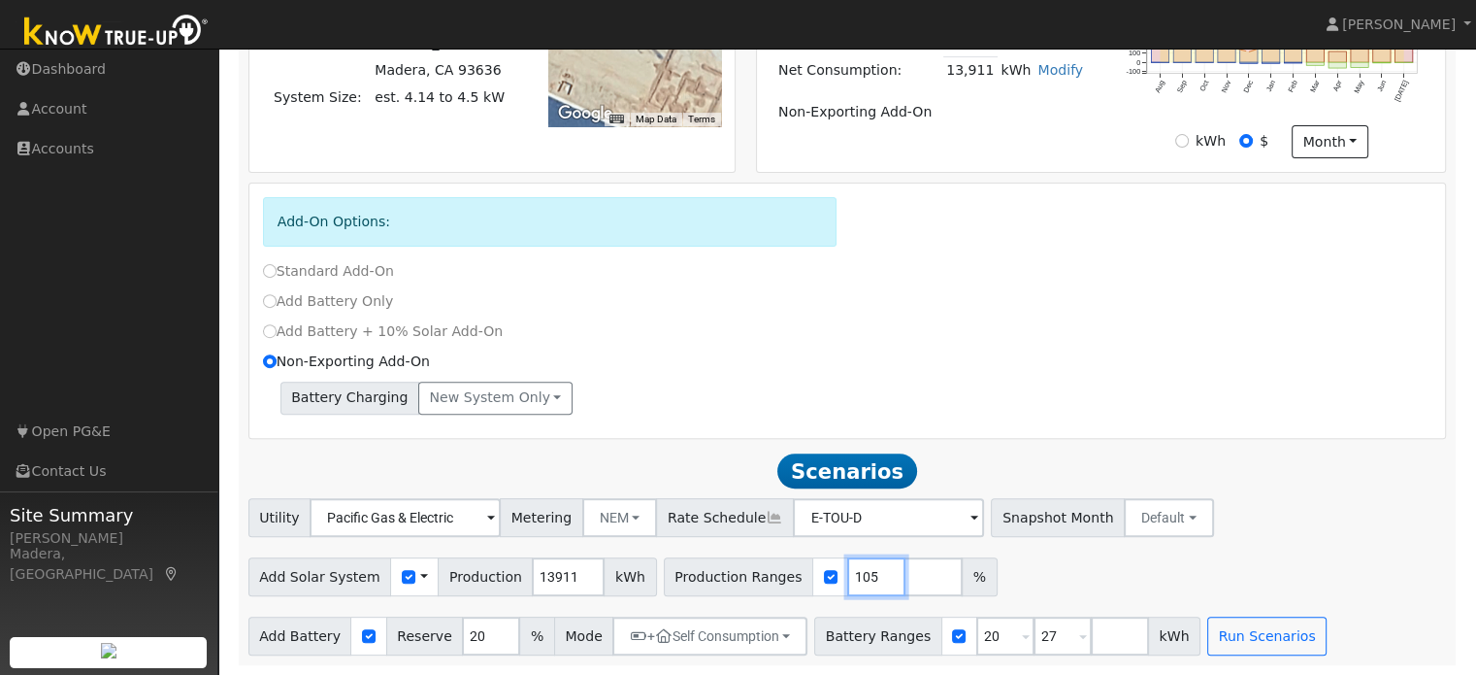
type input "105"
click at [920, 224] on div "Add-On Options:" at bounding box center [847, 228] width 1190 height 63
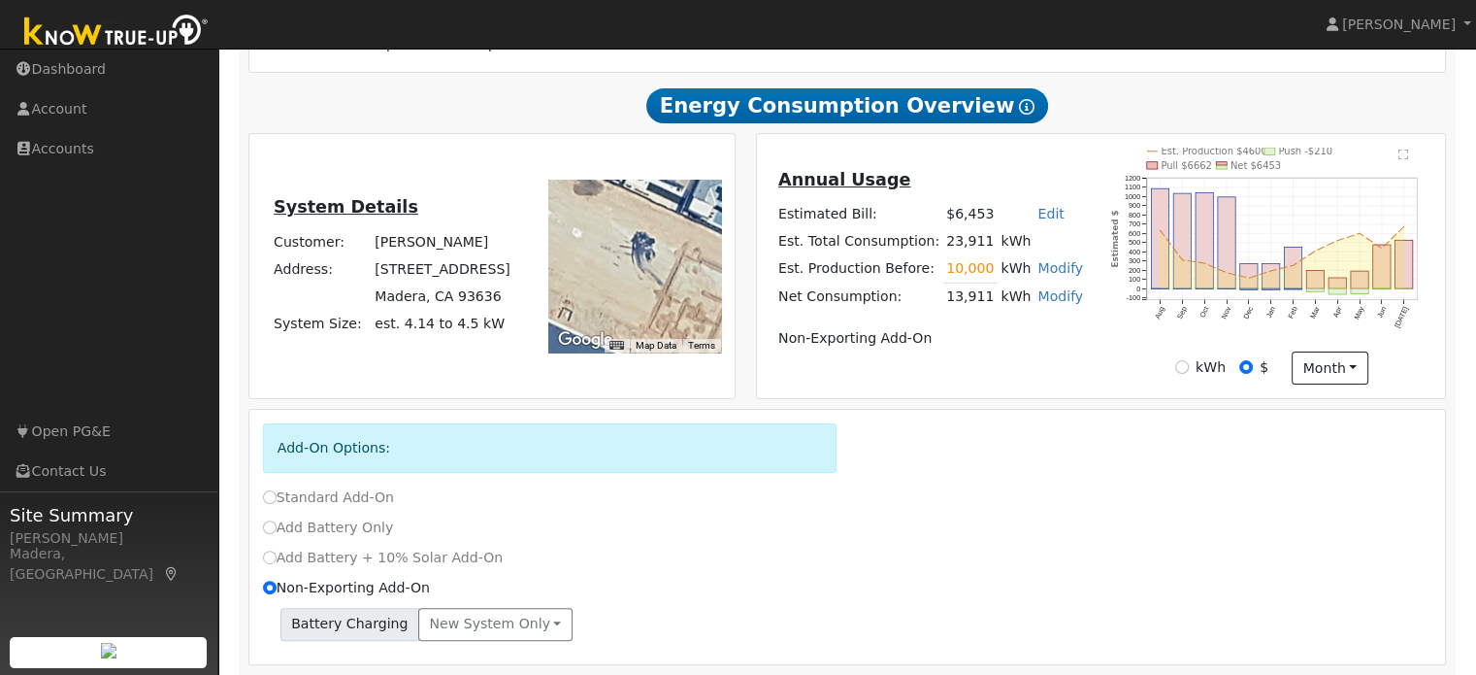
scroll to position [417, 0]
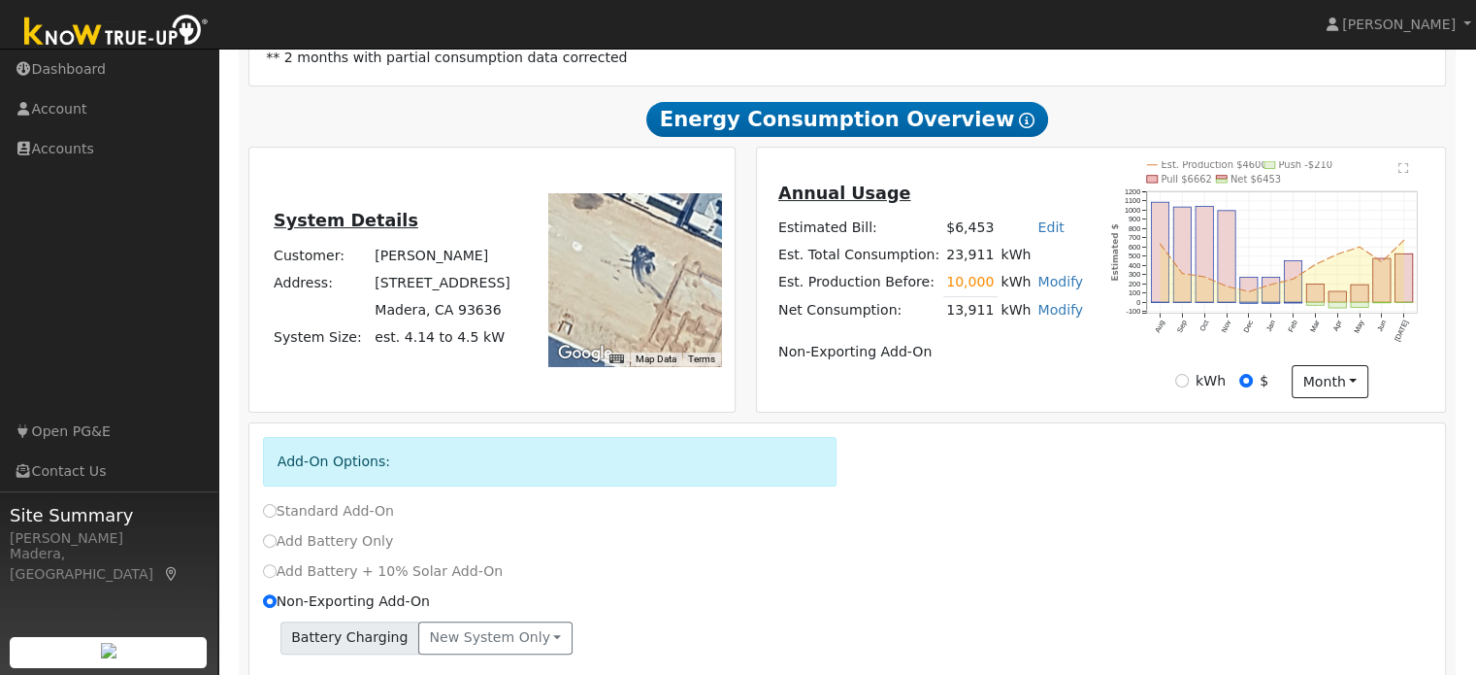
click at [1048, 288] on link "Modify" at bounding box center [1061, 282] width 46 height 16
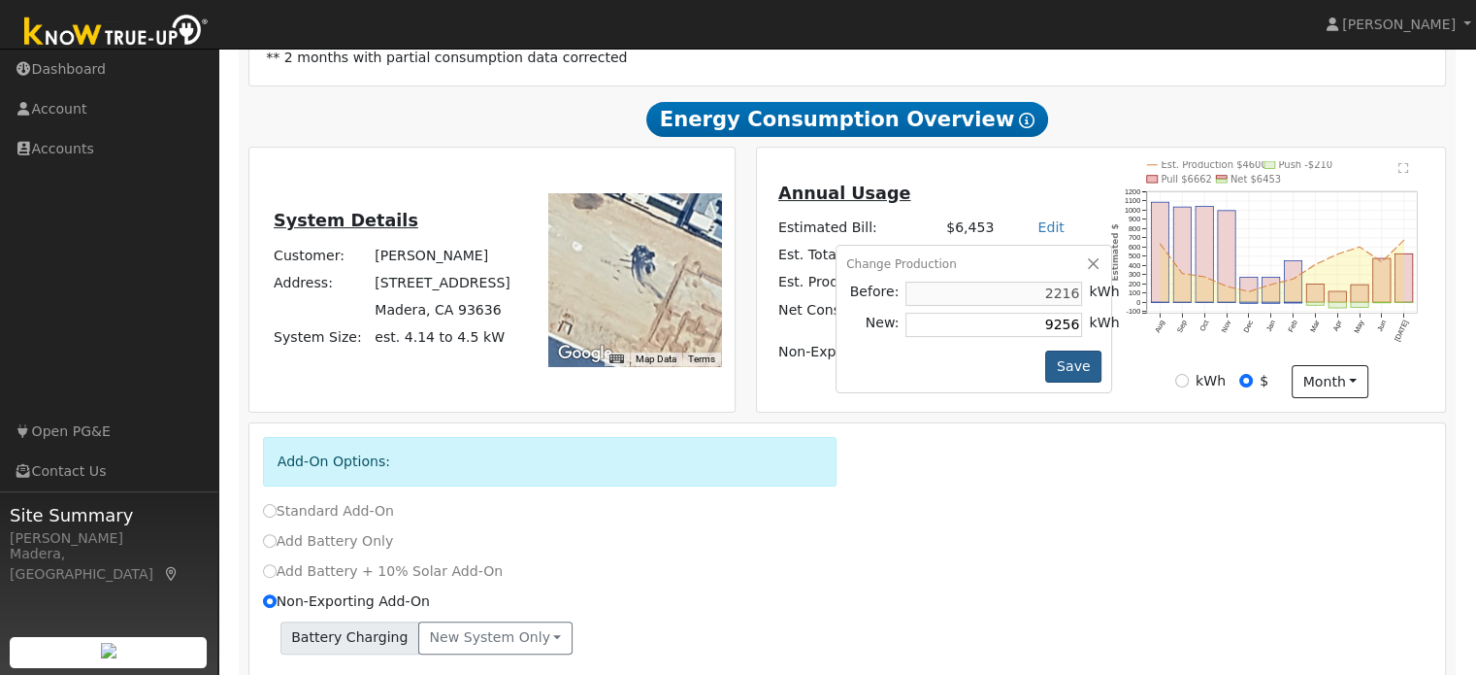
type input "9256"
click at [1065, 375] on button "Save" at bounding box center [1073, 366] width 56 height 33
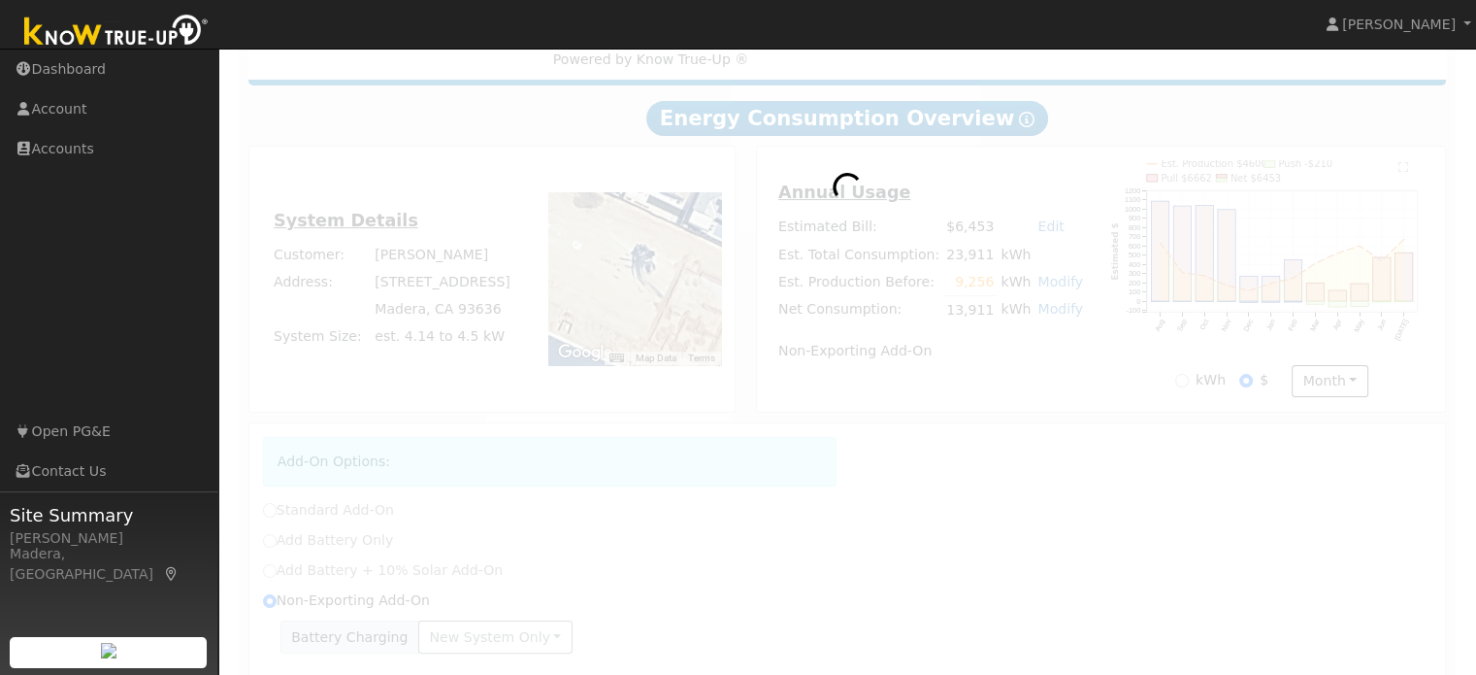
radio input "true"
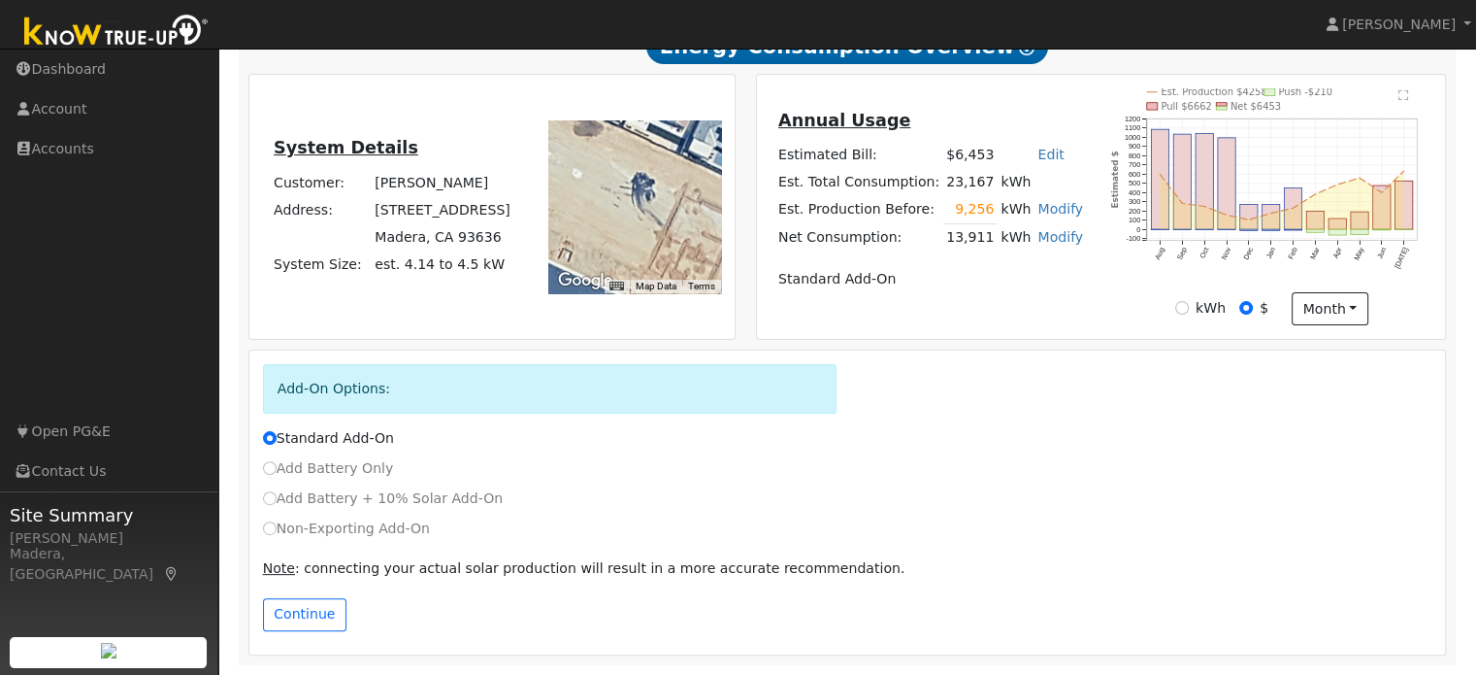
scroll to position [494, 0]
click at [270, 539] on label "Non-Exporting Add-On" at bounding box center [346, 528] width 167 height 20
click at [270, 535] on input "Non-Exporting Add-On" at bounding box center [270, 528] width 14 height 14
radio input "true"
radio input "false"
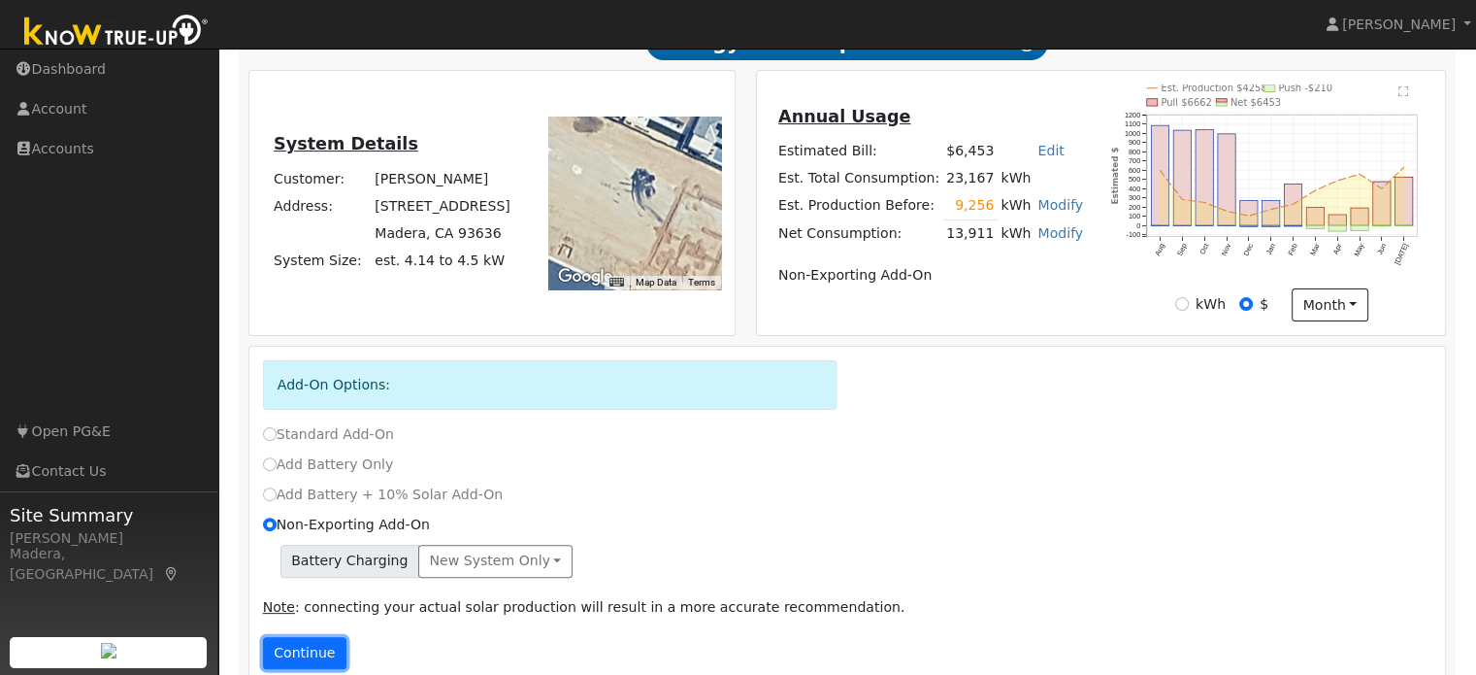
click at [307, 645] on button "Continue" at bounding box center [304, 653] width 83 height 33
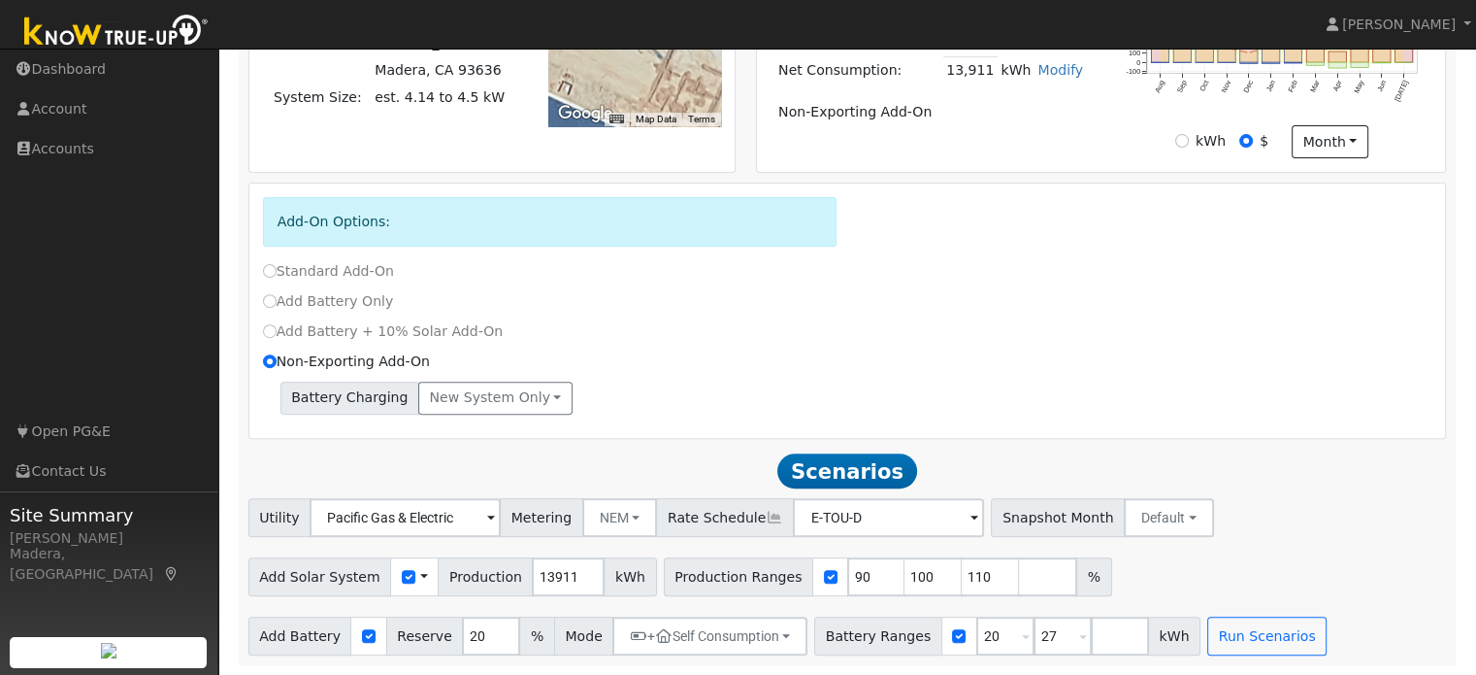
scroll to position [663, 0]
click at [847, 566] on input "90" at bounding box center [876, 576] width 58 height 39
type input "100"
type input "110"
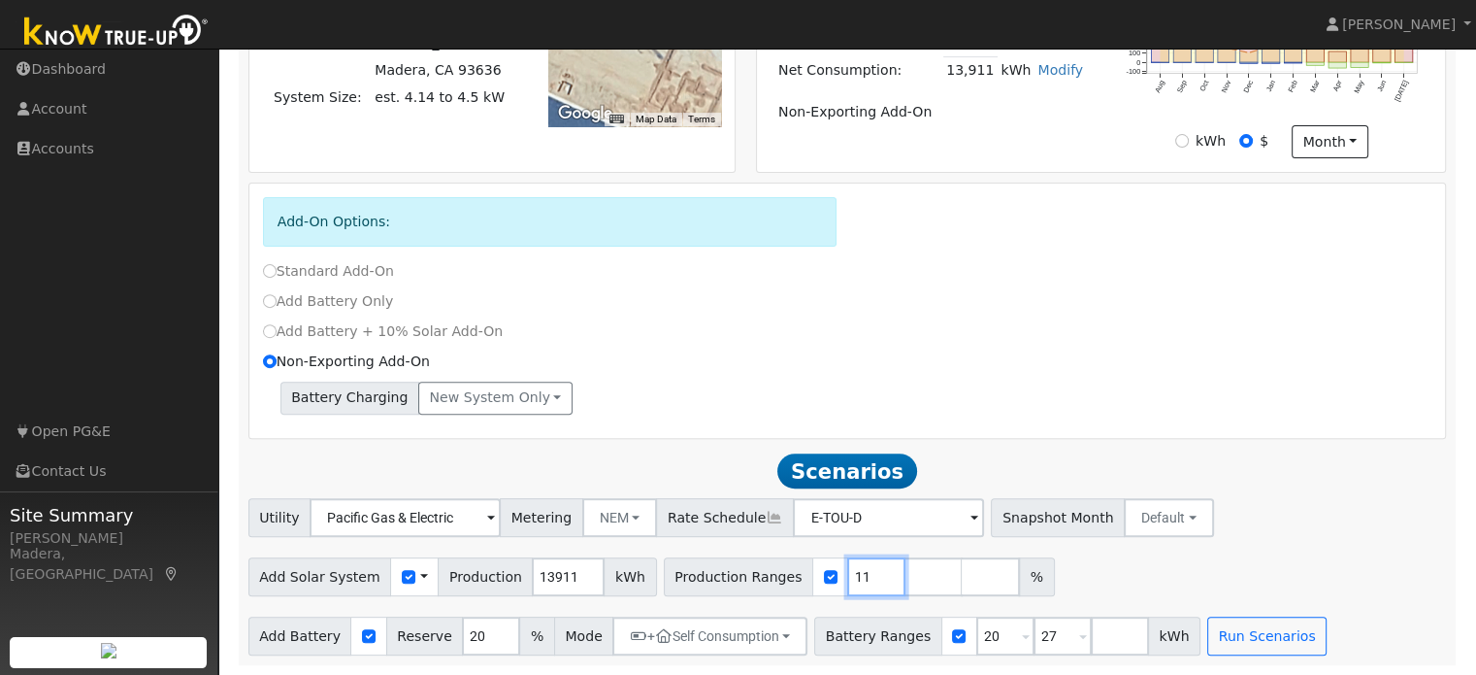
type input "1"
type input "105"
type input "115"
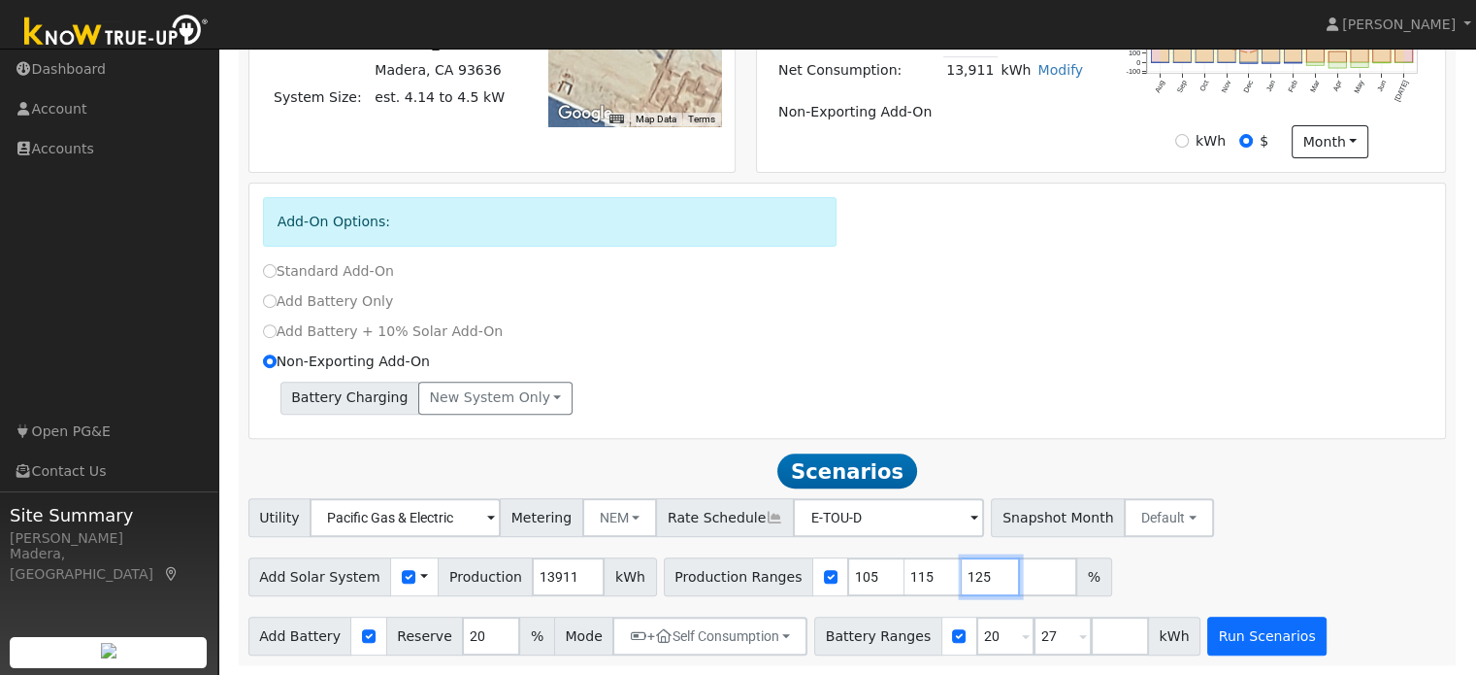
type input "125"
click at [1208, 641] on button "Run Scenarios" at bounding box center [1267, 635] width 119 height 39
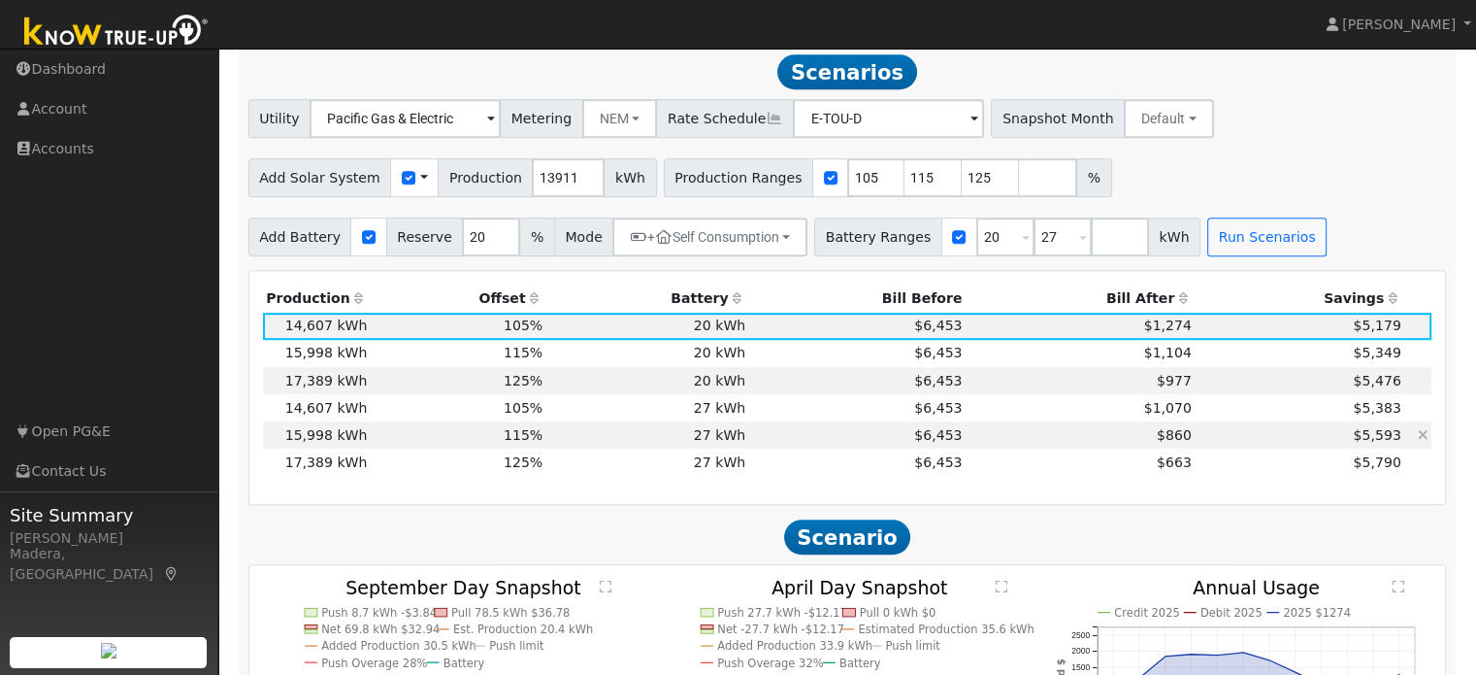
scroll to position [1056, 0]
click at [1019, 175] on input "number" at bounding box center [1048, 177] width 58 height 39
type input "135"
type input "145"
click at [1214, 249] on button "Run Scenarios" at bounding box center [1267, 236] width 119 height 39
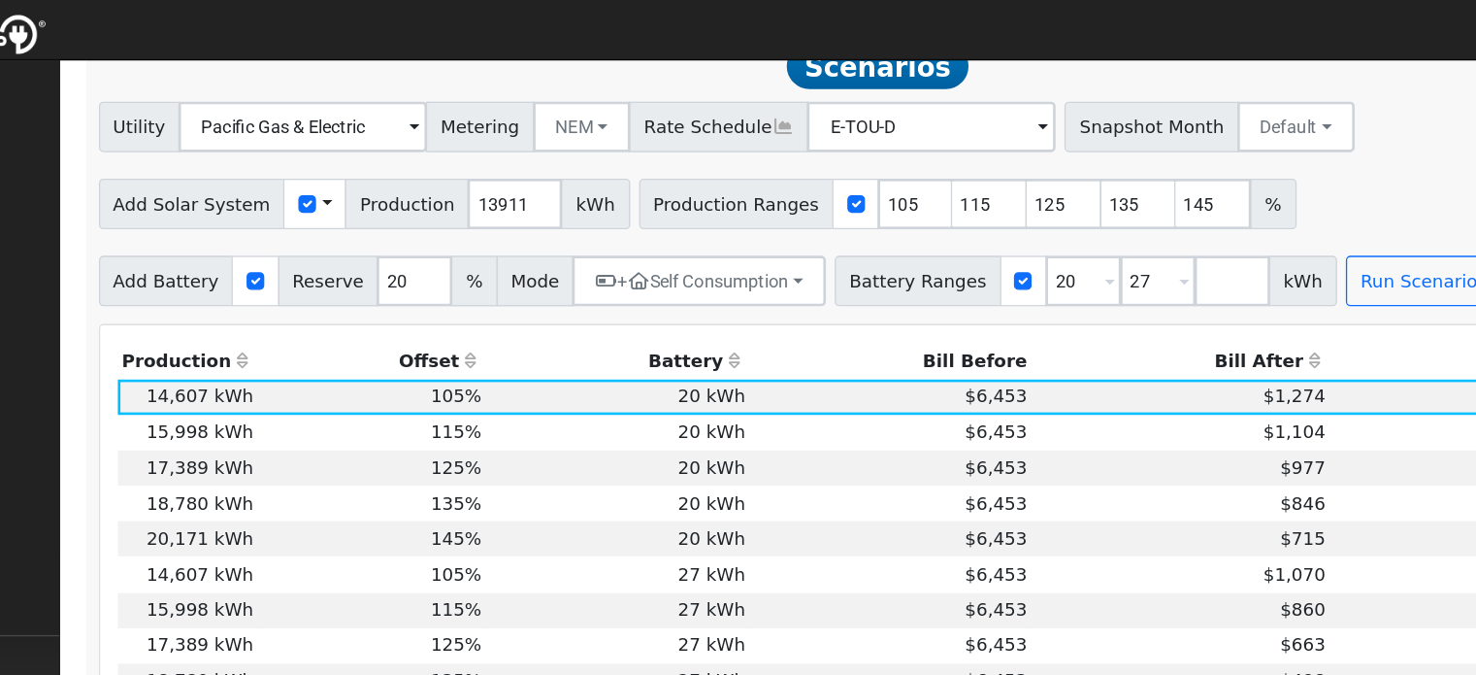
scroll to position [1074, 0]
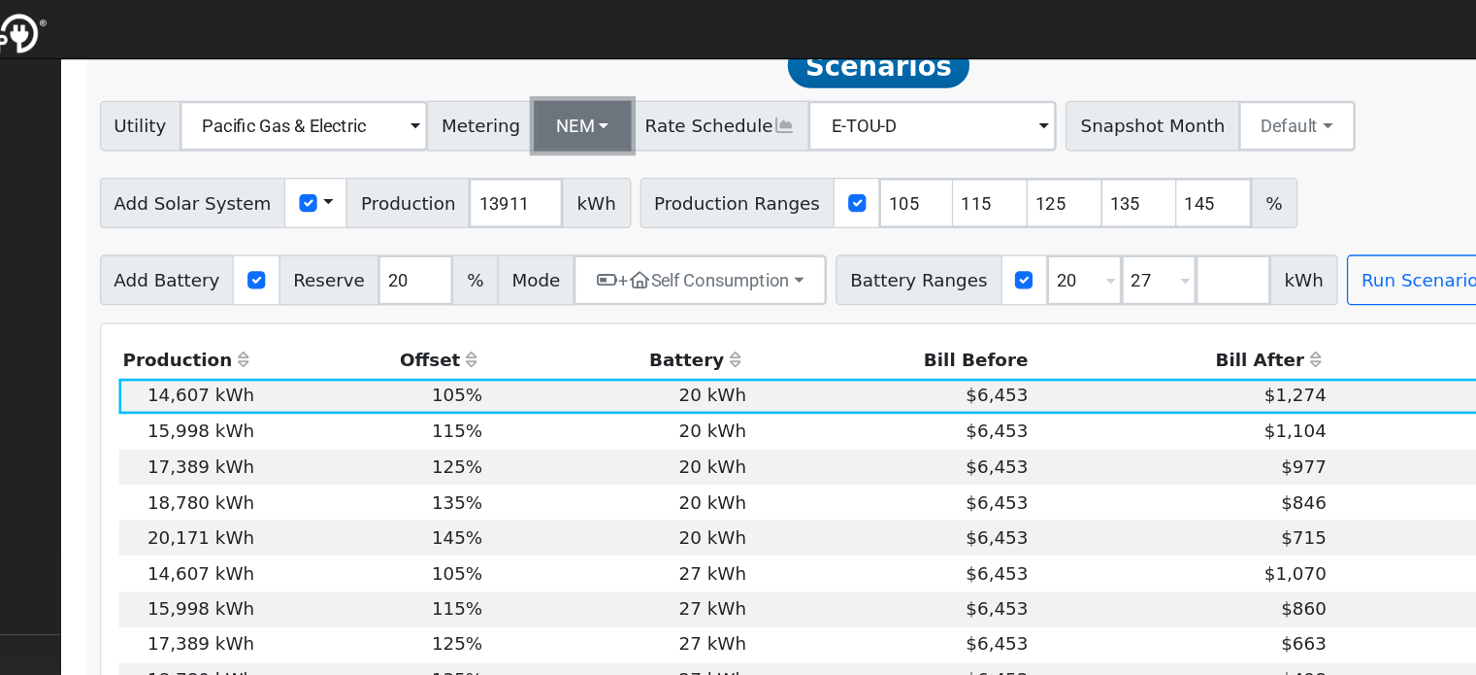
click at [614, 109] on button "NEM" at bounding box center [620, 101] width 76 height 39
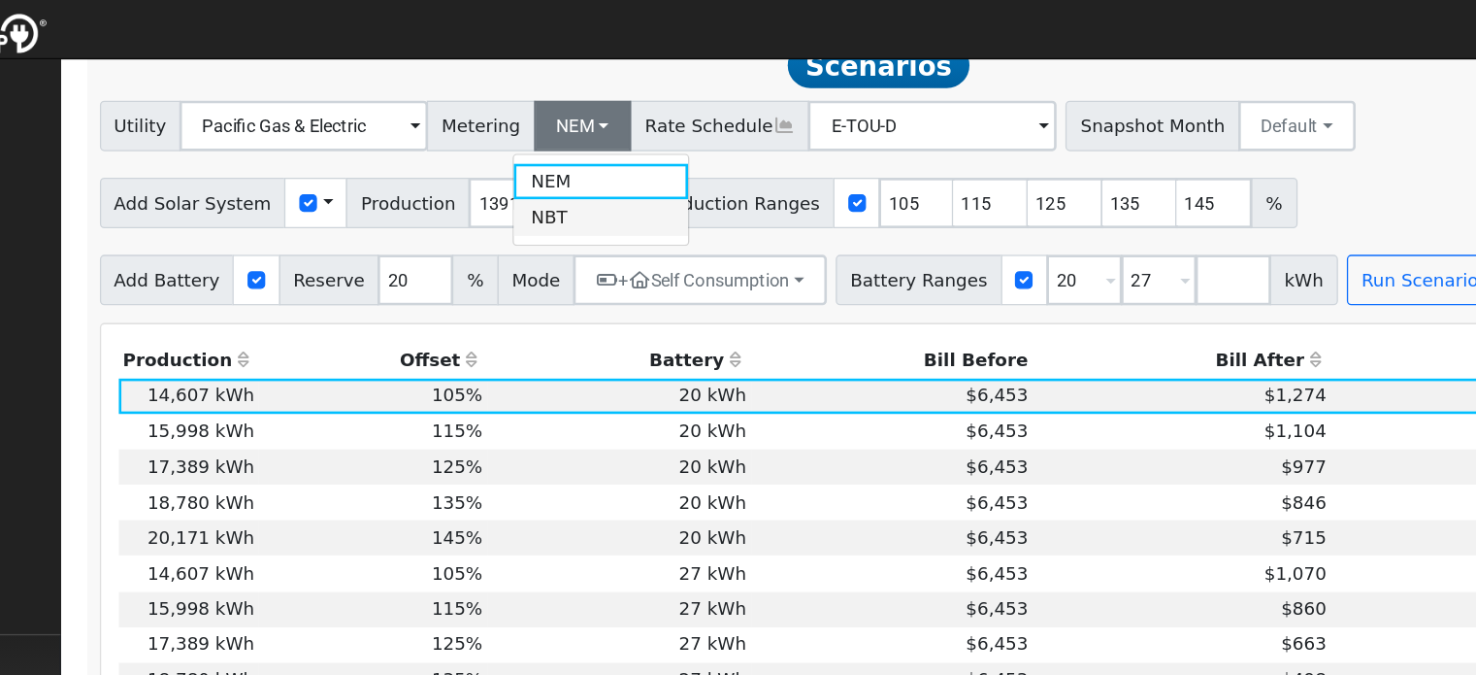
click at [602, 177] on link "NBT" at bounding box center [634, 170] width 135 height 27
type input "E-ELEC"
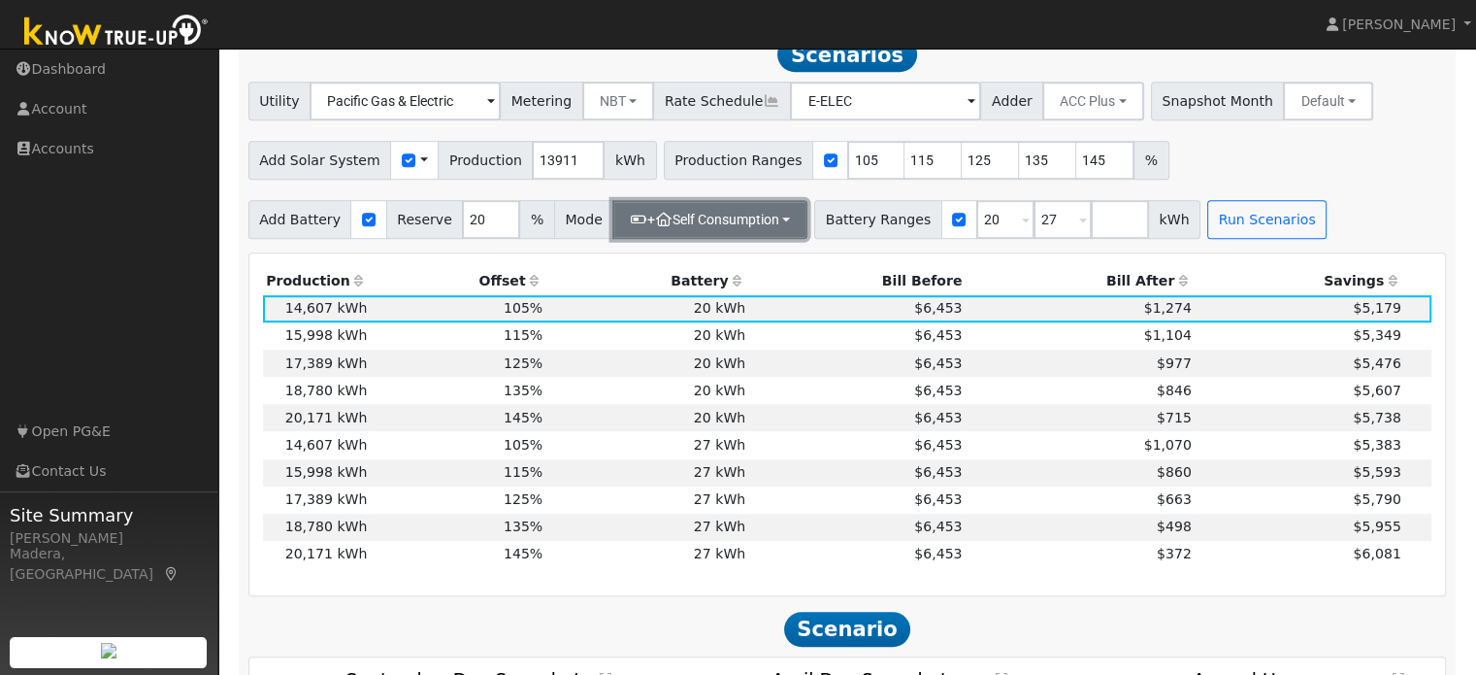
click at [741, 225] on button "+ Self Consumption" at bounding box center [709, 219] width 195 height 39
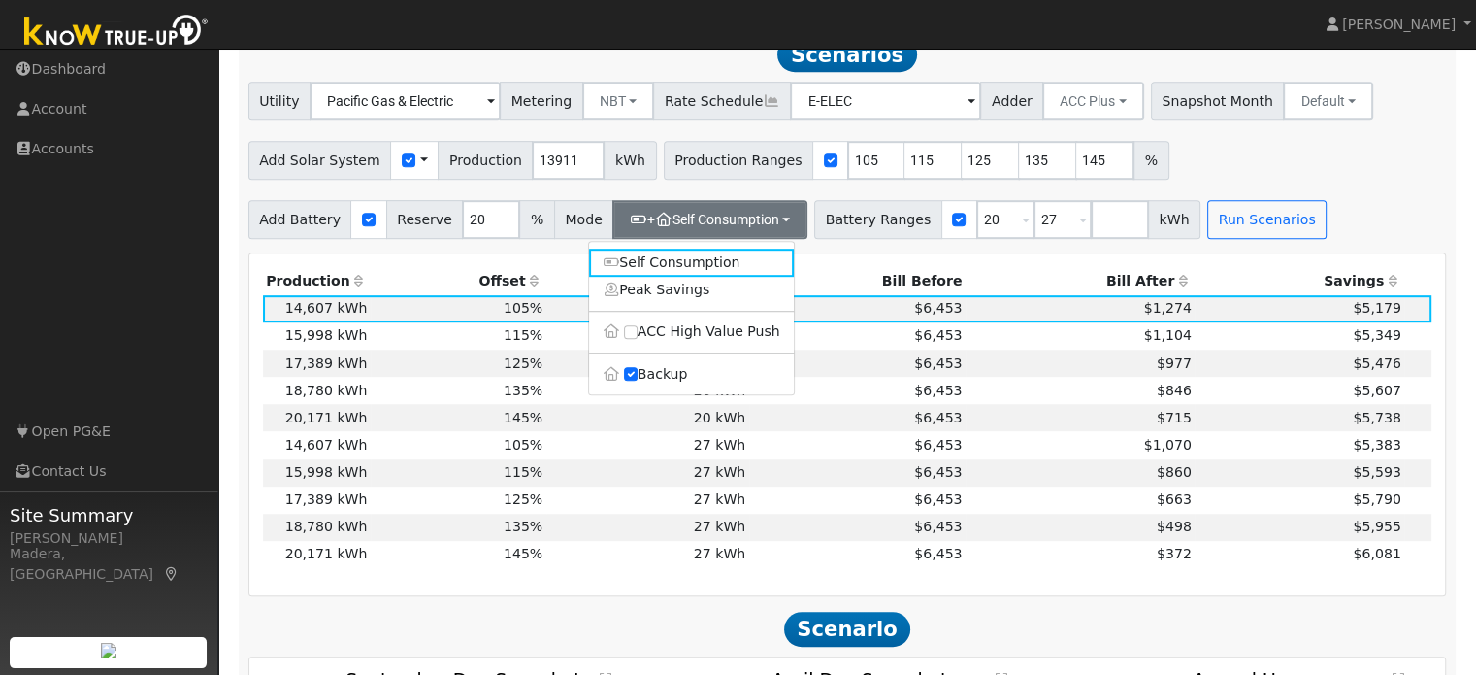
click at [830, 271] on div "Production Offset Battery Reserve Mode ACC Push Incentive Bill Before Bill Afte…" at bounding box center [847, 424] width 1197 height 342
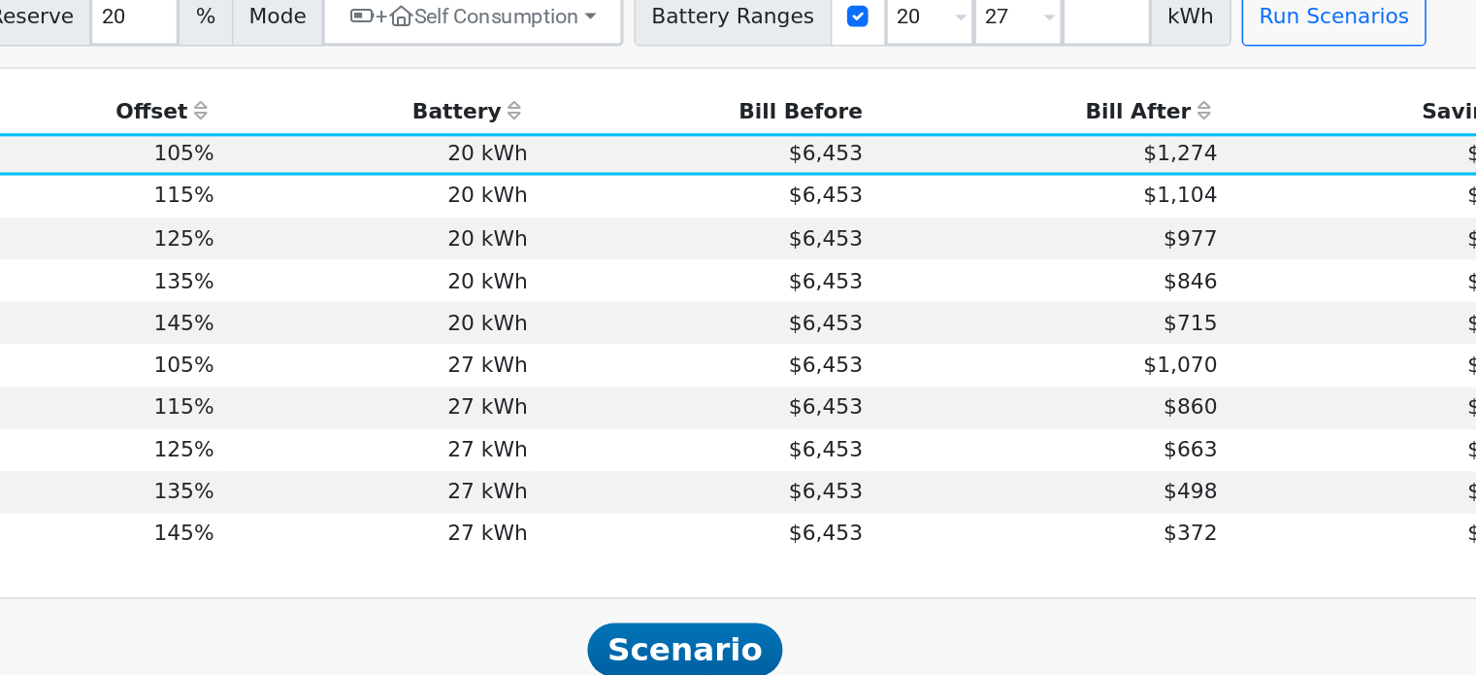
scroll to position [1073, 0]
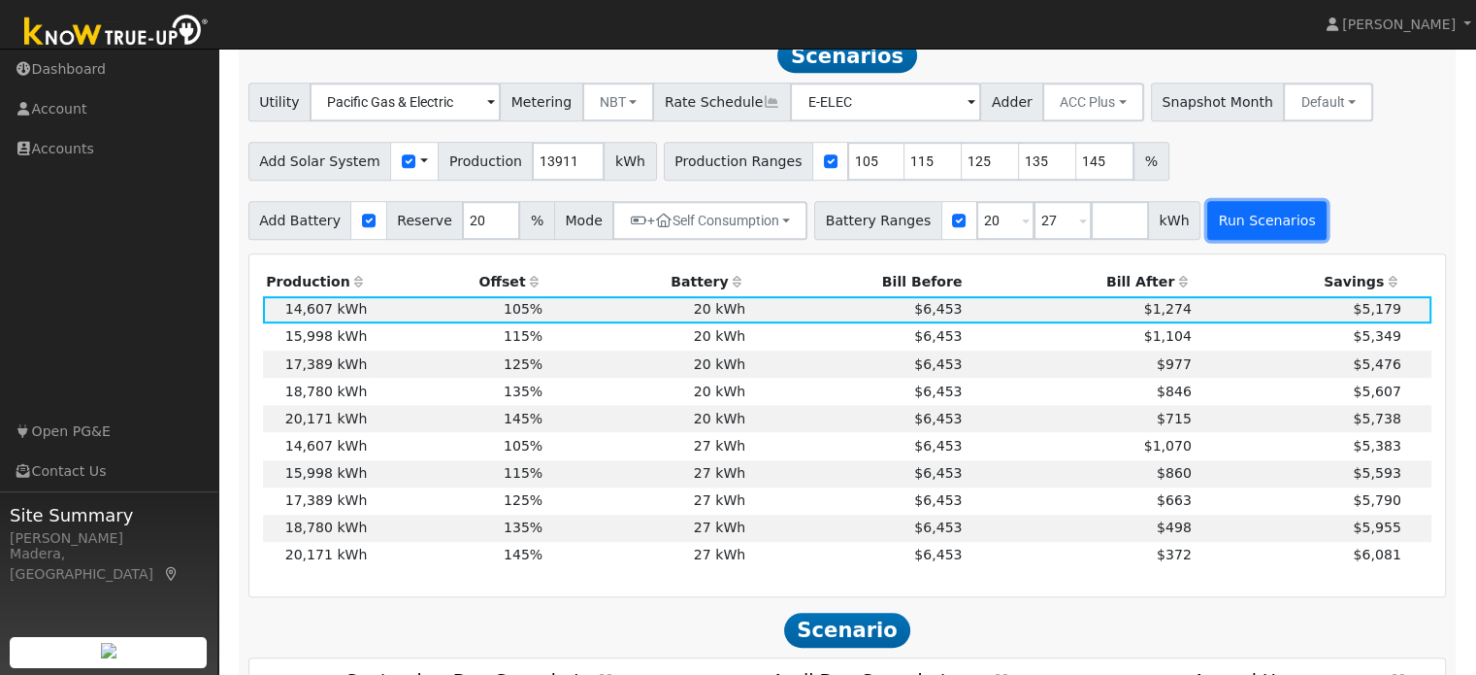
click at [1231, 226] on button "Run Scenarios" at bounding box center [1267, 220] width 119 height 39
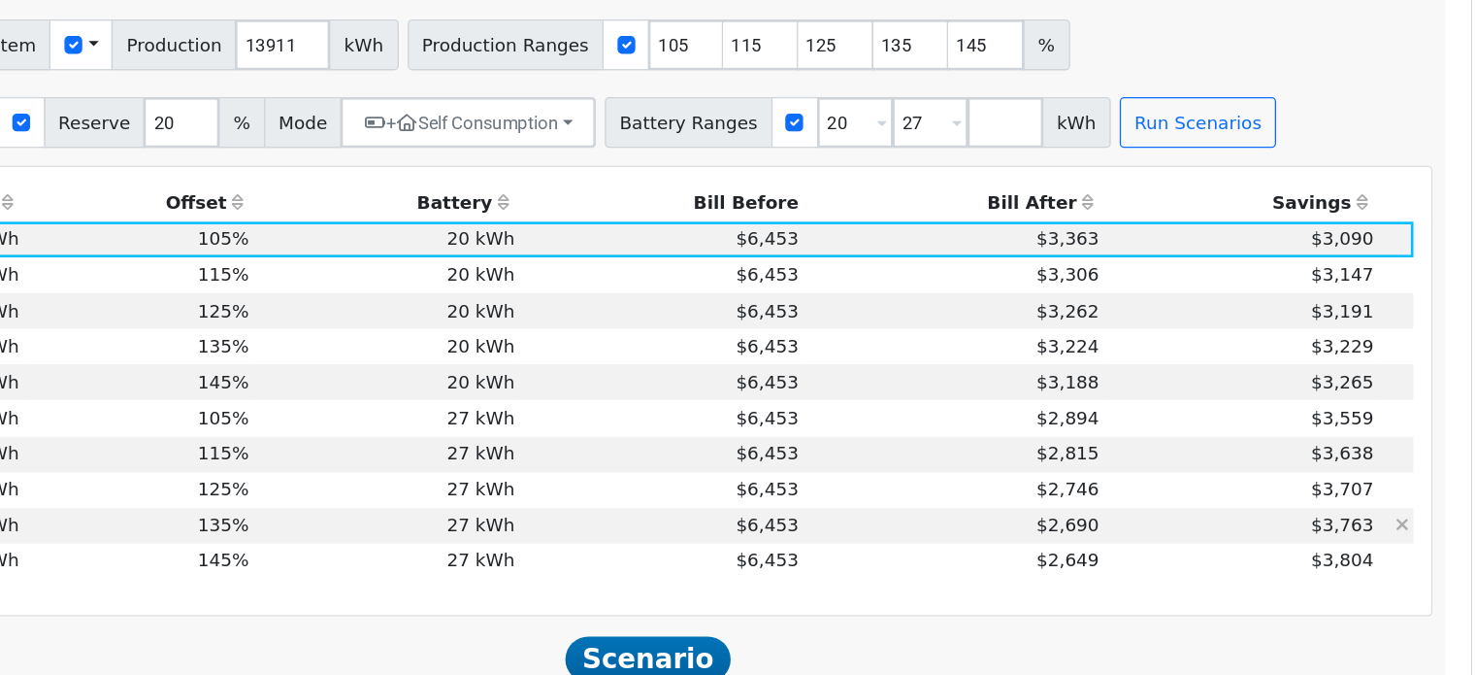
scroll to position [1094, 0]
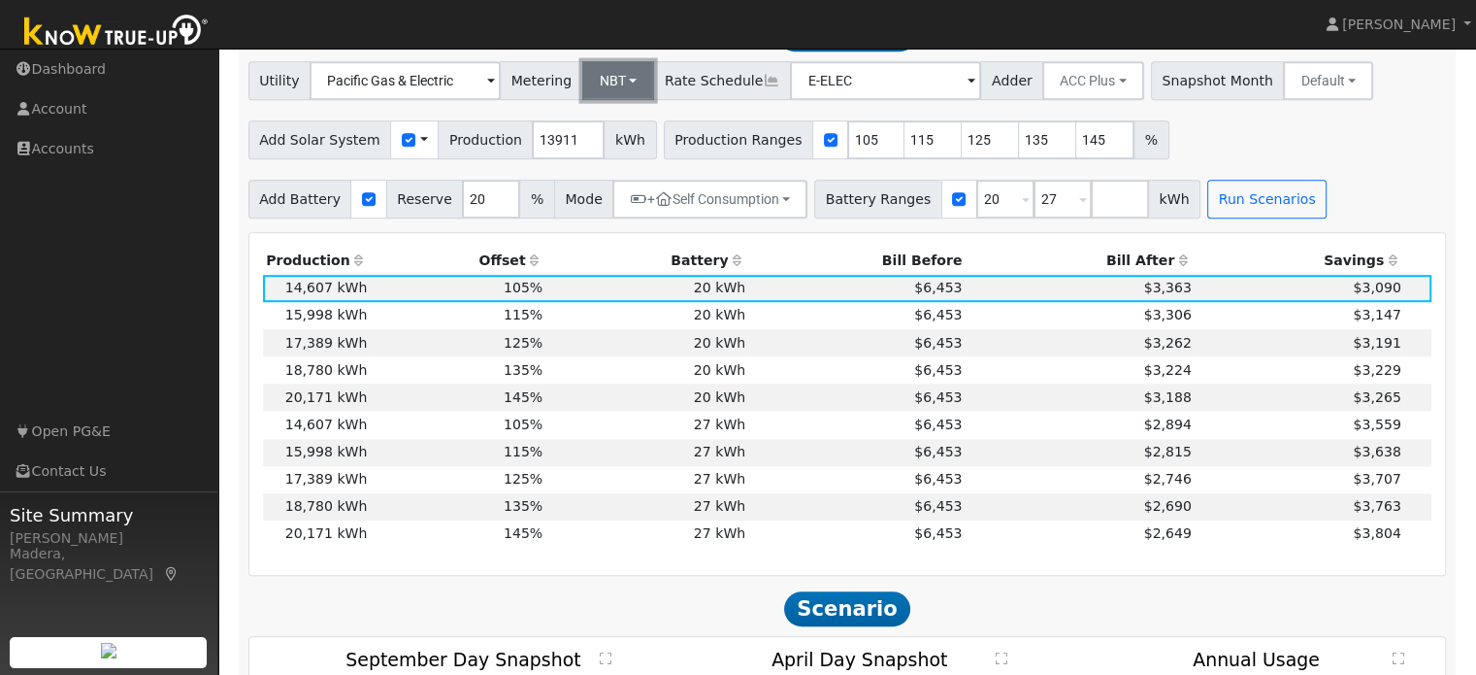
click at [598, 75] on button "NBT" at bounding box center [618, 80] width 73 height 39
click at [601, 119] on link "NEM" at bounding box center [634, 123] width 135 height 27
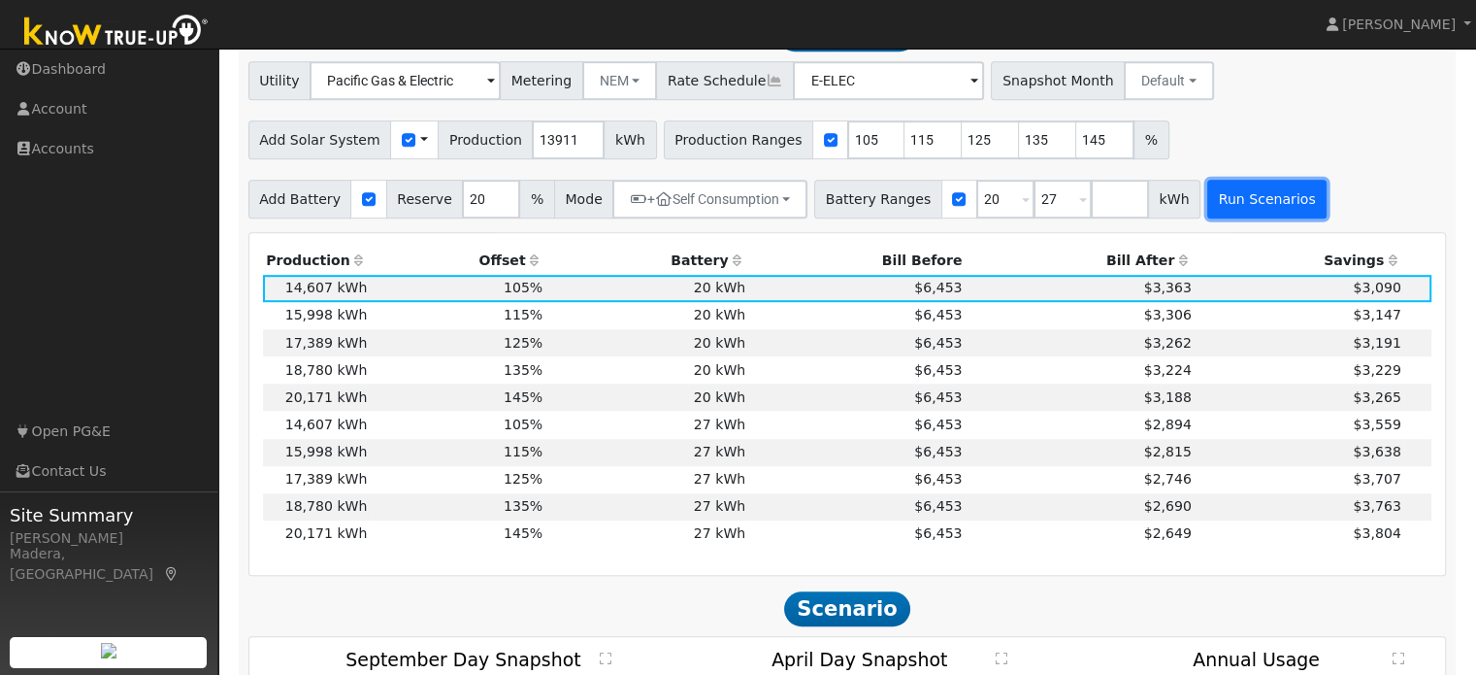
click at [1215, 208] on button "Run Scenarios" at bounding box center [1267, 199] width 119 height 39
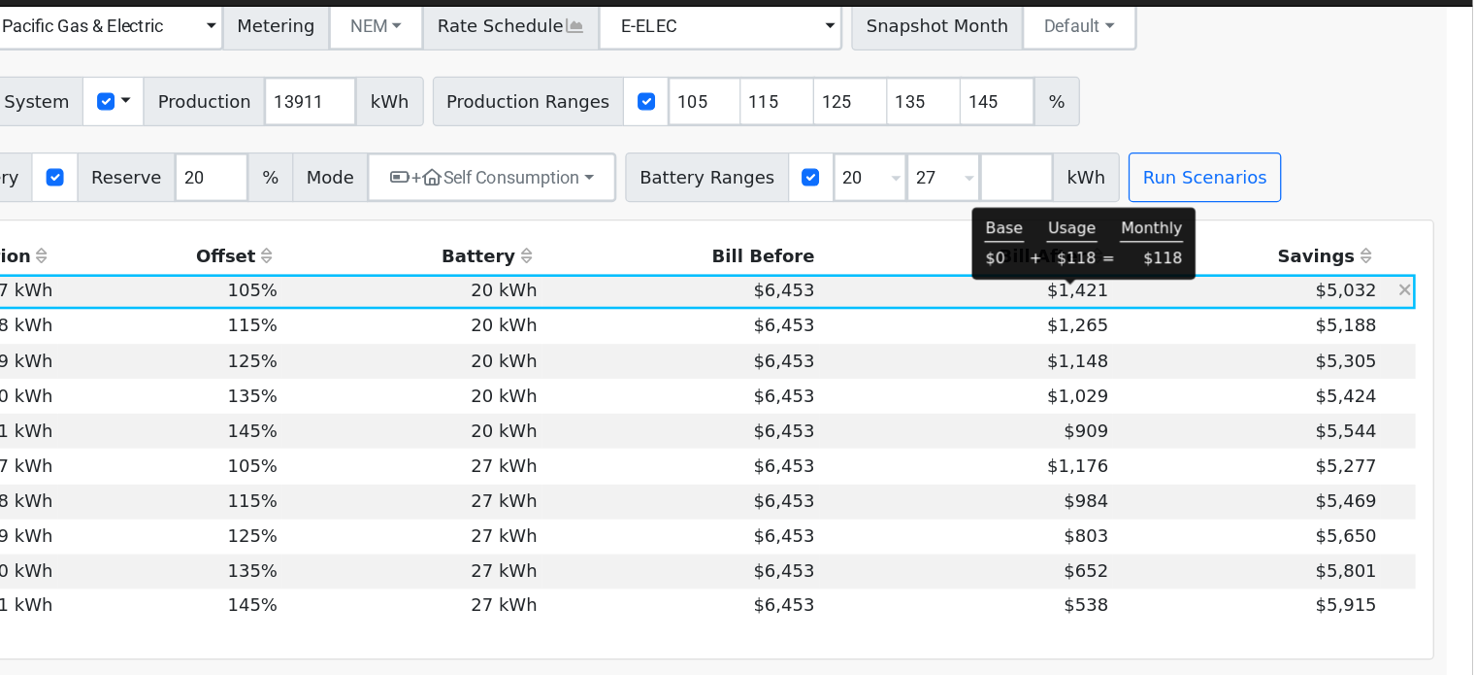
scroll to position [1110, 0]
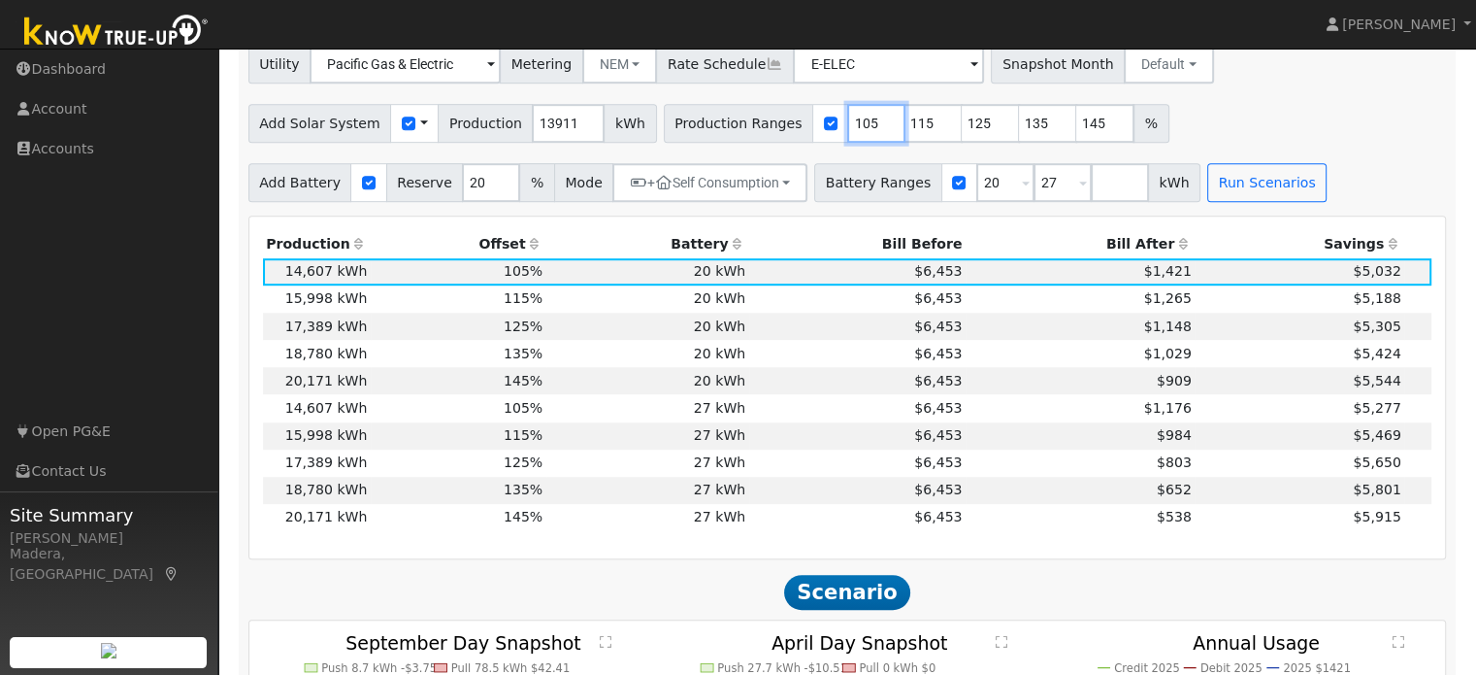
click at [847, 127] on input "105" at bounding box center [876, 123] width 58 height 39
type input "115"
type input "125"
type input "135"
type input "145"
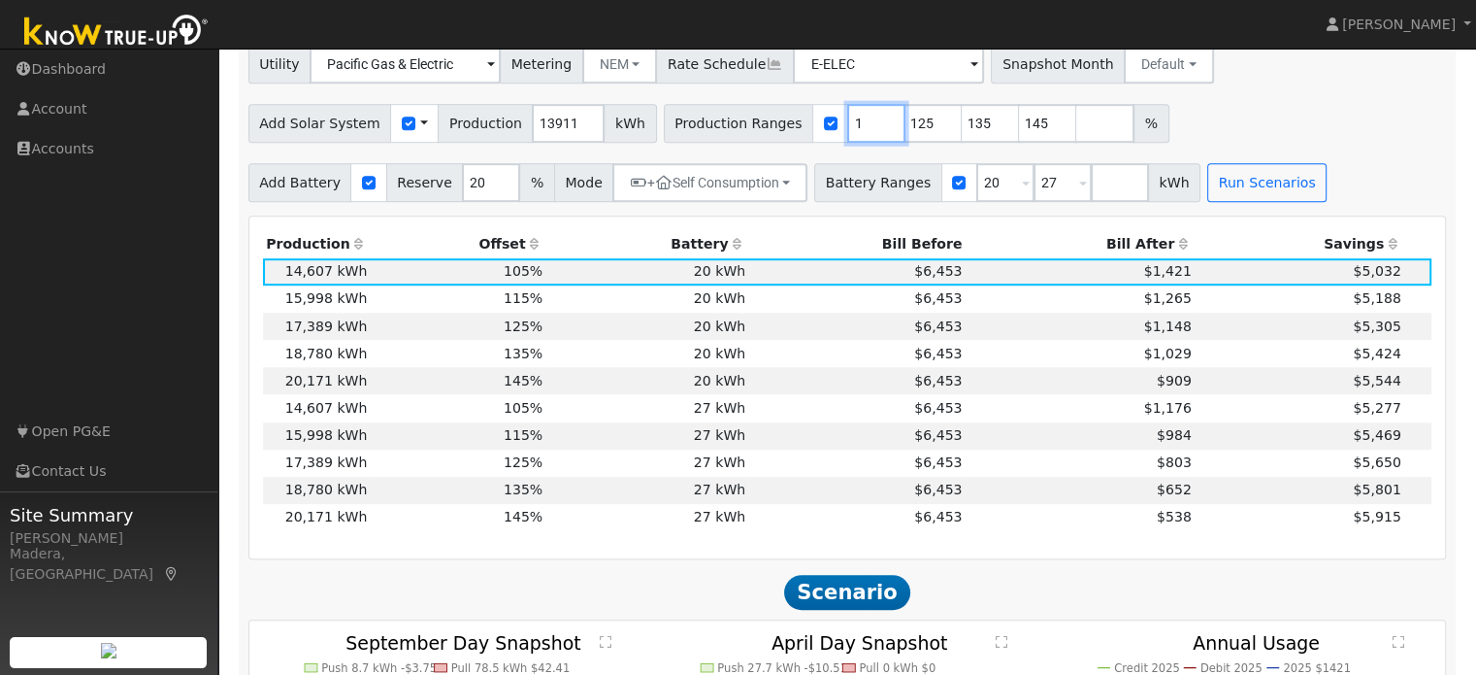
type input "125"
type input "135"
type input "145"
type input "135"
type input "145"
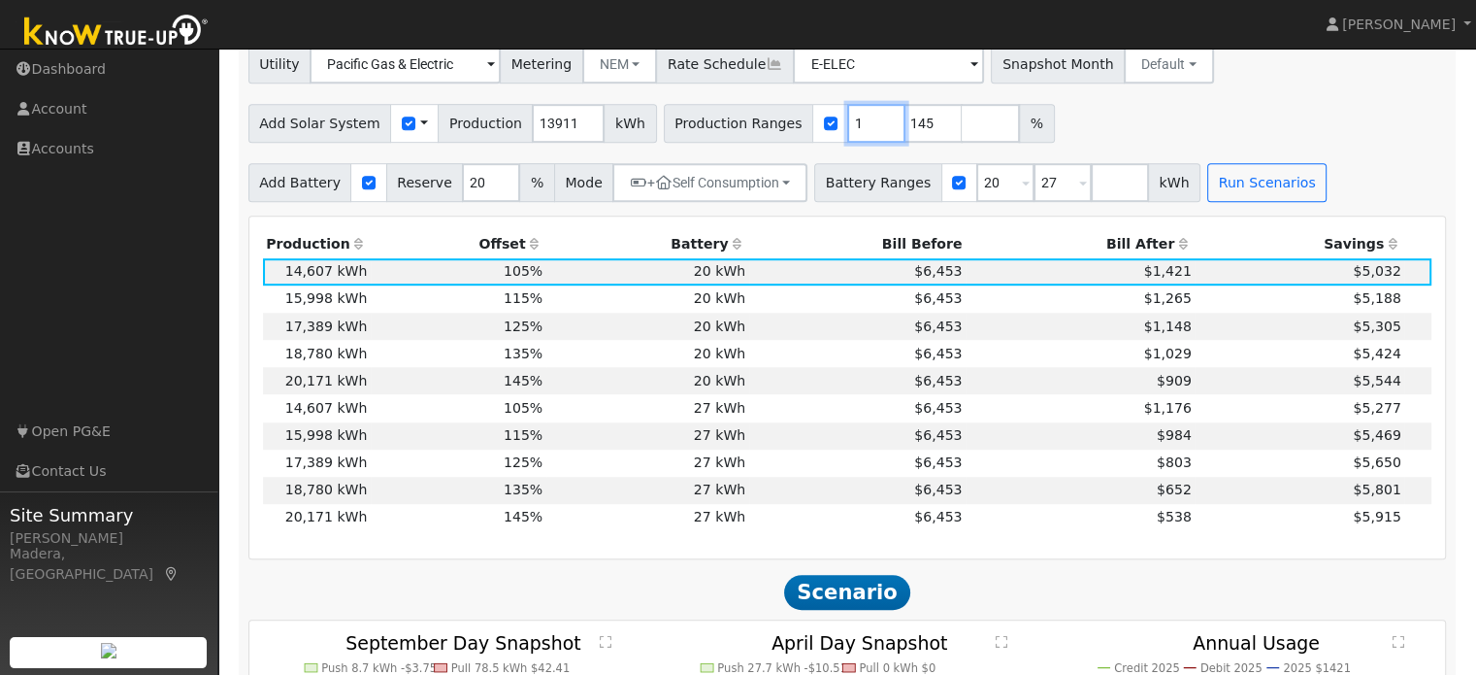
type input "145"
type input "1"
type input "108"
click at [1034, 185] on input "27" at bounding box center [1063, 182] width 58 height 39
type input "2"
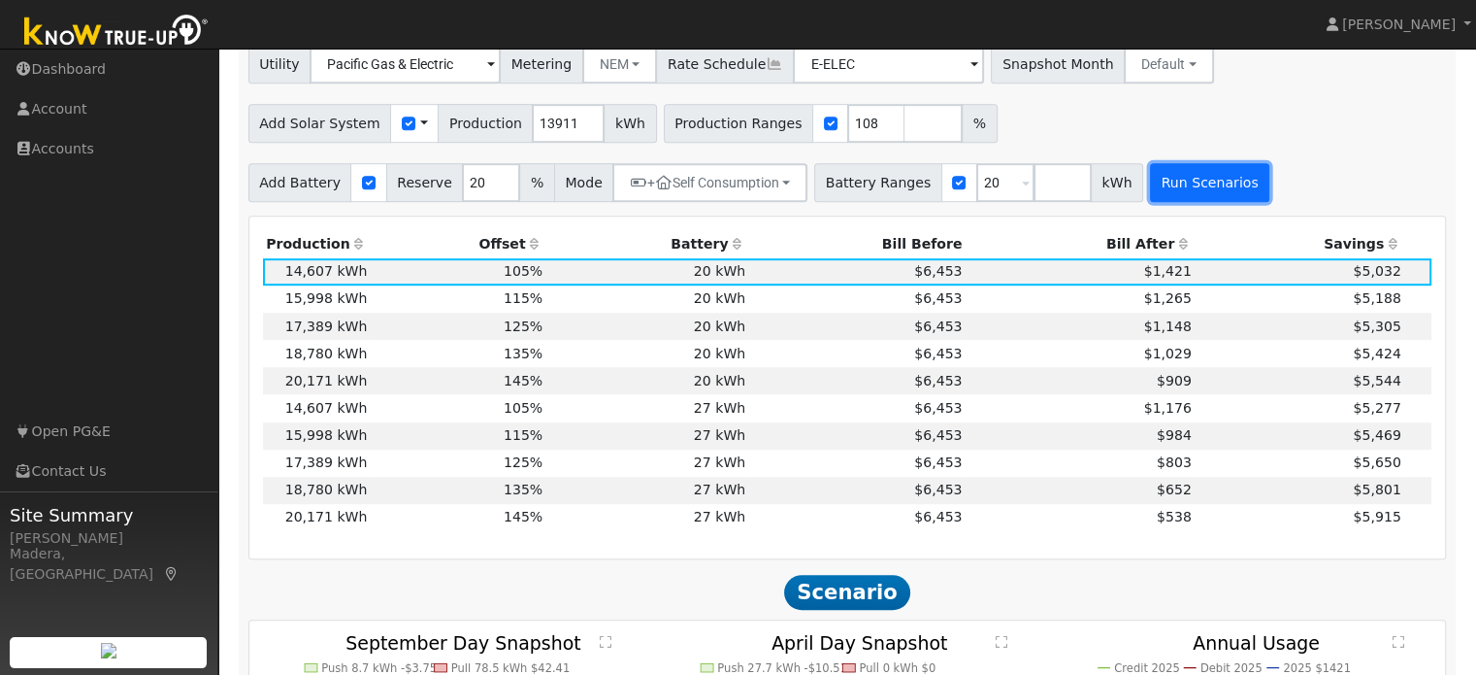
click at [1150, 186] on button "Run Scenarios" at bounding box center [1209, 182] width 119 height 39
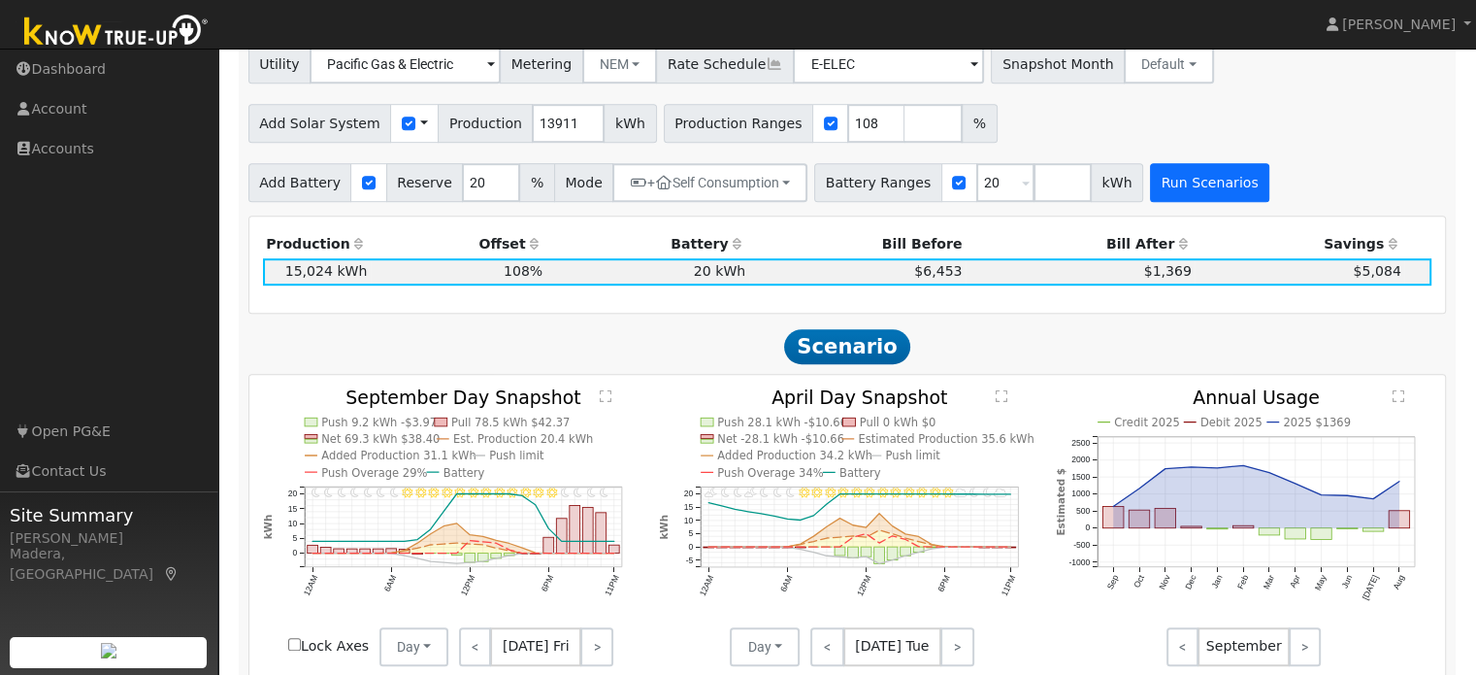
scroll to position [1056, 0]
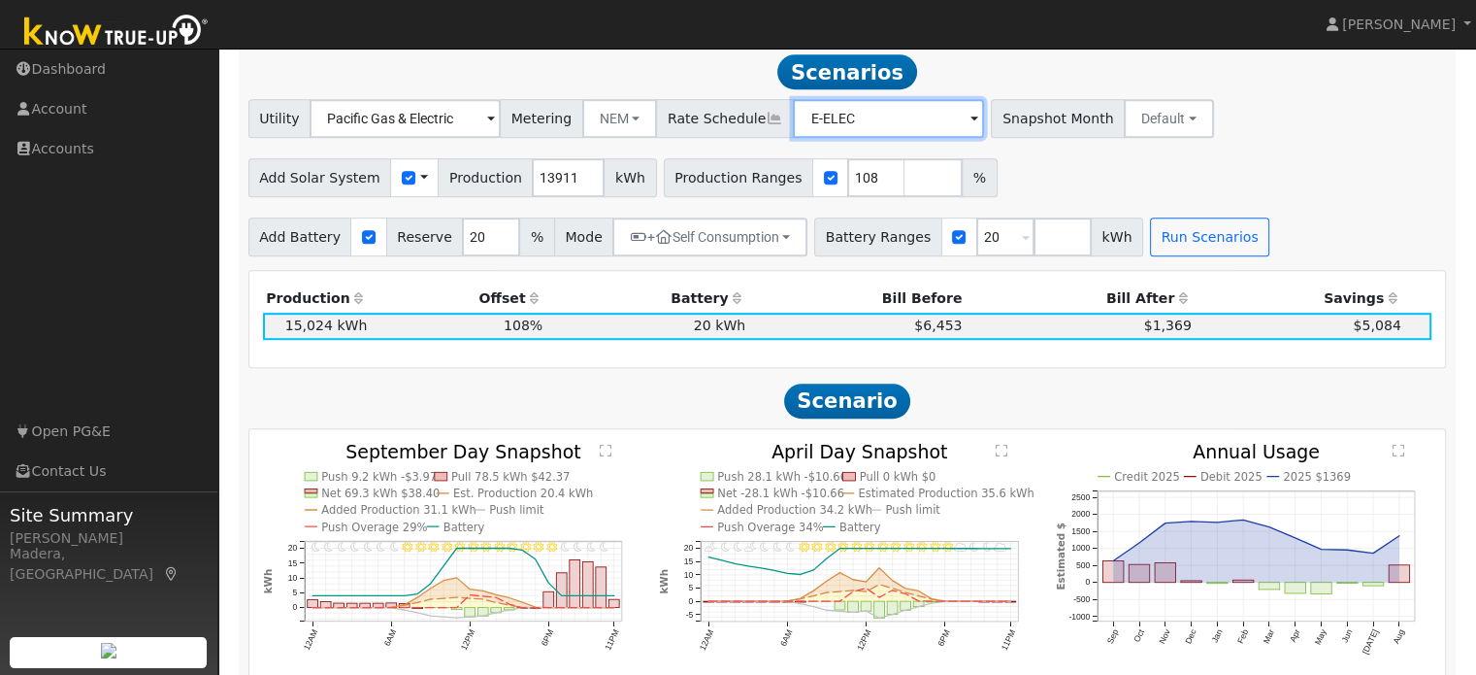
click at [501, 131] on input "E-ELEC" at bounding box center [405, 118] width 191 height 39
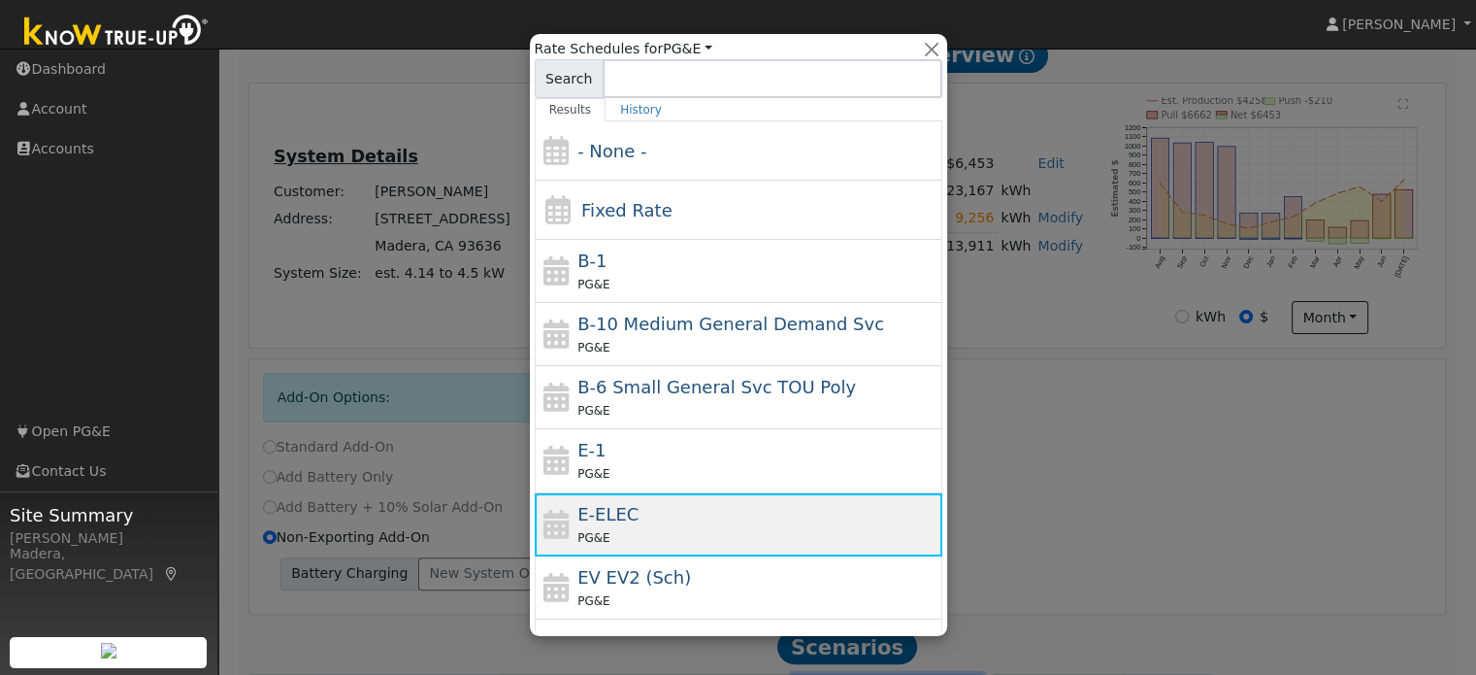
scroll to position [210, 0]
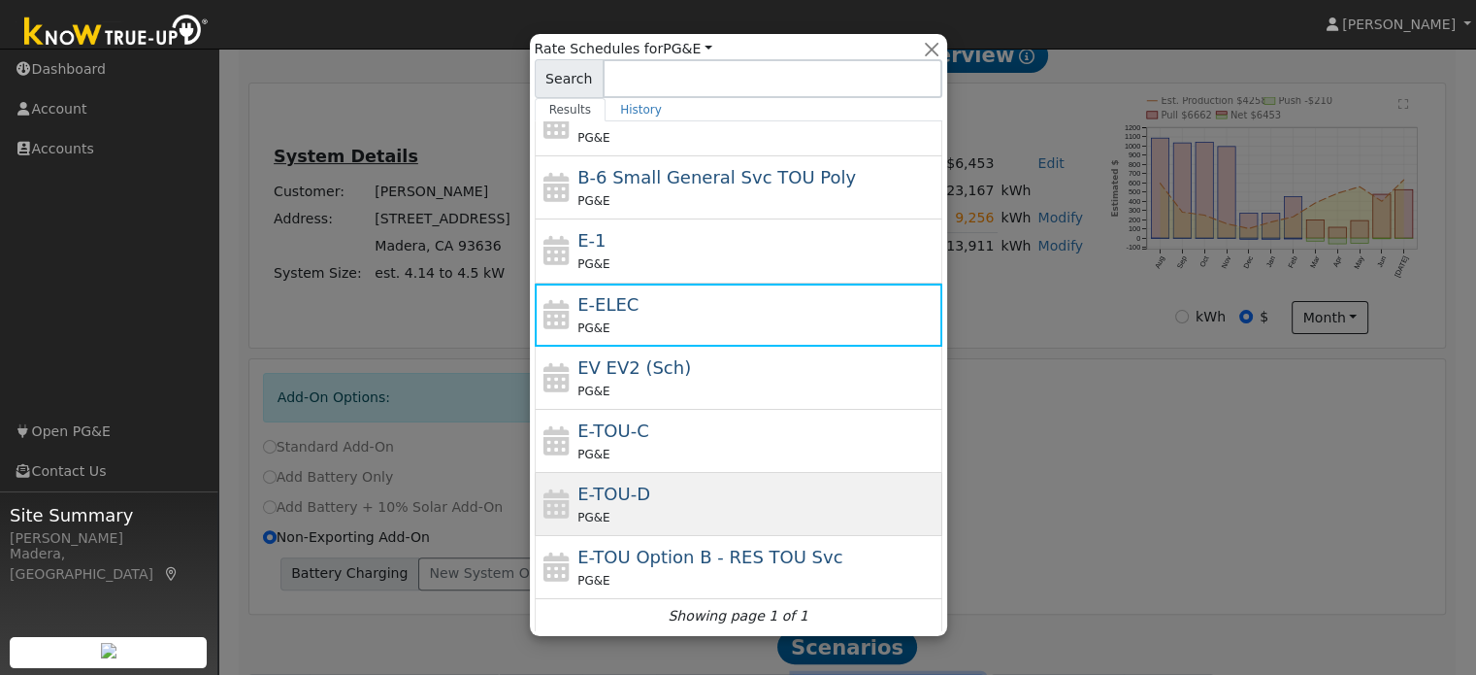
click at [663, 484] on div "E-TOU-D PG&E" at bounding box center [758, 503] width 360 height 47
type input "E-TOU-D"
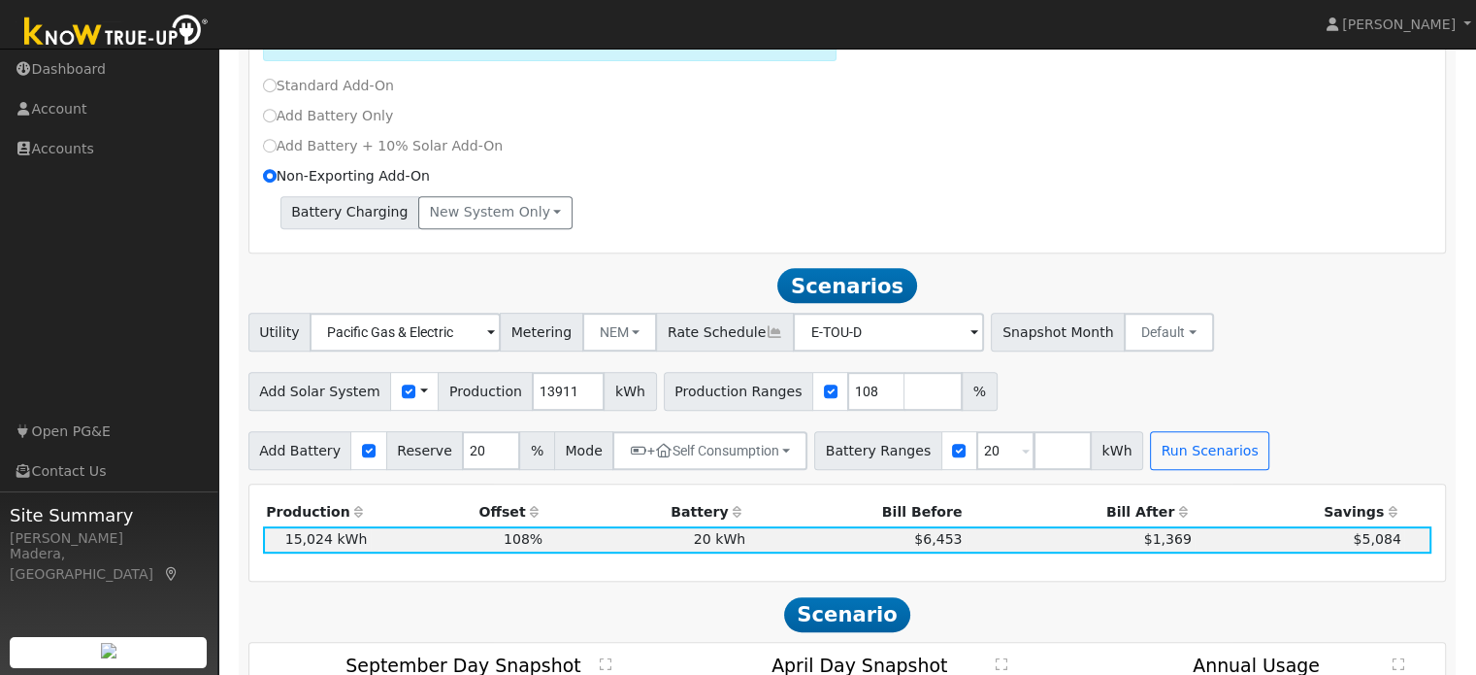
scroll to position [842, 0]
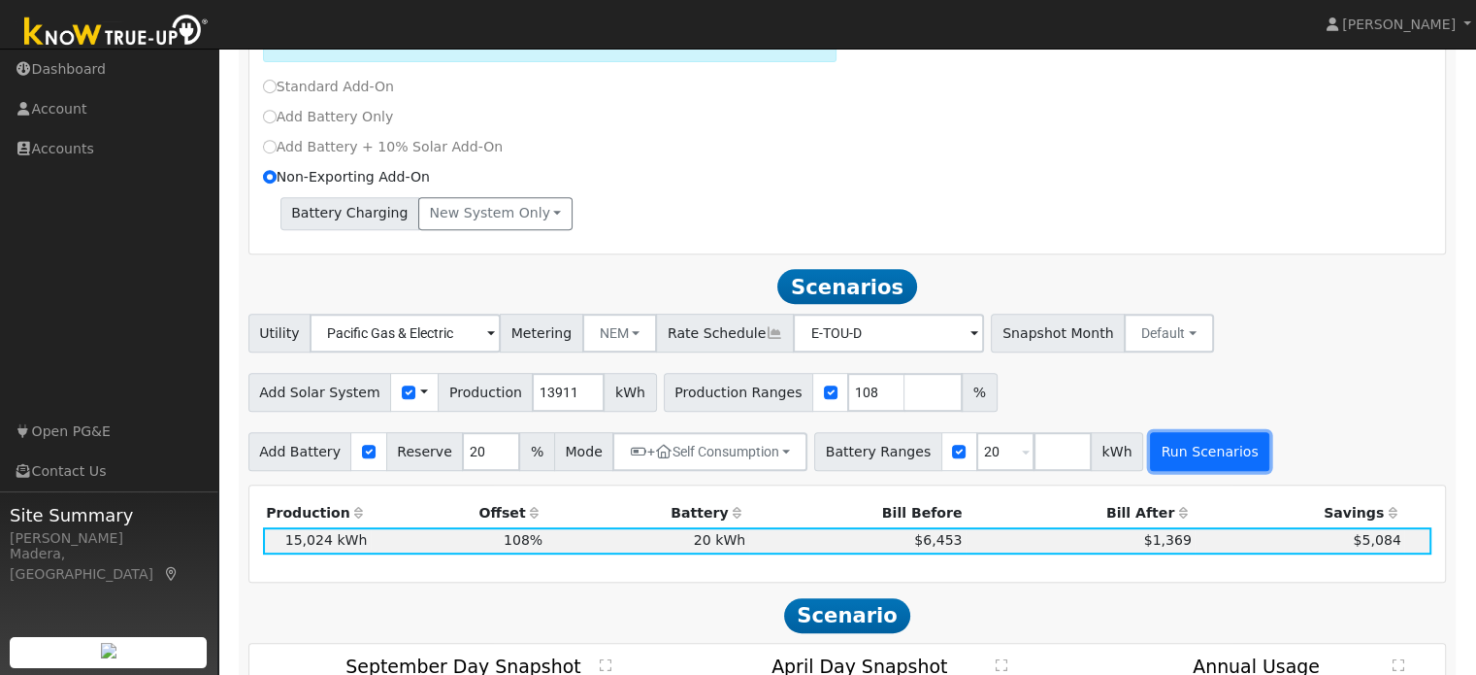
click at [1150, 471] on button "Run Scenarios" at bounding box center [1209, 451] width 119 height 39
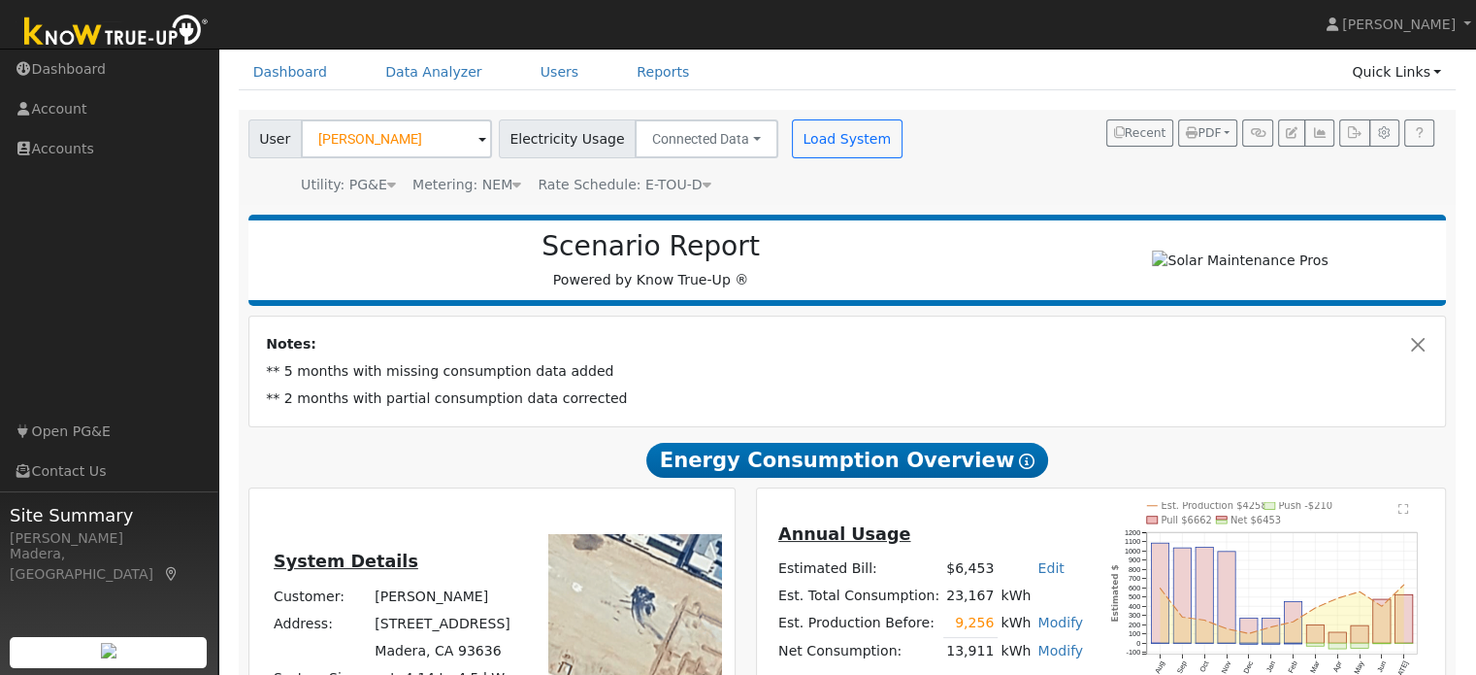
scroll to position [67, 0]
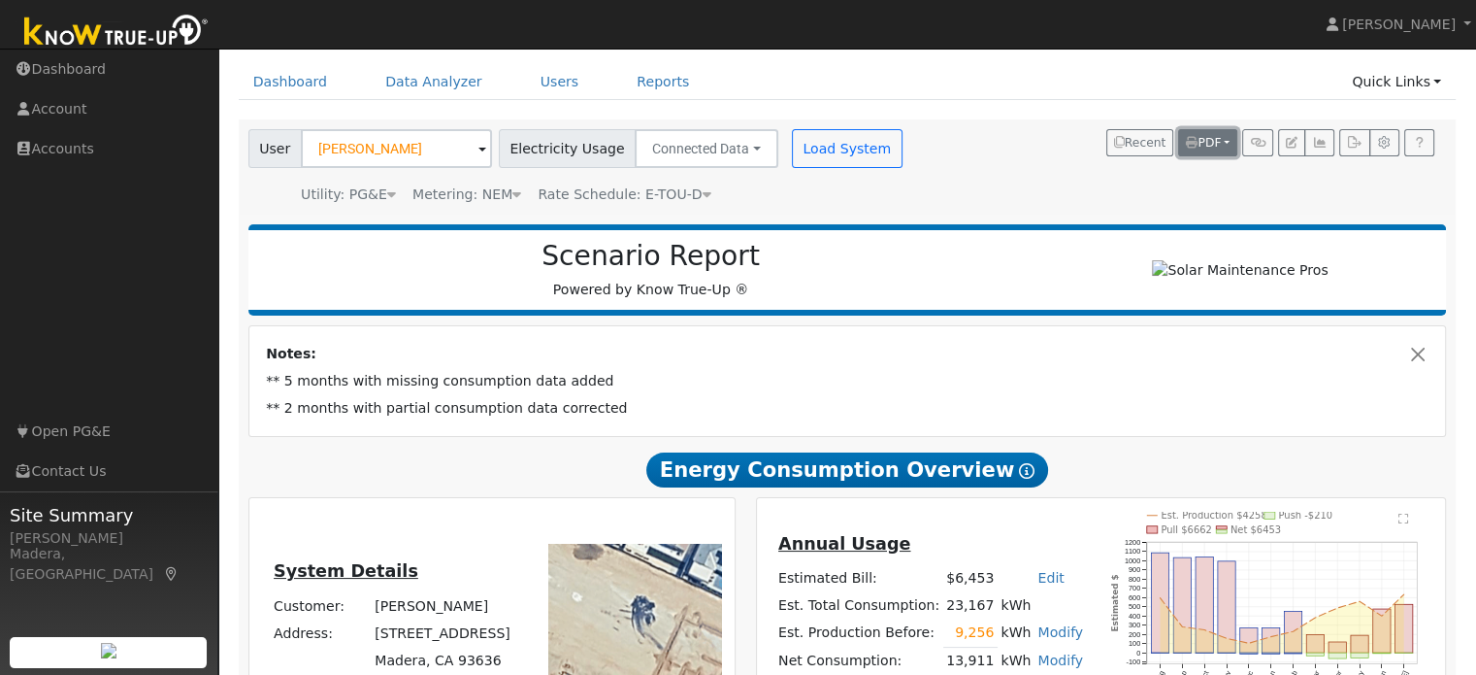
click at [1197, 143] on icon "button" at bounding box center [1192, 143] width 12 height 12
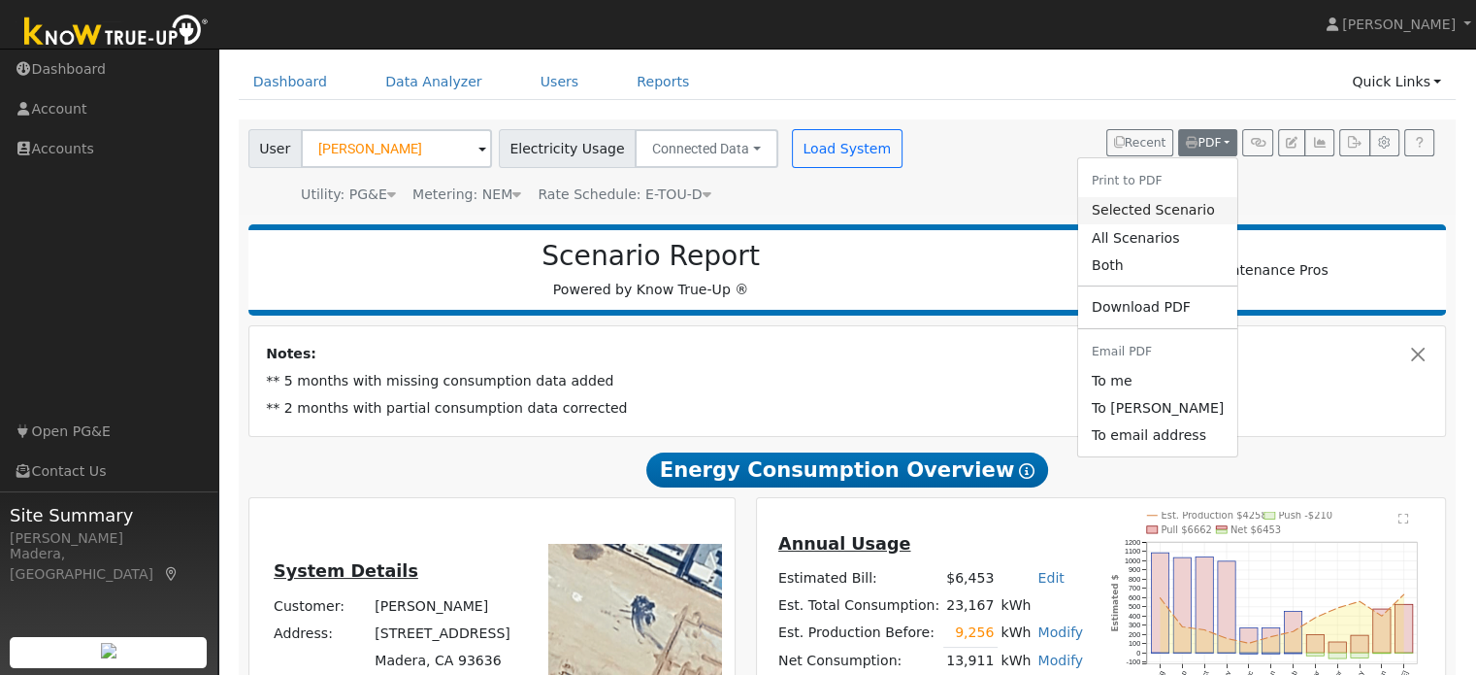
click at [1153, 216] on link "Selected Scenario" at bounding box center [1157, 210] width 159 height 27
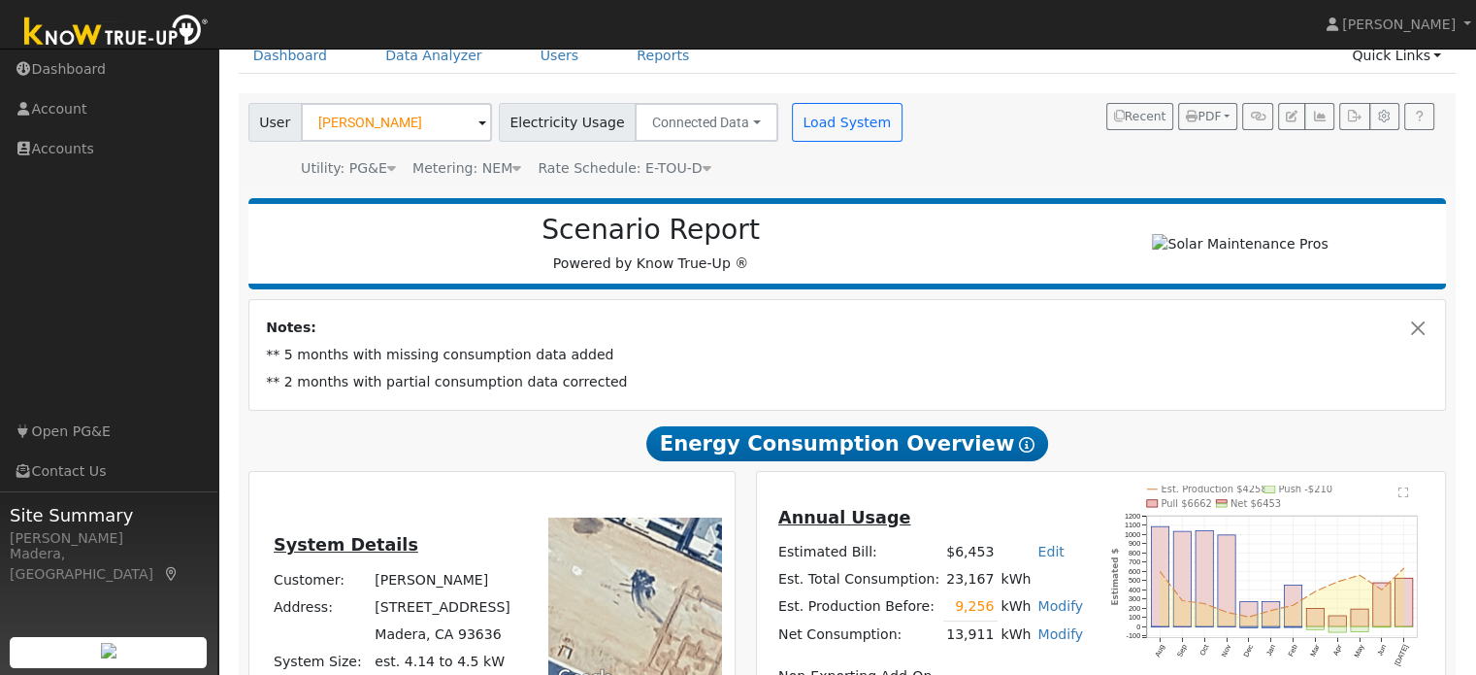
scroll to position [91, 0]
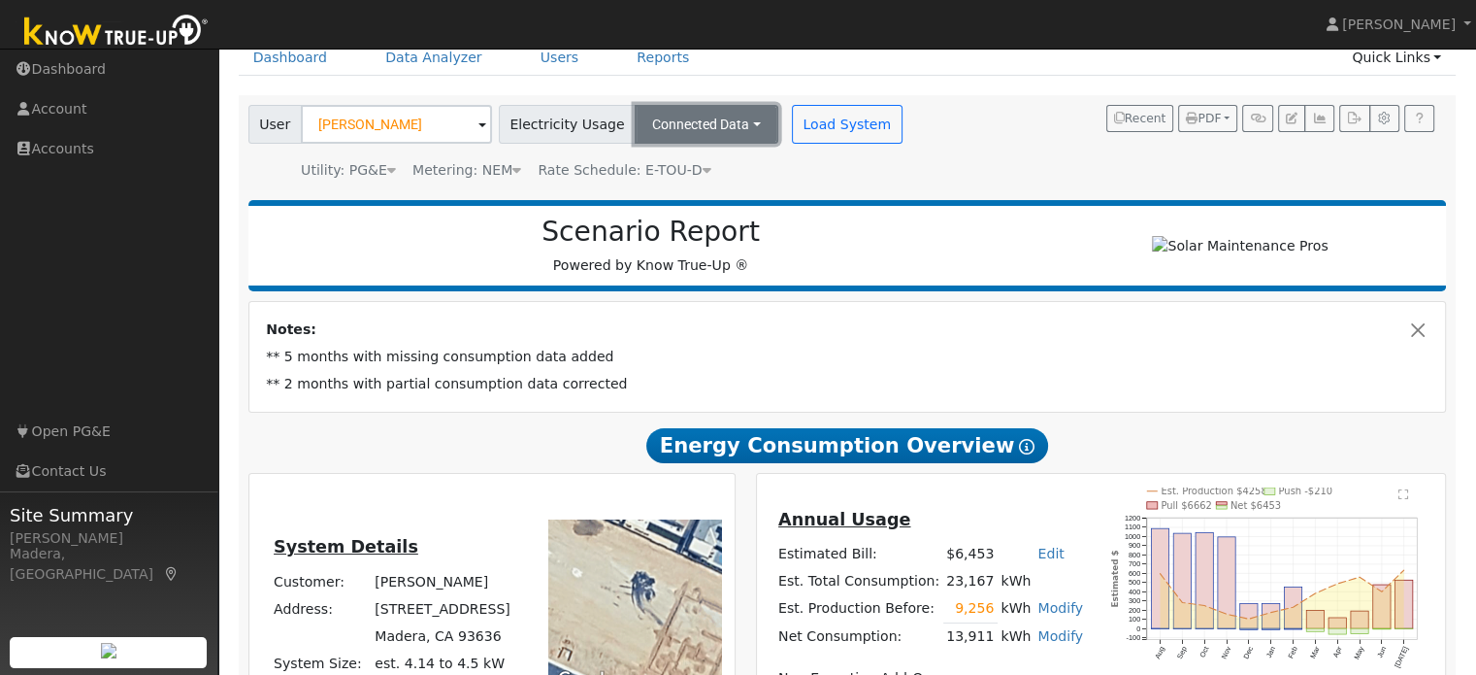
click at [708, 126] on button "Connected Data" at bounding box center [707, 124] width 144 height 39
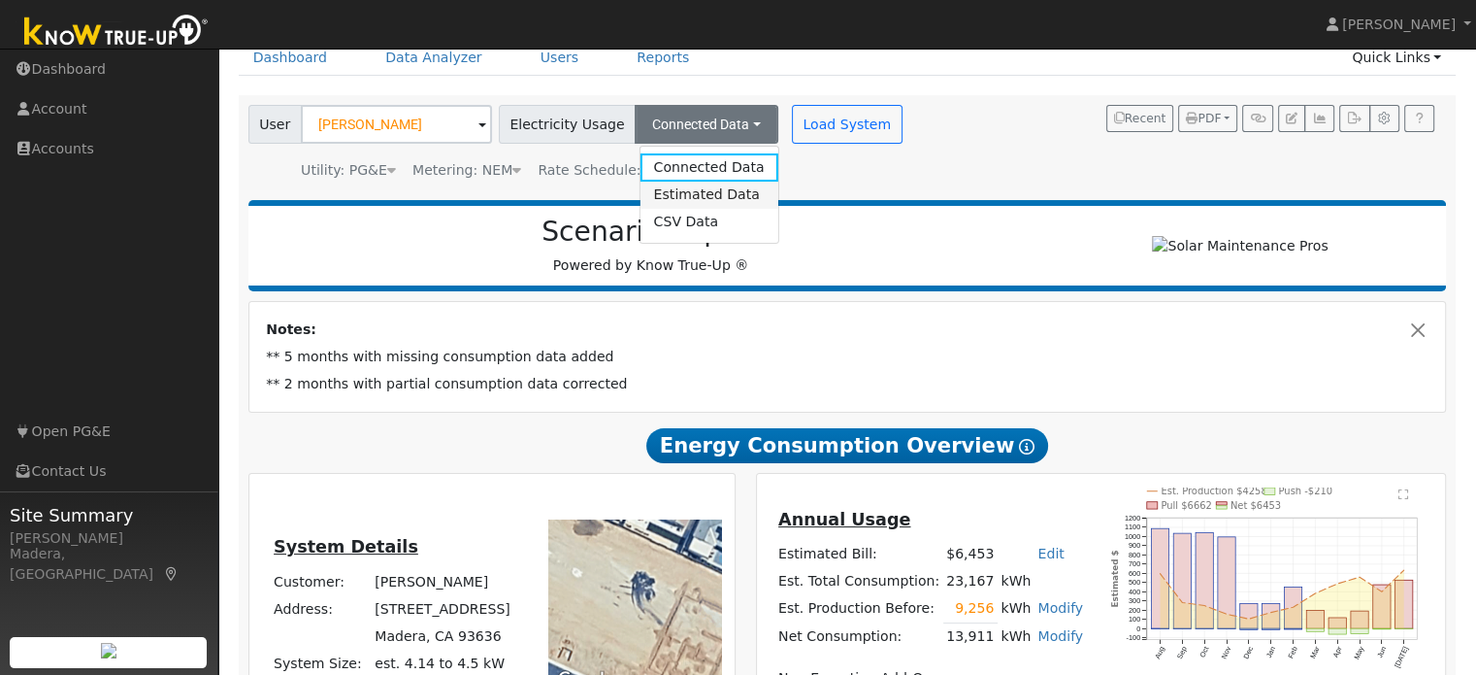
click at [690, 197] on link "Estimated Data" at bounding box center [709, 195] width 138 height 27
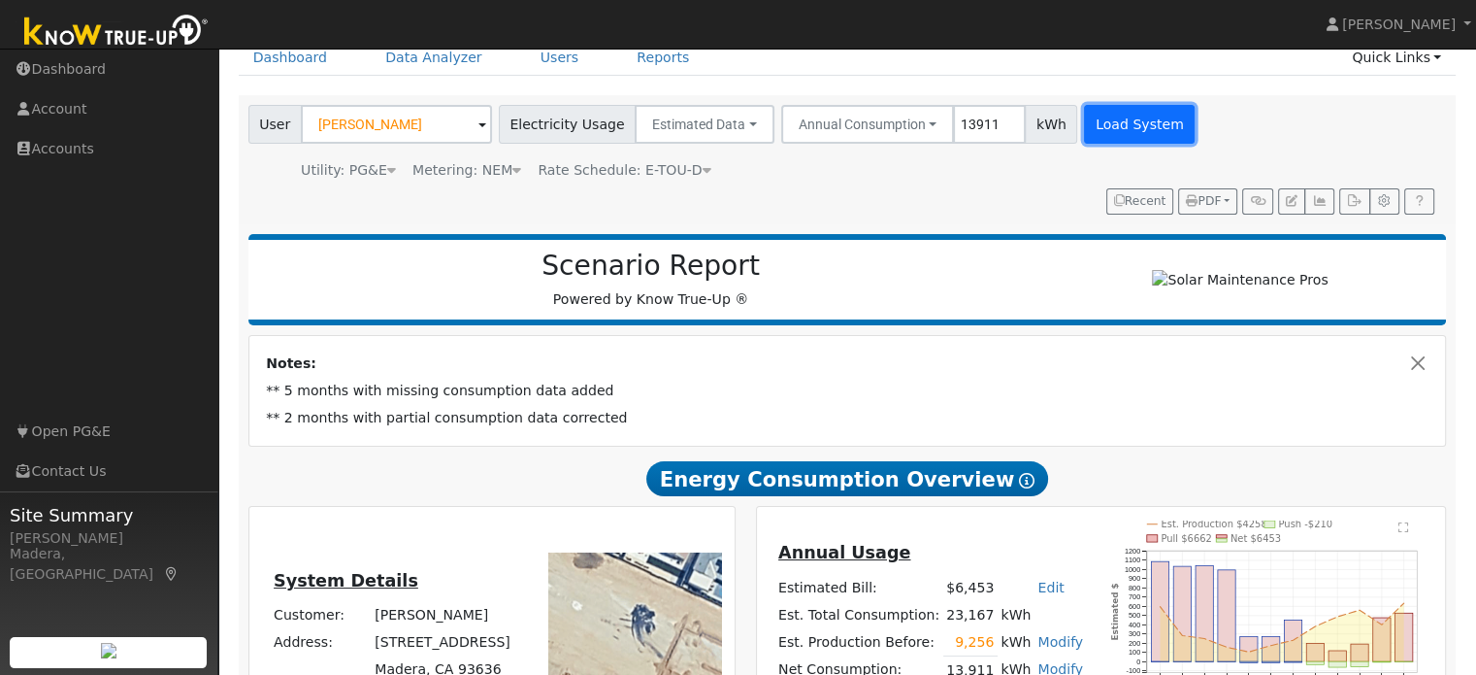
click at [1095, 119] on button "Load System" at bounding box center [1139, 124] width 111 height 39
radio input "false"
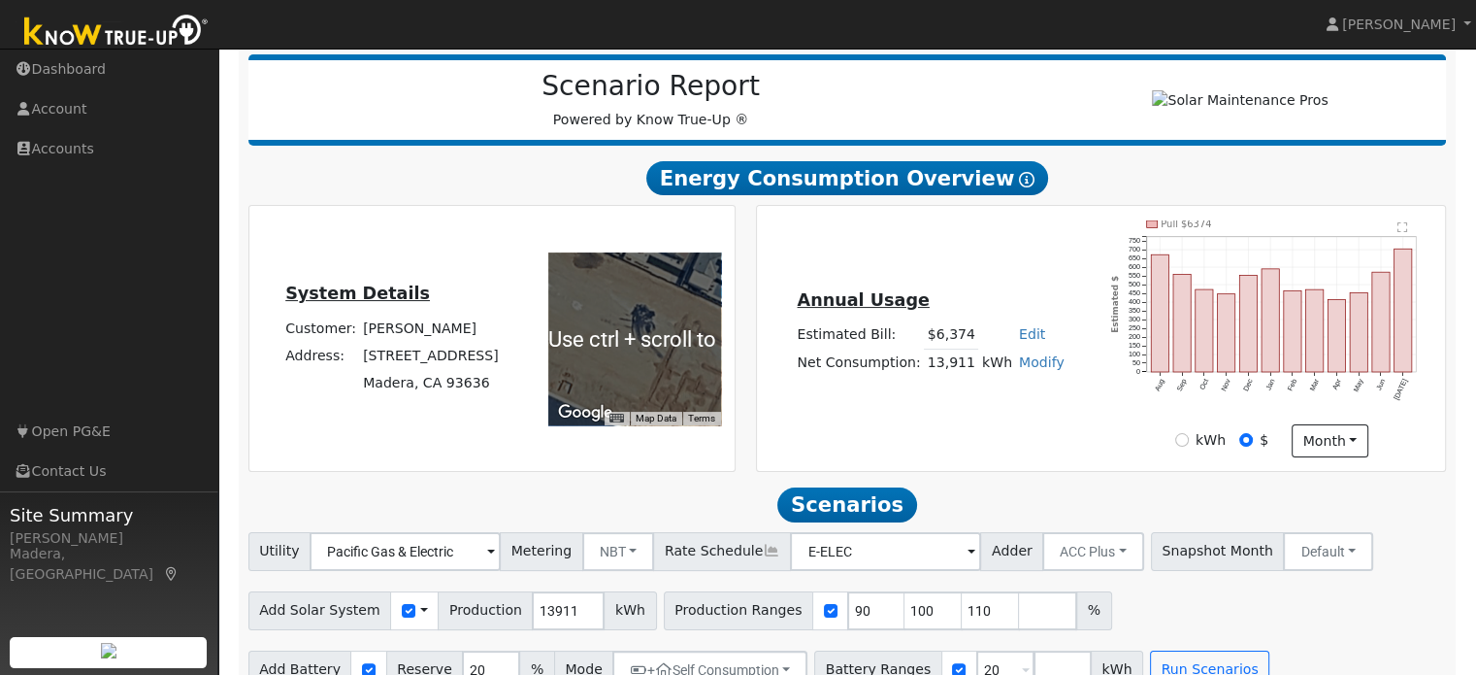
scroll to position [312, 0]
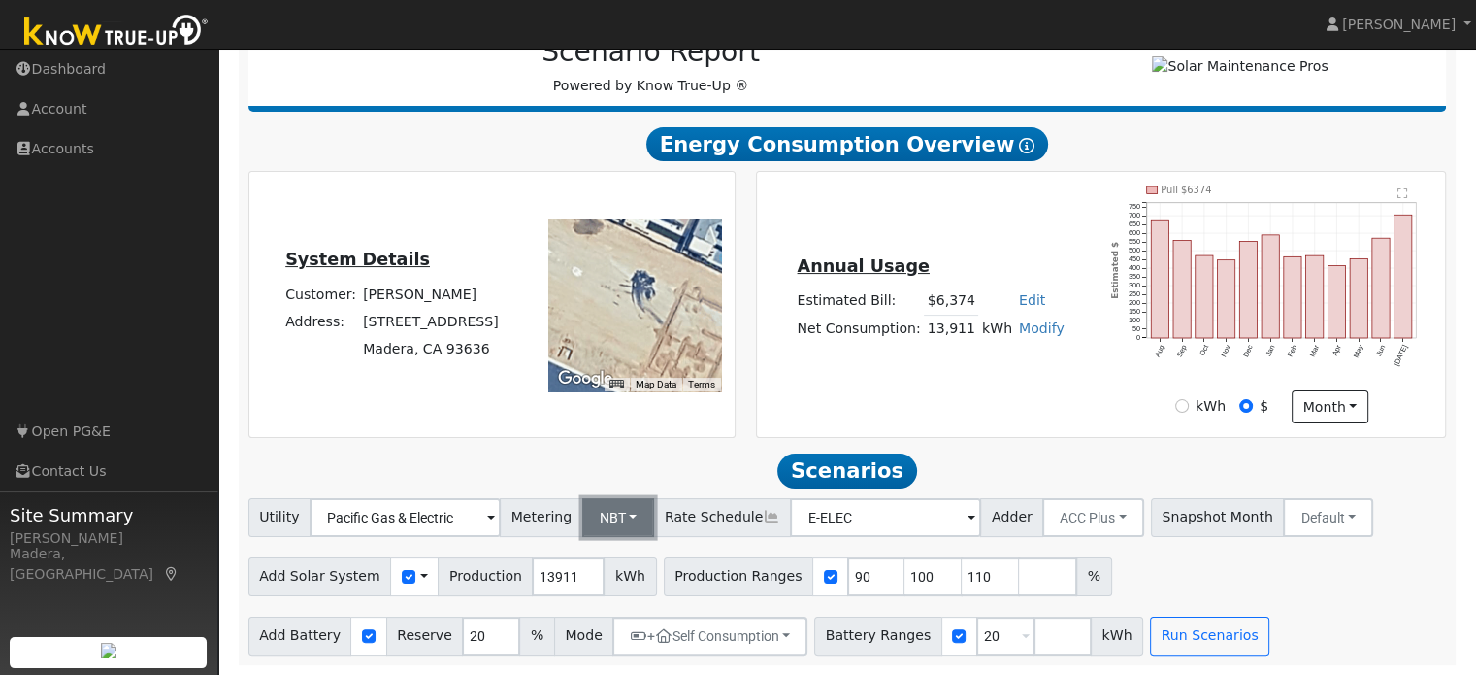
click at [597, 523] on button "NBT" at bounding box center [618, 517] width 73 height 39
click at [596, 554] on link "NEM" at bounding box center [634, 559] width 135 height 27
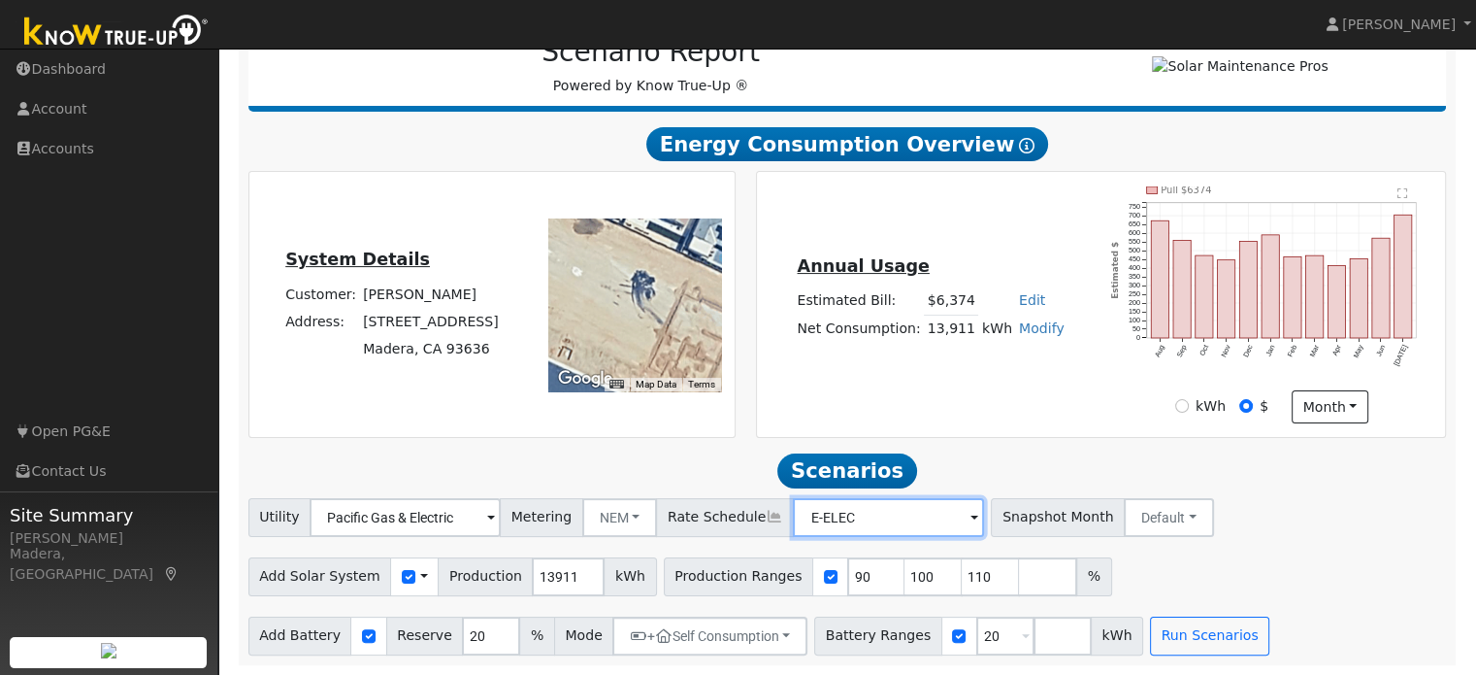
click at [501, 498] on input "E-ELEC" at bounding box center [405, 517] width 191 height 39
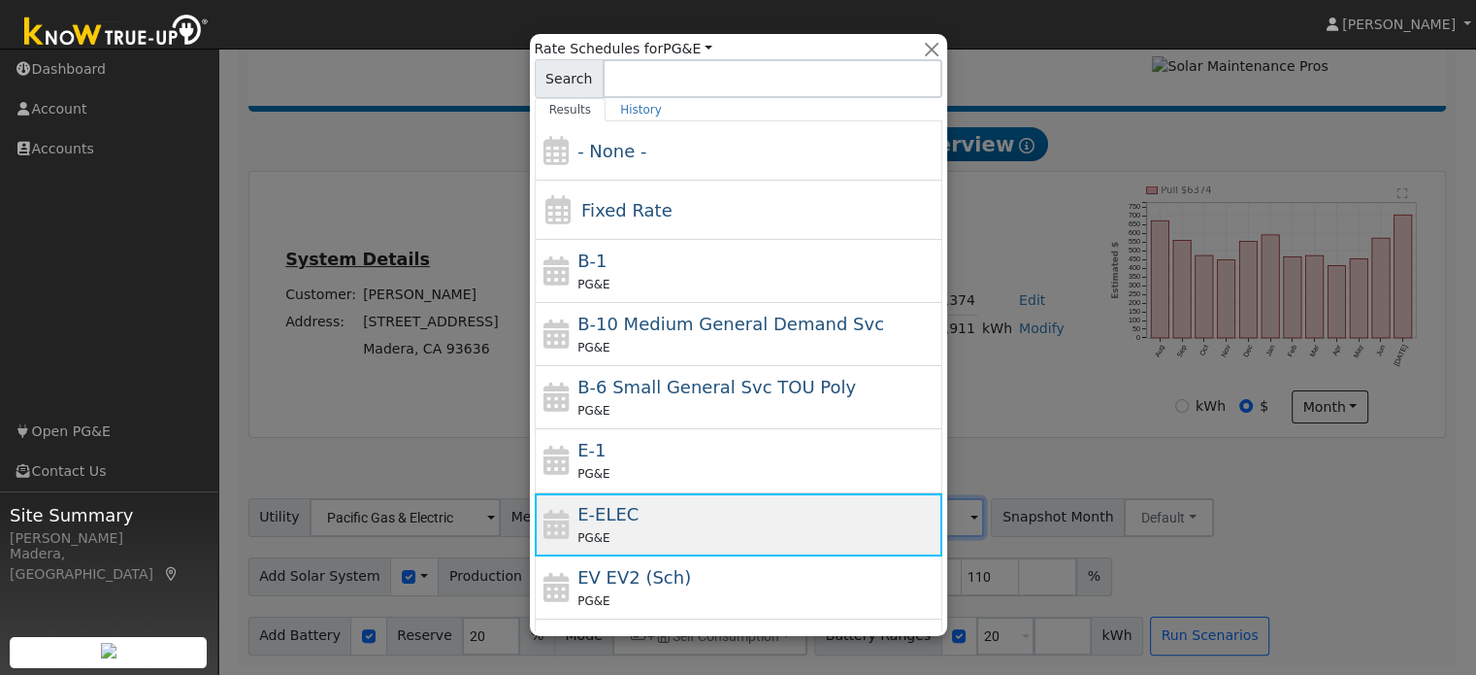
scroll to position [210, 0]
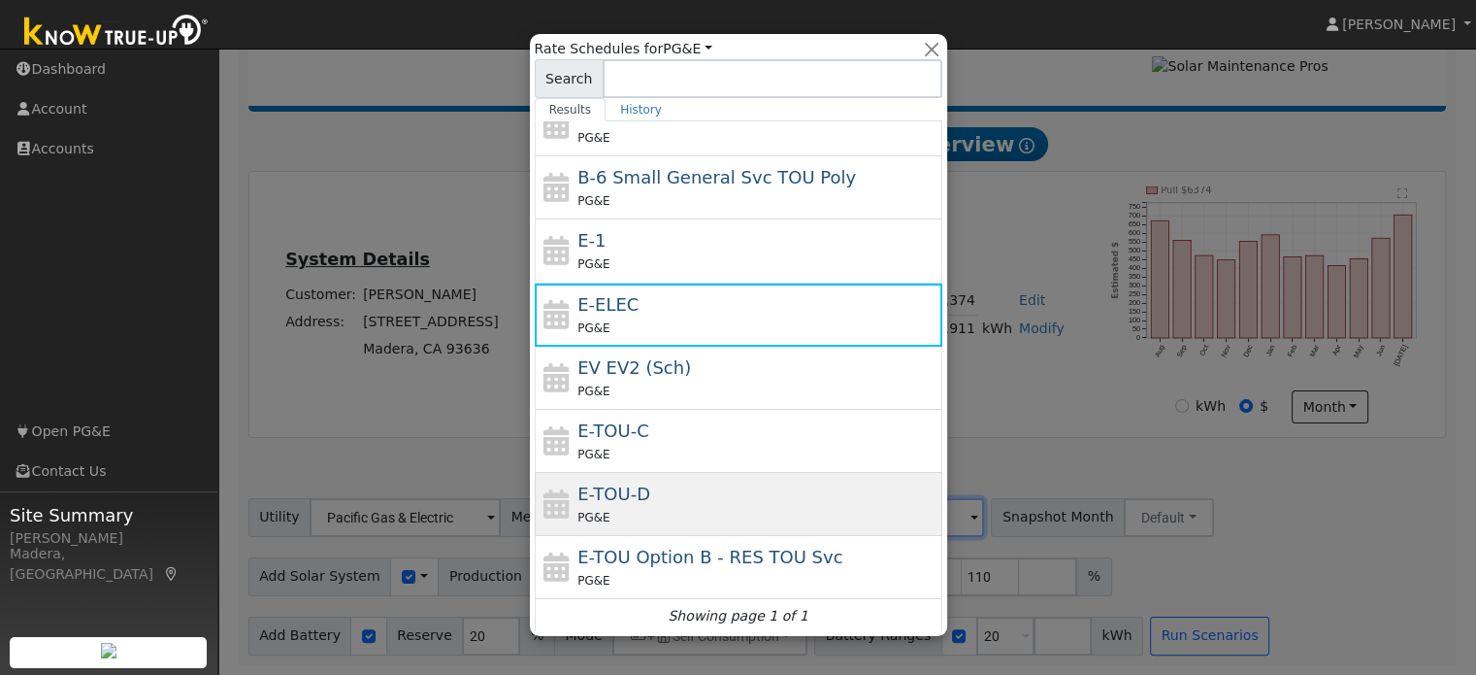
click at [742, 514] on div "PG&E" at bounding box center [758, 517] width 360 height 20
type input "E-TOU-D"
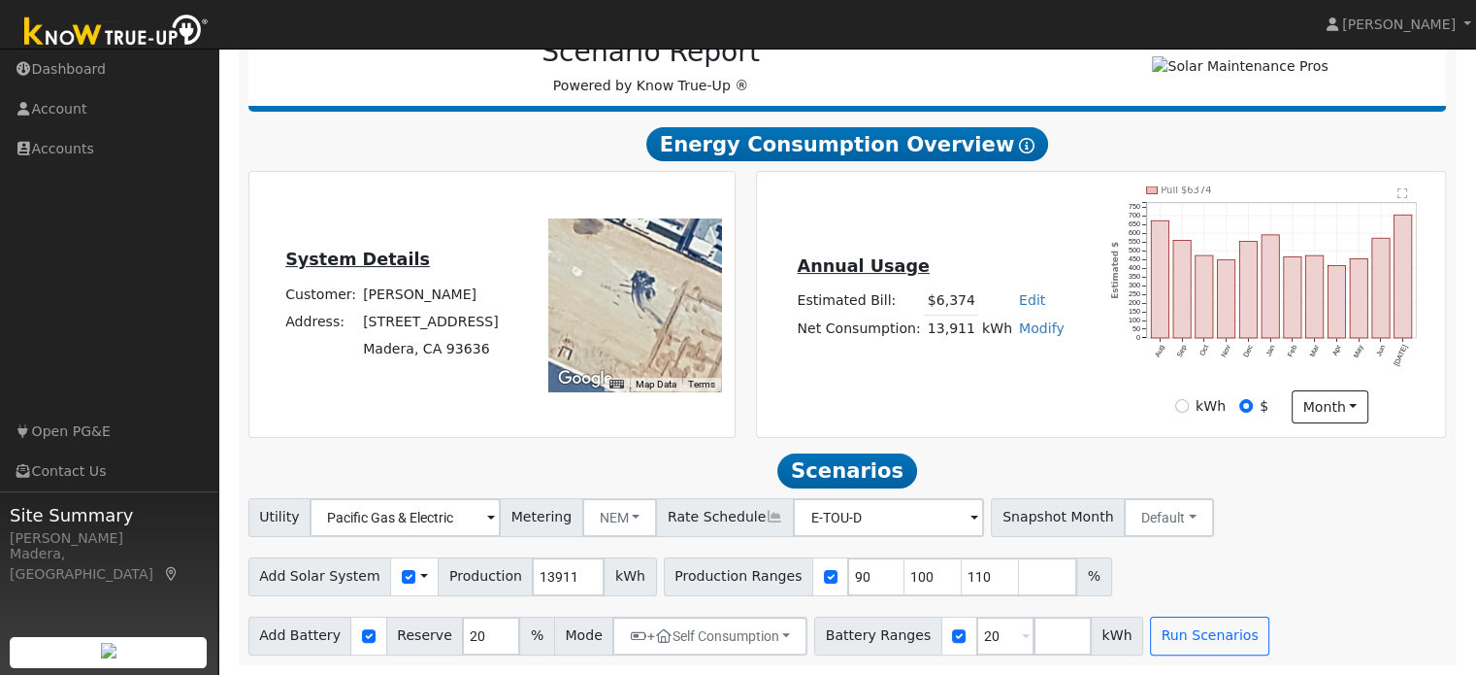
click at [1051, 384] on div "Annual Usage Estimated Bill: $6,374 Edit Estimated Bill $ Annual Net Consumptio…" at bounding box center [1101, 304] width 682 height 237
click at [847, 574] on input "90" at bounding box center [876, 576] width 58 height 39
type input "100"
type input "110"
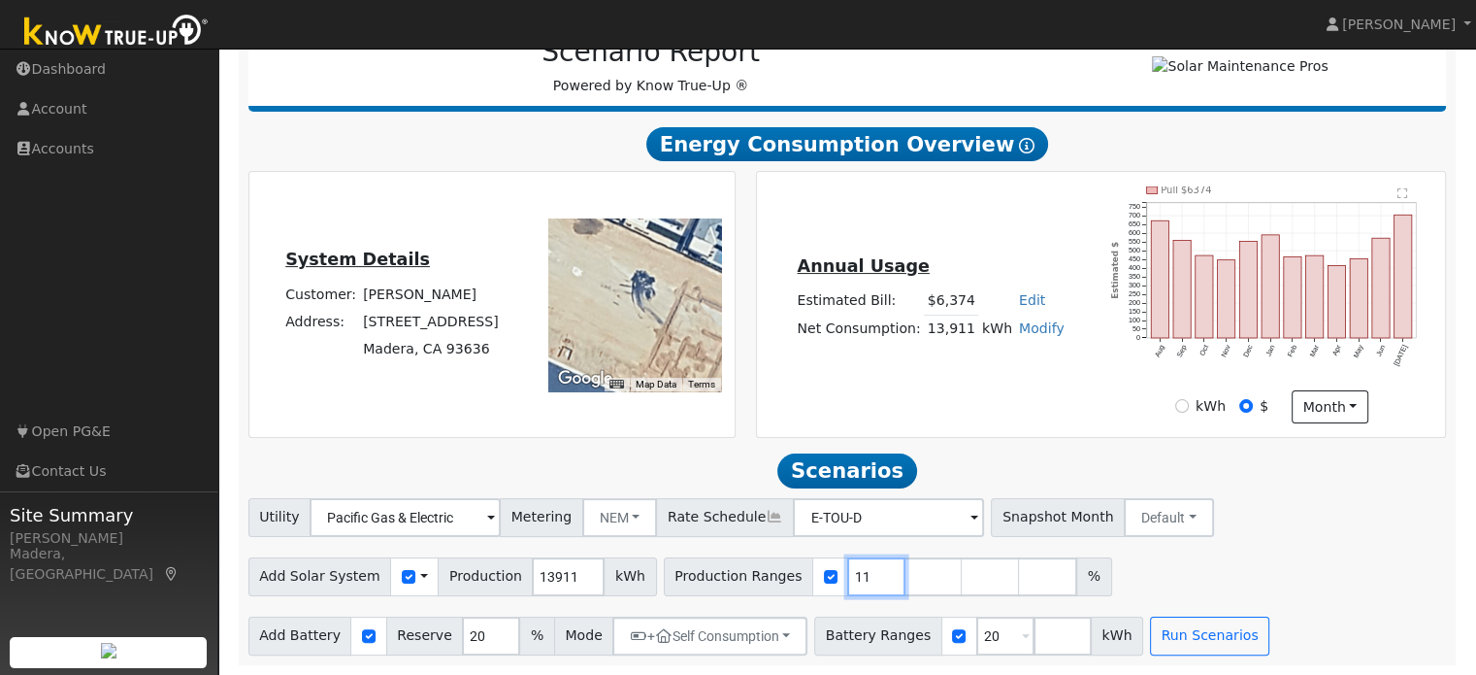
type input "1"
type input "108"
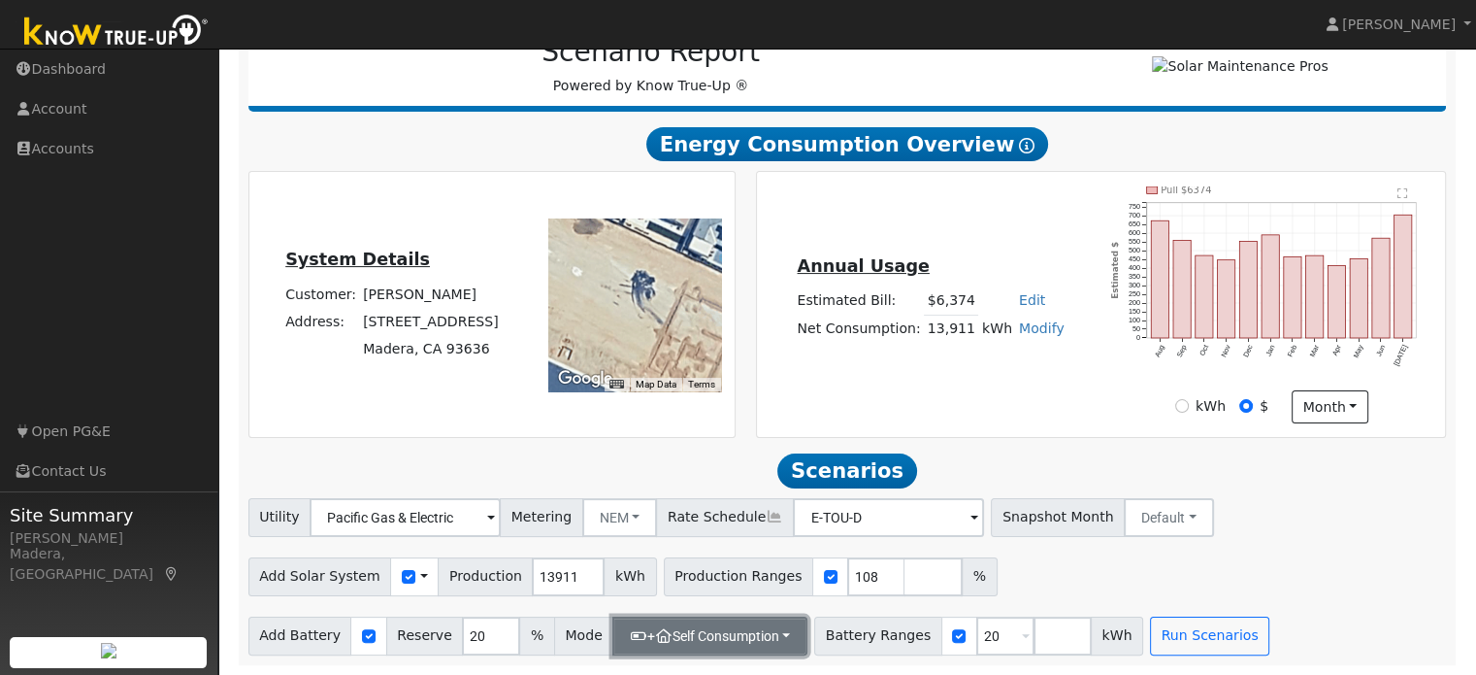
click at [705, 642] on button "+ Self Consumption" at bounding box center [709, 635] width 195 height 39
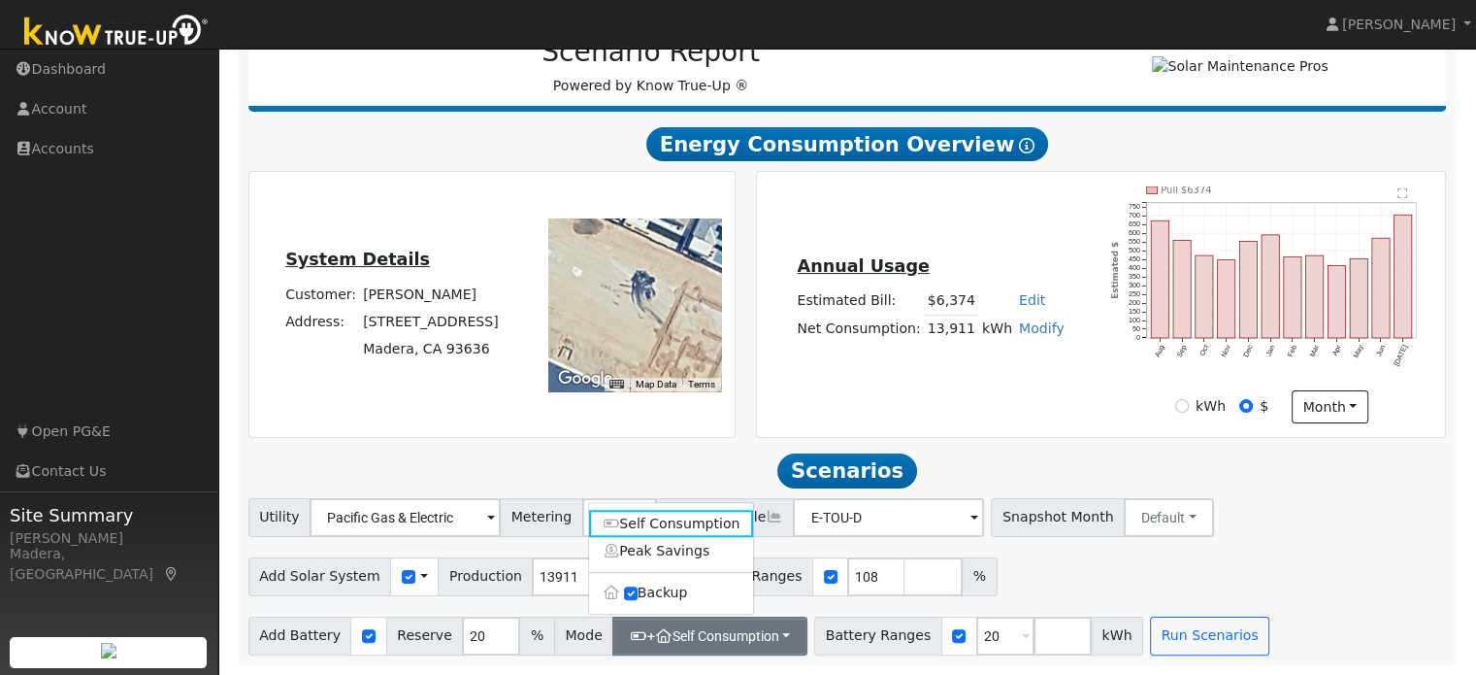
click at [1099, 581] on div "Add Solar System Use CSV Data Production 13911 kWh Production Ranges 108 %" at bounding box center [848, 573] width 1206 height 46
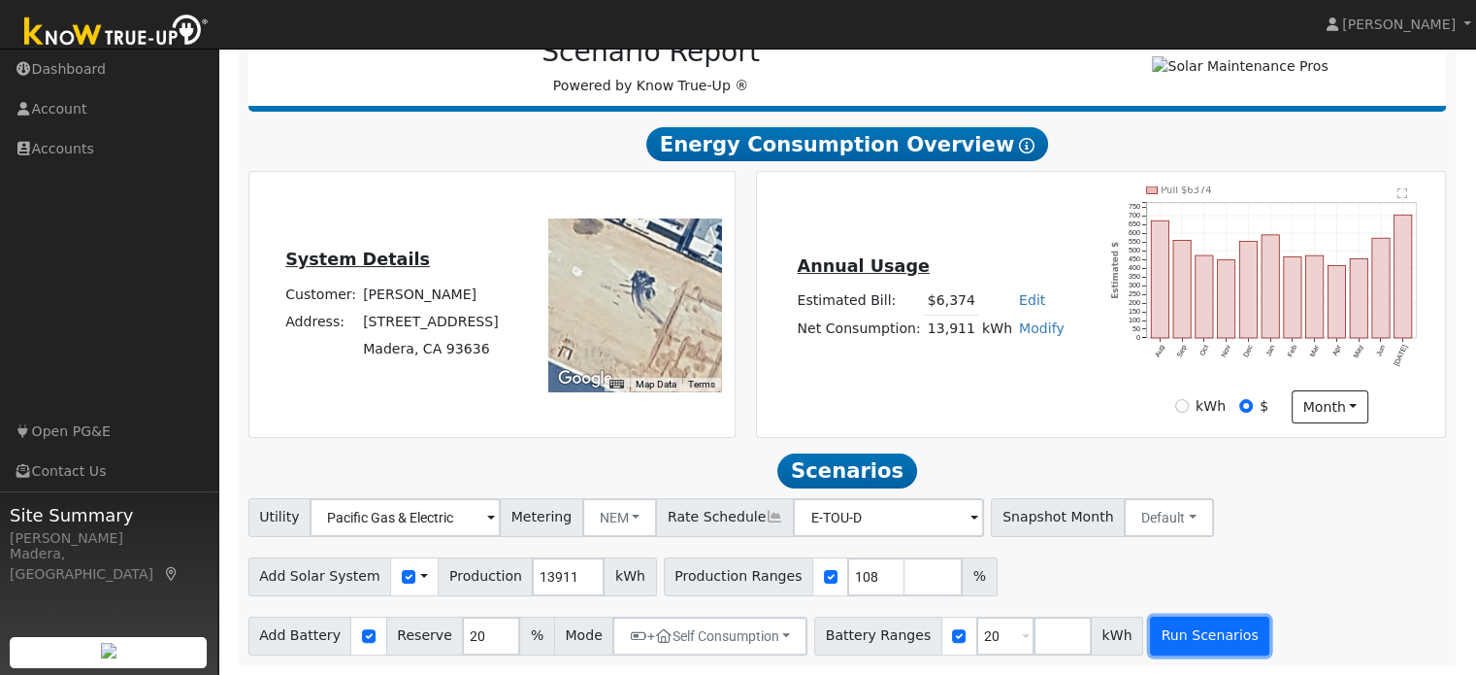
click at [1158, 637] on button "Run Scenarios" at bounding box center [1209, 635] width 119 height 39
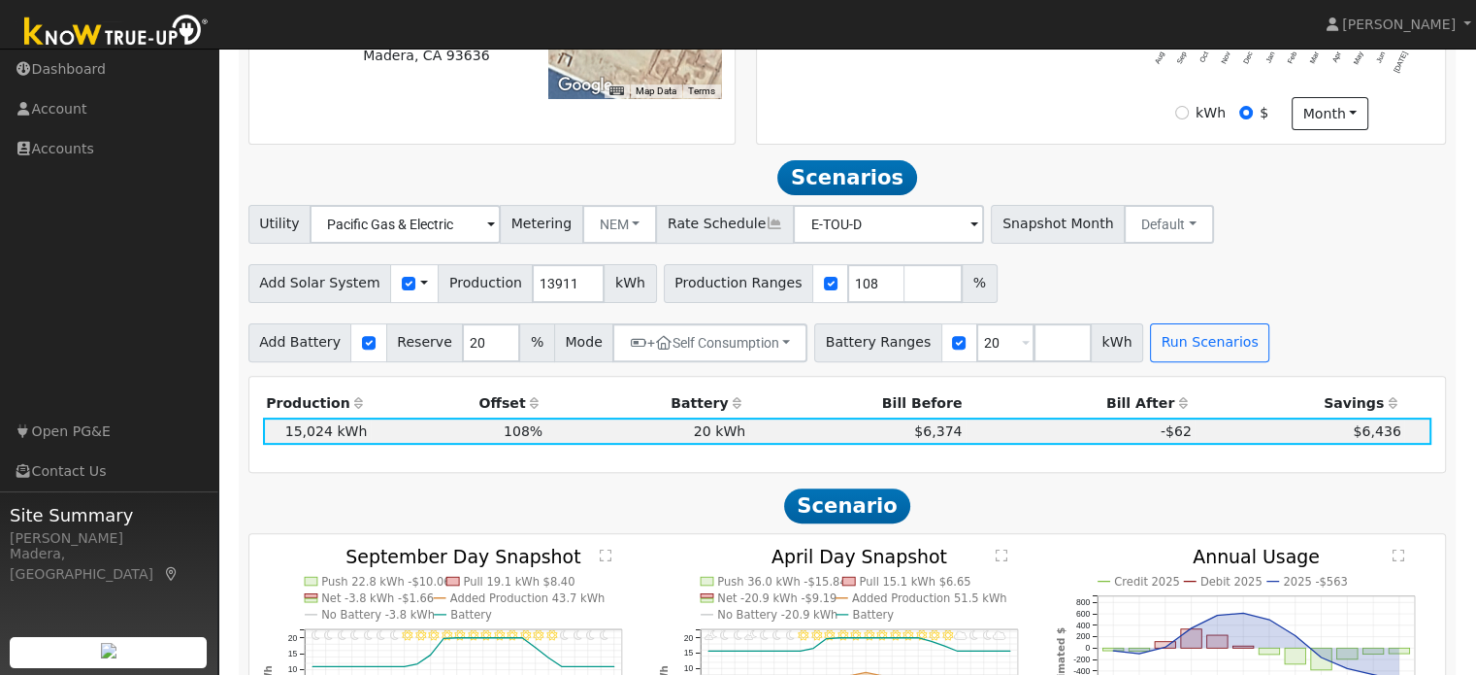
scroll to position [598, 0]
